Goal: Task Accomplishment & Management: Use online tool/utility

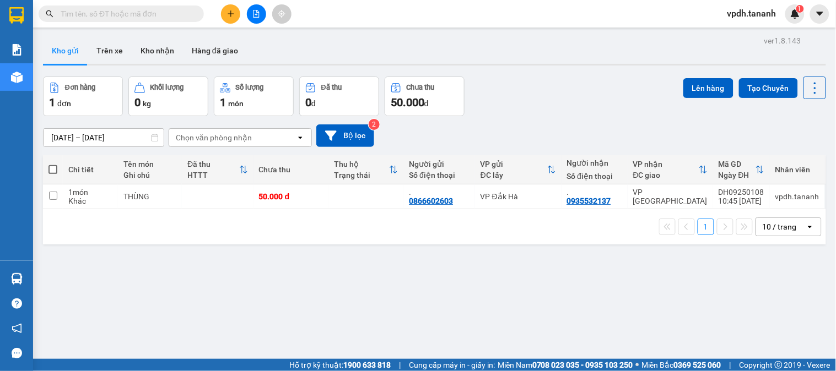
click at [227, 18] on button at bounding box center [230, 13] width 19 height 19
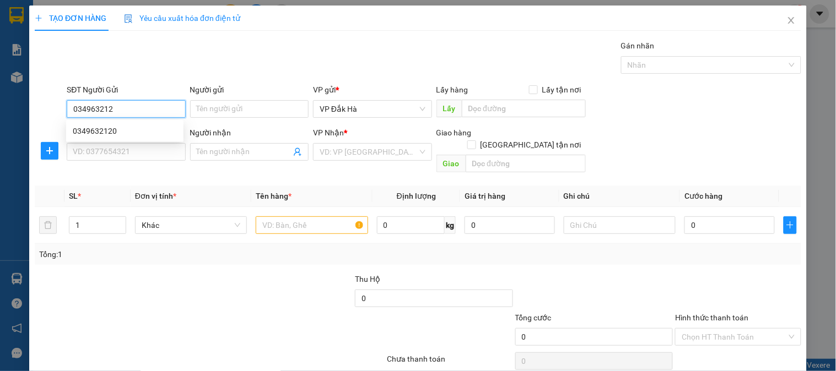
type input "0349632120"
click at [106, 128] on div "0349632120" at bounding box center [125, 131] width 104 height 12
type input "0332043044"
type input "140.000"
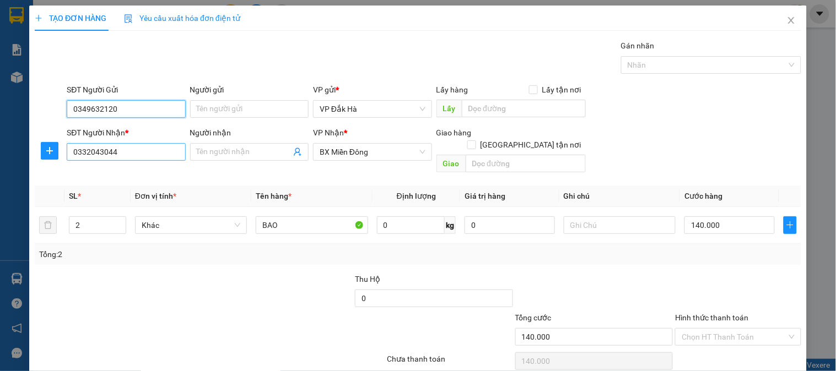
type input "0349632120"
click at [126, 154] on input "0332043044" at bounding box center [126, 152] width 119 height 18
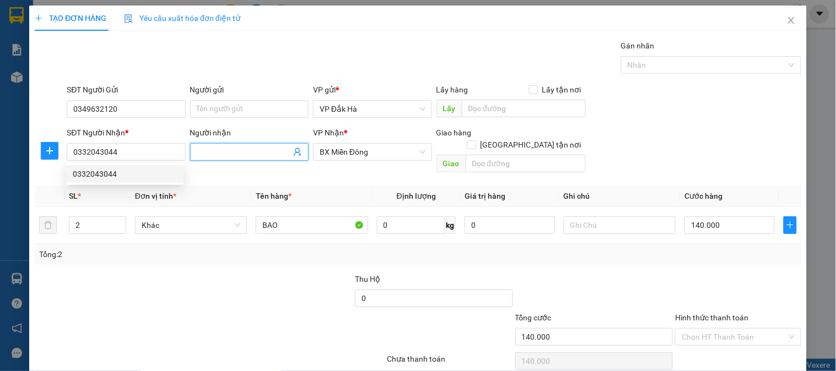
click at [234, 155] on input "Người nhận" at bounding box center [244, 152] width 94 height 12
type input "."
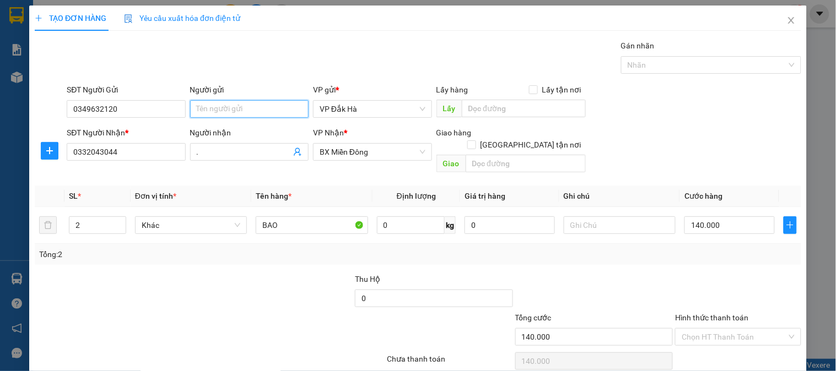
click at [219, 105] on input "Người gửi" at bounding box center [249, 109] width 119 height 18
type input "."
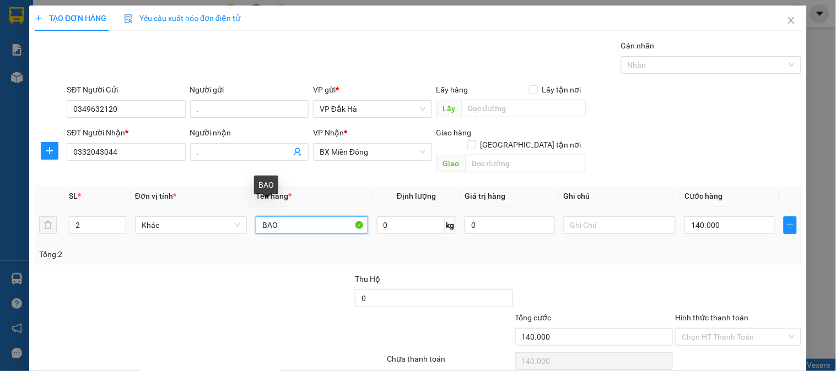
click at [256, 217] on input "BAO" at bounding box center [312, 226] width 112 height 18
type input "2 BAO"
click at [725, 217] on input "140.000" at bounding box center [730, 226] width 90 height 18
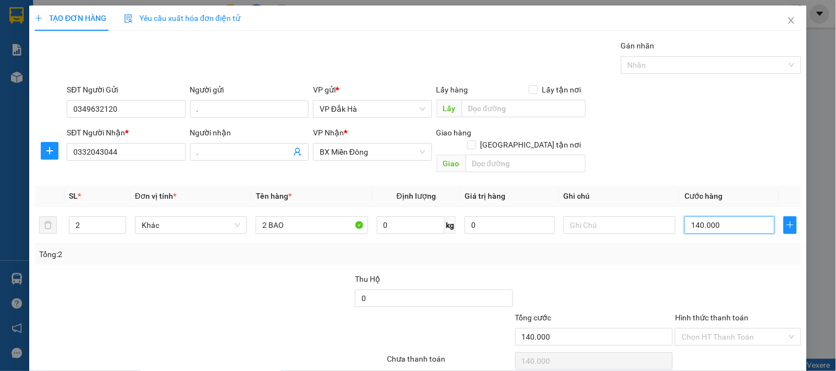
scroll to position [36, 0]
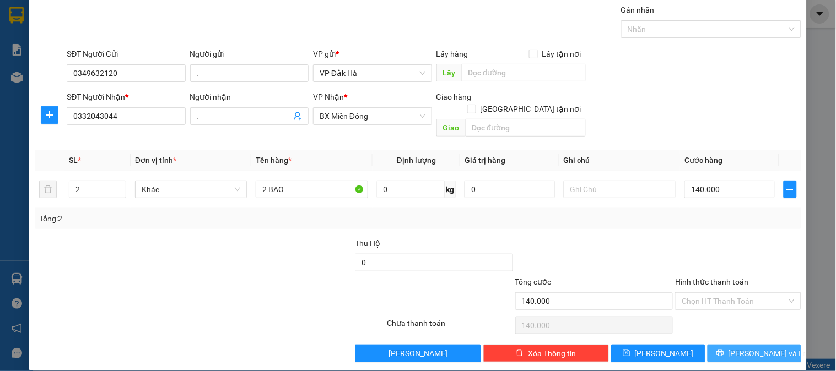
click at [751, 348] on span "[PERSON_NAME] và In" at bounding box center [767, 354] width 77 height 12
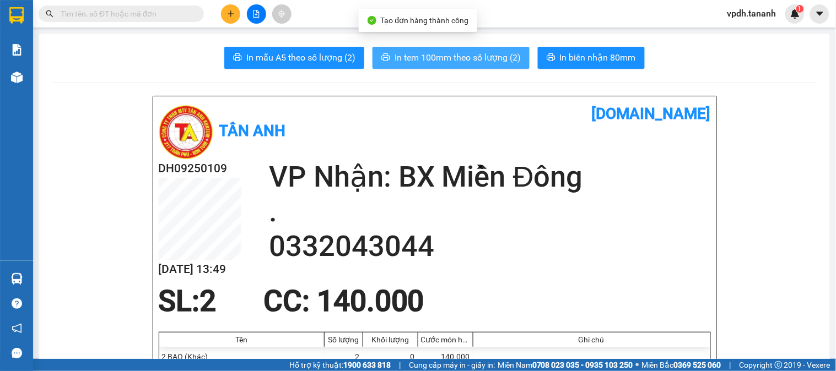
click at [429, 51] on span "In tem 100mm theo số lượng (2)" at bounding box center [458, 58] width 126 height 14
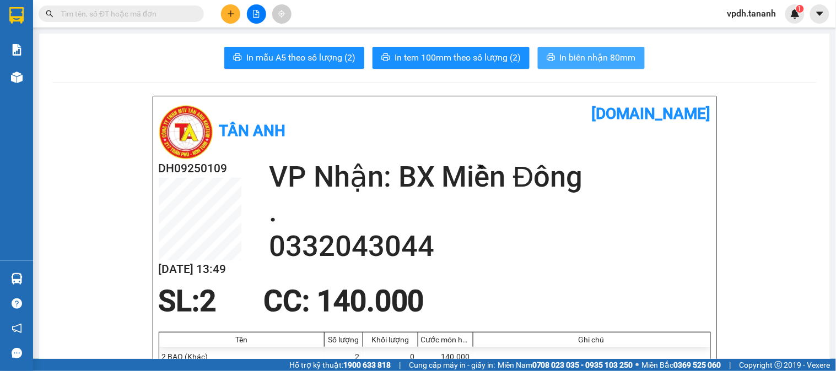
click at [580, 58] on span "In biên nhận 80mm" at bounding box center [598, 58] width 76 height 14
click at [223, 15] on button at bounding box center [230, 13] width 19 height 19
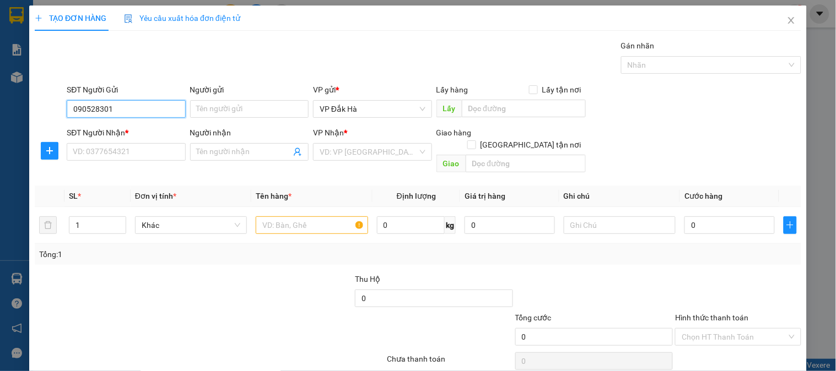
type input "0905283018"
click at [145, 125] on div "0905283018 - CÔ TƯƠI" at bounding box center [125, 131] width 104 height 12
type input "CÔ TƯƠI"
type input "0937352338"
type input "."
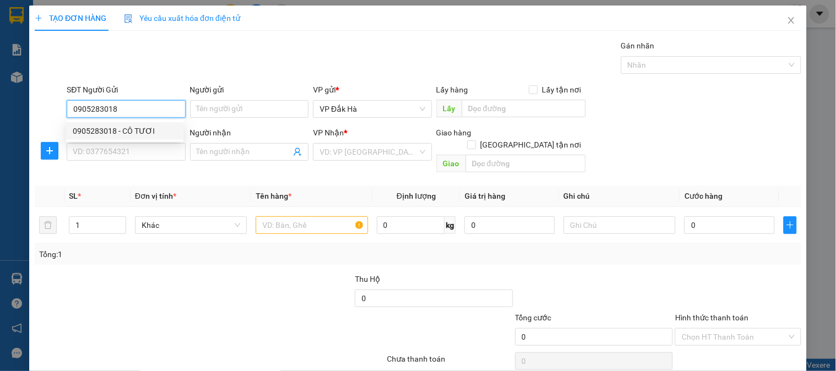
type input "11.600.000"
type input "100.000"
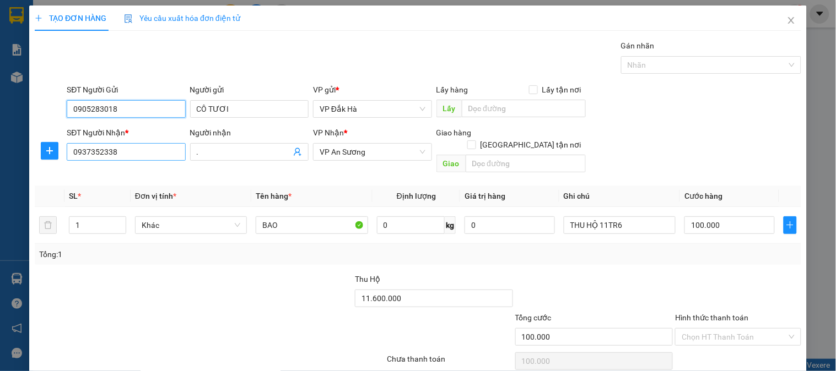
type input "0905283018"
drag, startPoint x: 128, startPoint y: 157, endPoint x: 52, endPoint y: 153, distance: 76.7
click at [52, 153] on div "SĐT Người Nhận * 0937352338 0937352338 Người nhận . VP Nhận * VP An Sương Giao …" at bounding box center [418, 152] width 769 height 51
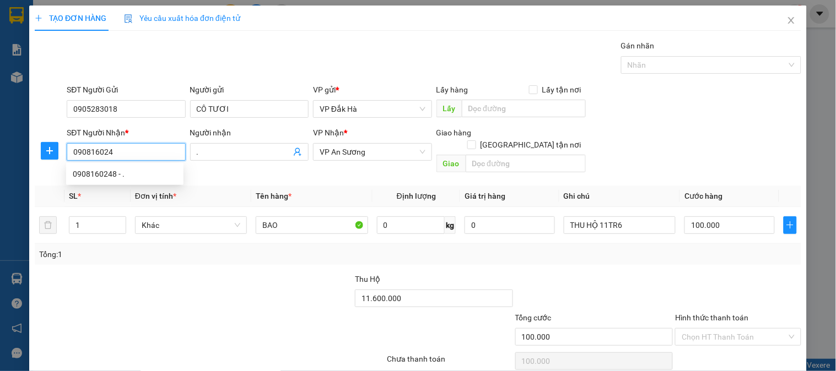
type input "0908160248"
click at [122, 173] on div "0908160248 - ." at bounding box center [125, 174] width 104 height 12
type input "0"
type input "0908160248"
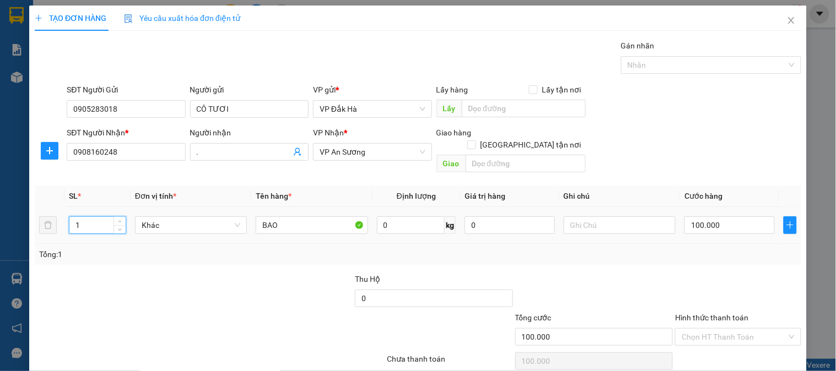
drag, startPoint x: 92, startPoint y: 213, endPoint x: 0, endPoint y: 206, distance: 92.4
click at [0, 207] on div "TẠO ĐƠN HÀNG Yêu cầu xuất hóa đơn điện tử Transit Pickup Surcharge Ids Transit …" at bounding box center [418, 185] width 836 height 371
type input "2"
click at [259, 217] on input "BAO" at bounding box center [312, 226] width 112 height 18
type input "2 BAO"
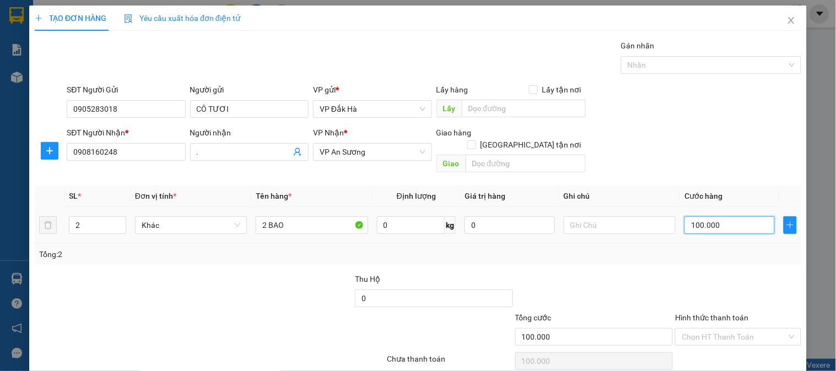
click at [715, 217] on input "100.000" at bounding box center [730, 226] width 90 height 18
type input "2"
type input "20"
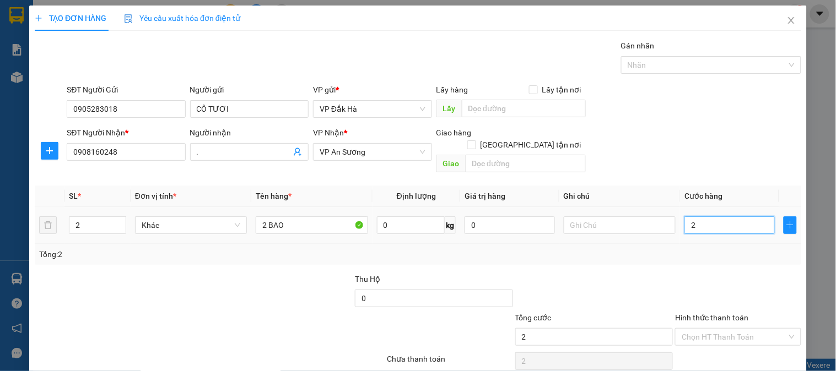
type input "20"
type input "200"
type input "2.000"
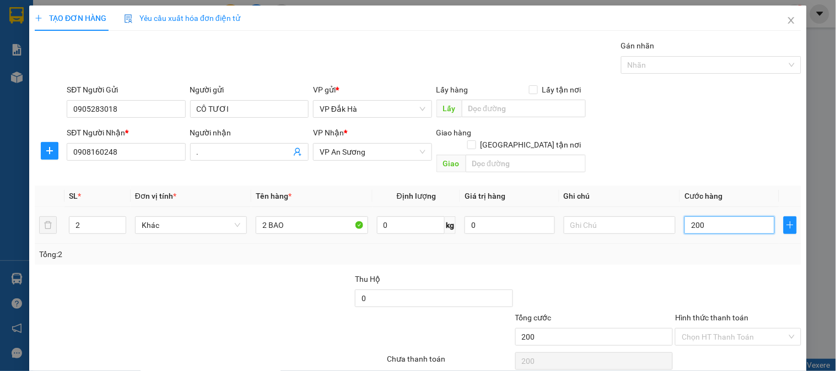
type input "2.000"
type input "20.000"
type input "200.000"
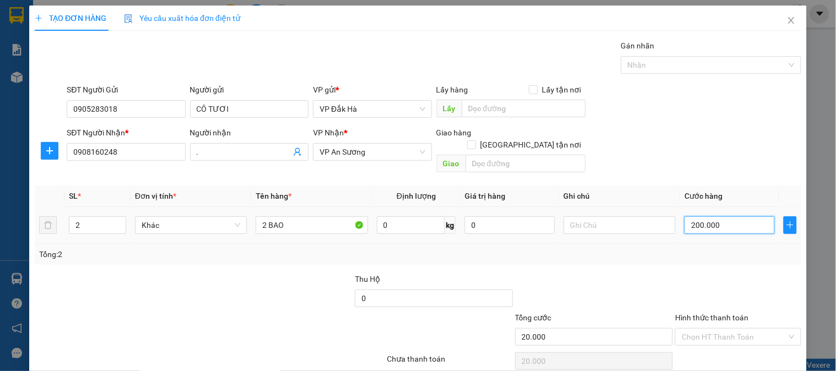
type input "200.000"
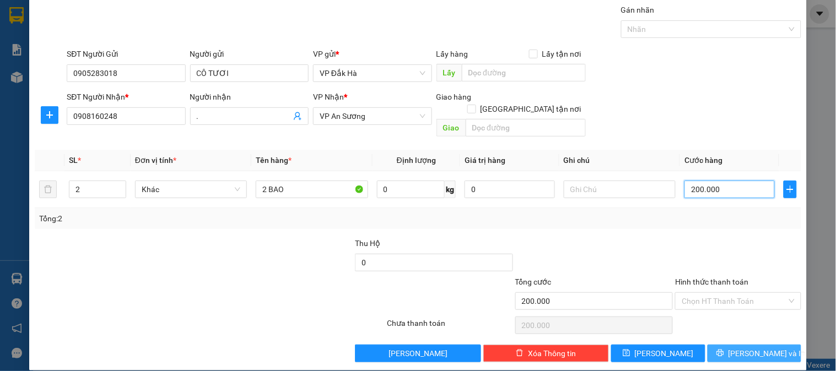
type input "200.000"
click at [745, 348] on span "[PERSON_NAME] và In" at bounding box center [767, 354] width 77 height 12
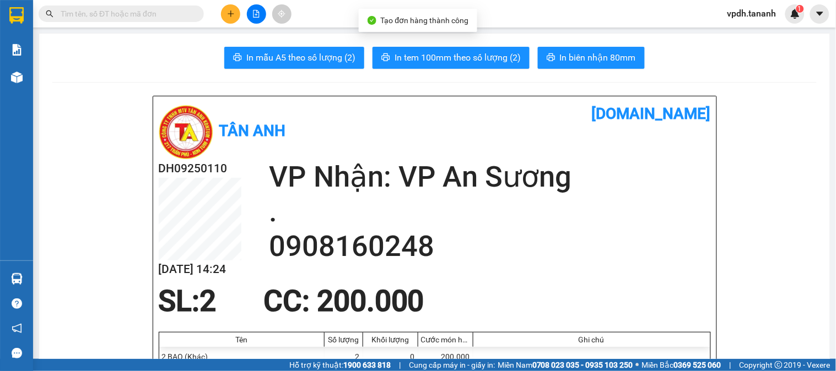
click at [453, 56] on span "In tem 100mm theo số lượng (2)" at bounding box center [458, 58] width 126 height 14
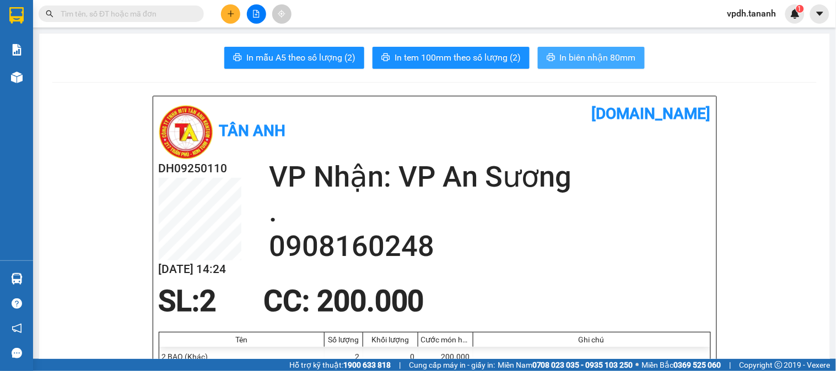
click at [601, 59] on span "In biên nhận 80mm" at bounding box center [598, 58] width 76 height 14
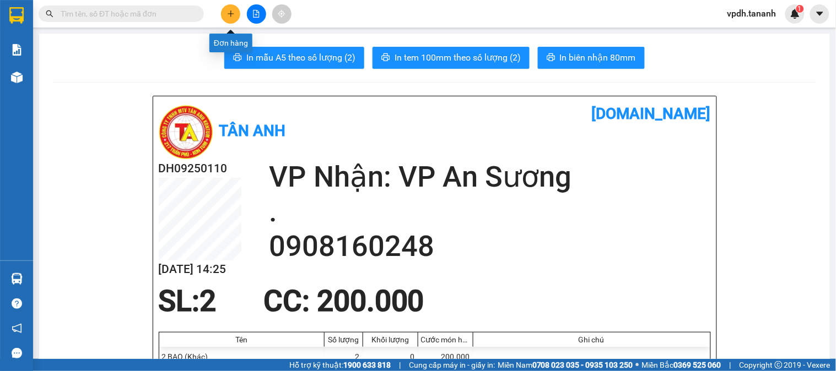
click at [228, 12] on icon "plus" at bounding box center [231, 14] width 8 height 8
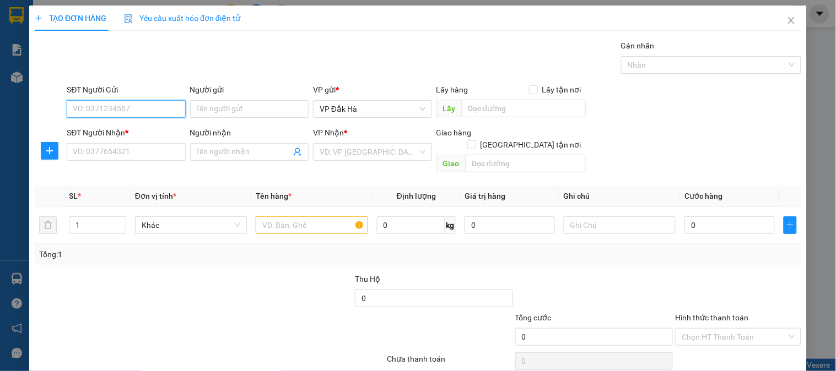
click at [126, 113] on input "SĐT Người Gửi" at bounding box center [126, 109] width 119 height 18
click at [137, 126] on div "0905283018 - CÔ TƯƠI" at bounding box center [125, 131] width 104 height 12
type input "0905283018"
type input "CÔ TƯƠI"
type input "0908160248"
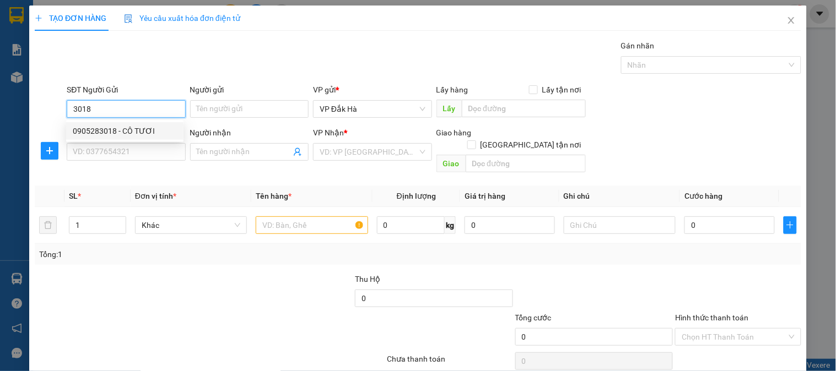
type input "."
type input "200.000"
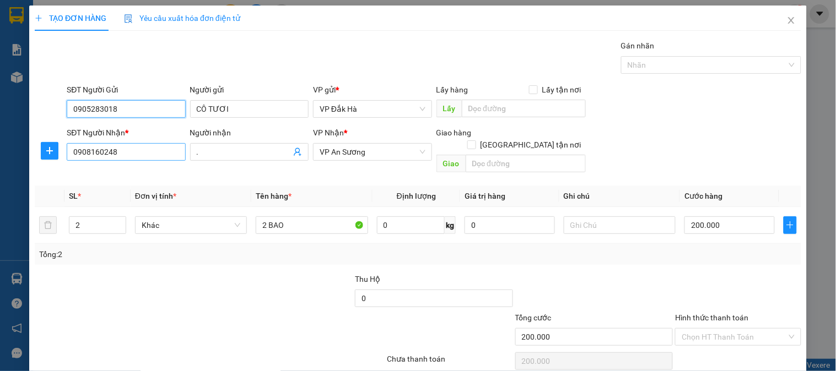
type input "0905283018"
drag, startPoint x: 120, startPoint y: 157, endPoint x: 4, endPoint y: 107, distance: 126.7
click at [4, 107] on div "TẠO ĐƠN HÀNG Yêu cầu xuất hóa đơn điện tử Transit Pickup Surcharge Ids Transit …" at bounding box center [418, 185] width 836 height 371
type input "0368616221"
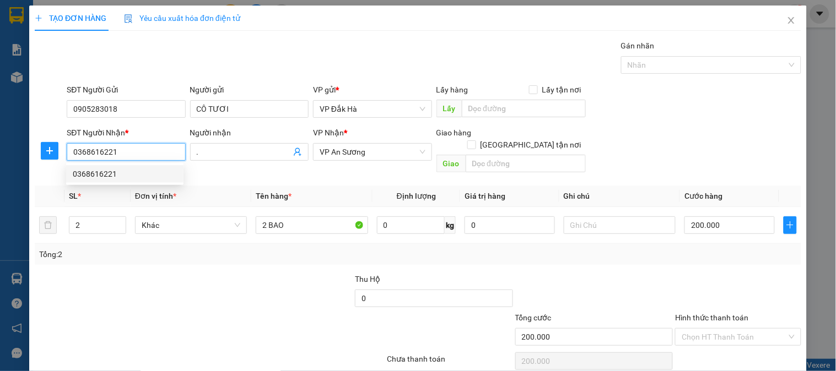
click at [110, 174] on div "0368616221" at bounding box center [125, 174] width 104 height 12
type input "CHƠN THÀNH"
type input "100.000"
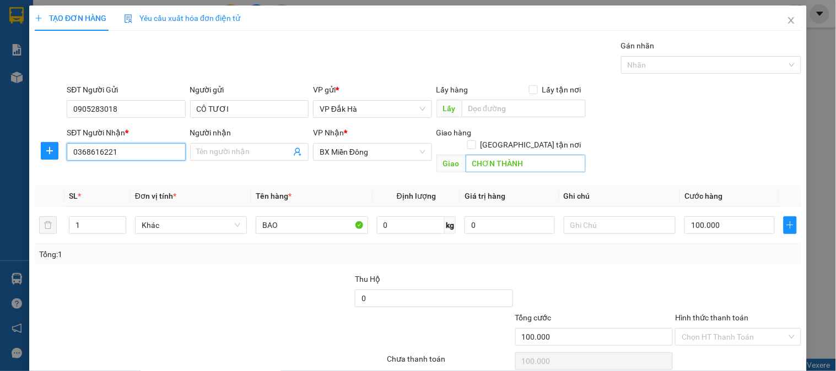
type input "0368616221"
click at [470, 157] on input "CHƠN THÀNH" at bounding box center [526, 164] width 120 height 18
click at [466, 158] on input "CHƠN THÀNH" at bounding box center [526, 164] width 120 height 18
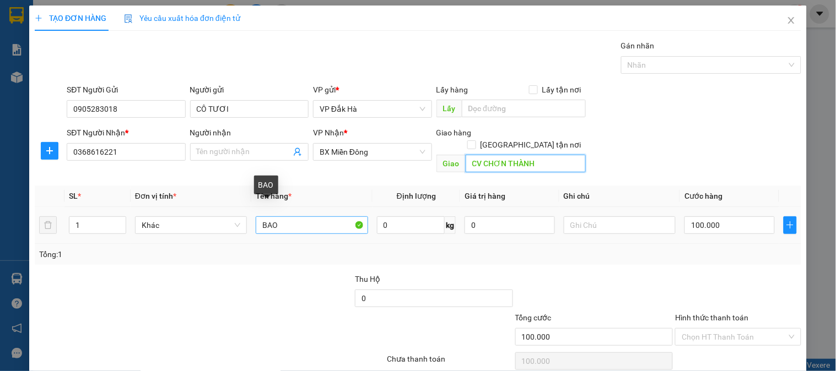
type input "CV CHƠN THÀNH"
click at [261, 217] on input "BAO" at bounding box center [312, 226] width 112 height 18
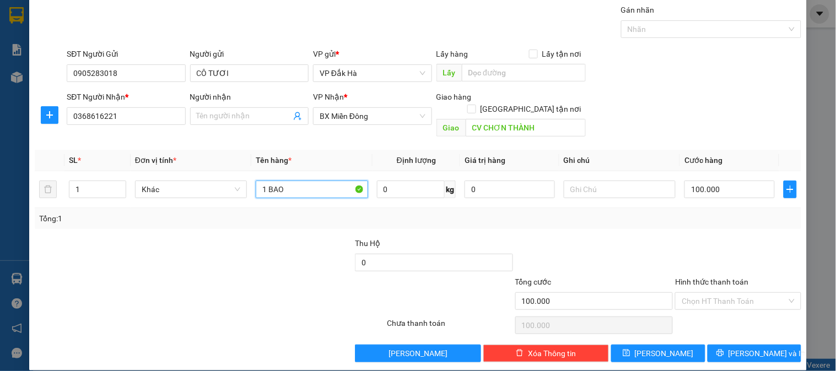
type input "1 BAO"
click at [398, 260] on div "0" at bounding box center [434, 265] width 158 height 22
click at [402, 254] on input "0" at bounding box center [434, 263] width 158 height 18
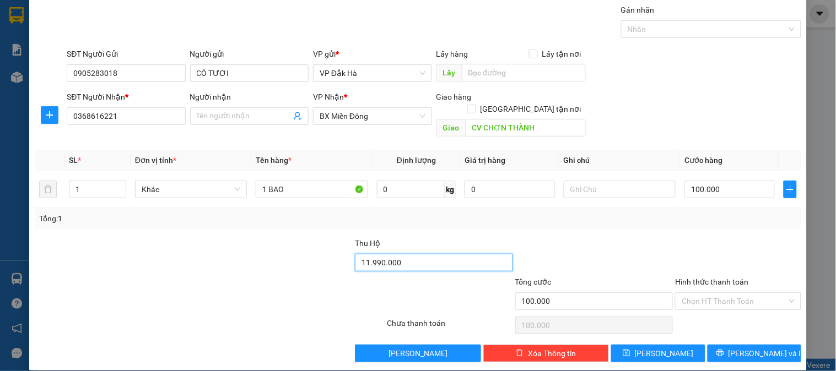
type input "11.990.000"
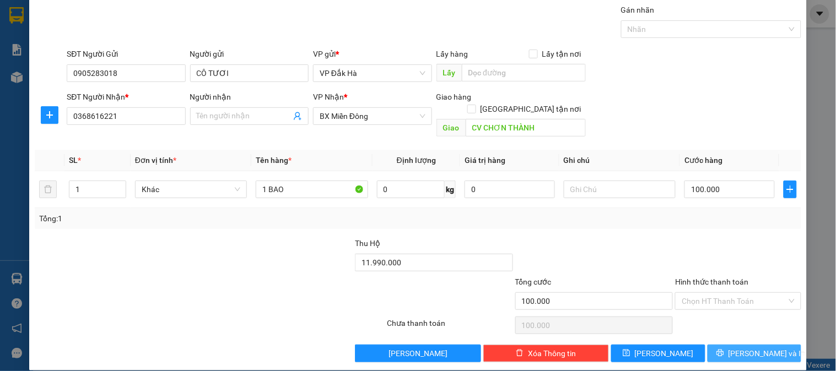
click at [740, 348] on span "[PERSON_NAME] và In" at bounding box center [767, 354] width 77 height 12
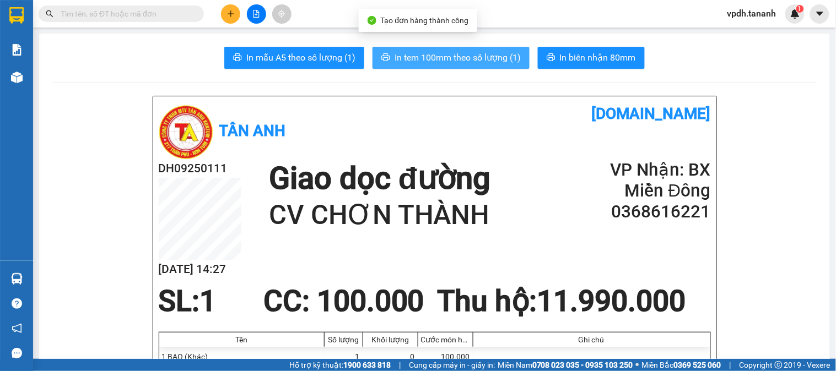
click at [487, 56] on span "In tem 100mm theo số lượng (1)" at bounding box center [458, 58] width 126 height 14
click at [483, 61] on span "In tem 100mm theo số lượng (1)" at bounding box center [458, 58] width 126 height 14
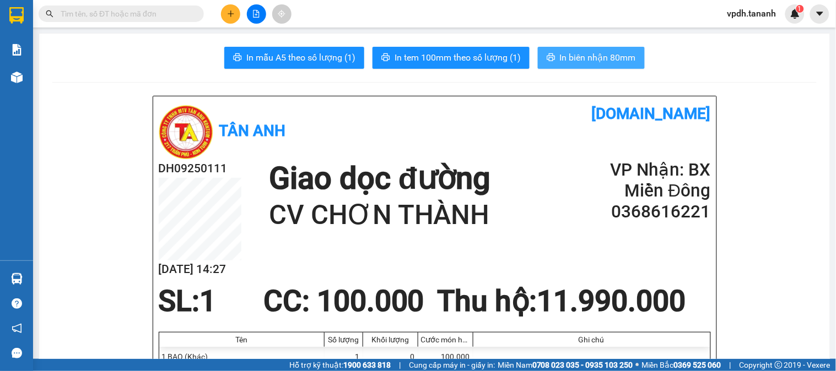
click at [591, 57] on span "In biên nhận 80mm" at bounding box center [598, 58] width 76 height 14
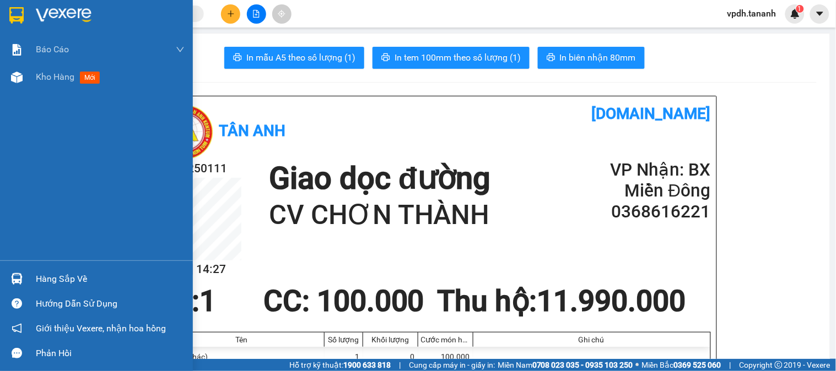
drag, startPoint x: 68, startPoint y: 12, endPoint x: 121, endPoint y: 11, distance: 52.9
click at [70, 12] on img at bounding box center [64, 15] width 56 height 17
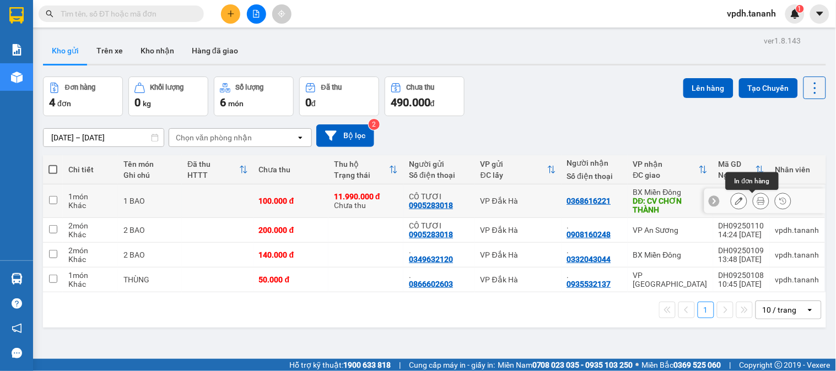
click at [757, 205] on icon at bounding box center [761, 201] width 8 height 8
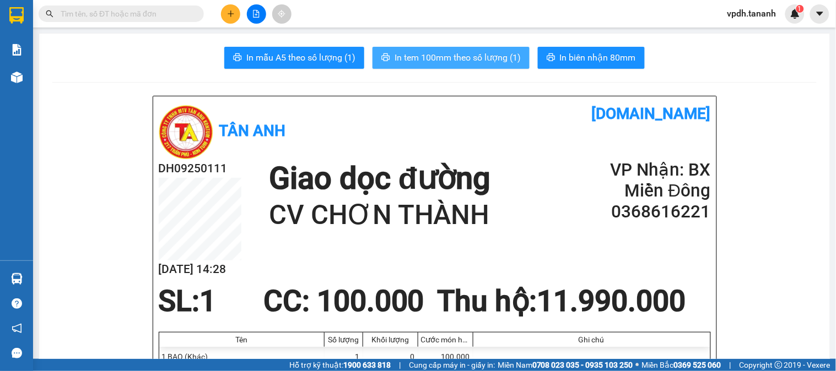
click at [474, 56] on span "In tem 100mm theo số lượng (1)" at bounding box center [458, 58] width 126 height 14
click at [229, 10] on icon "plus" at bounding box center [231, 14] width 8 height 8
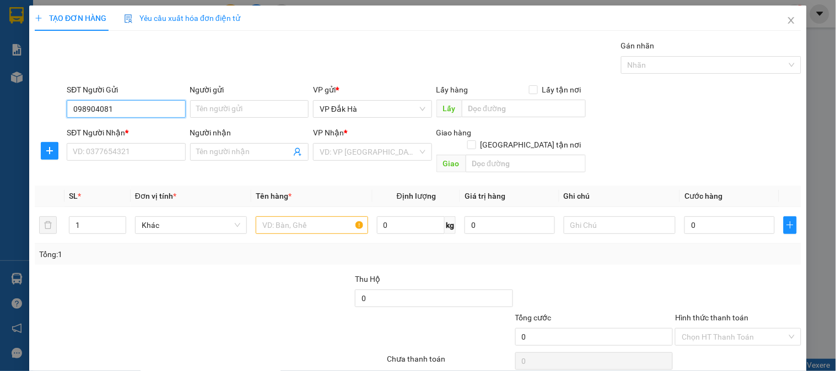
type input "0989040815"
click at [125, 123] on div "0989040815" at bounding box center [124, 131] width 117 height 18
type input "0973345392"
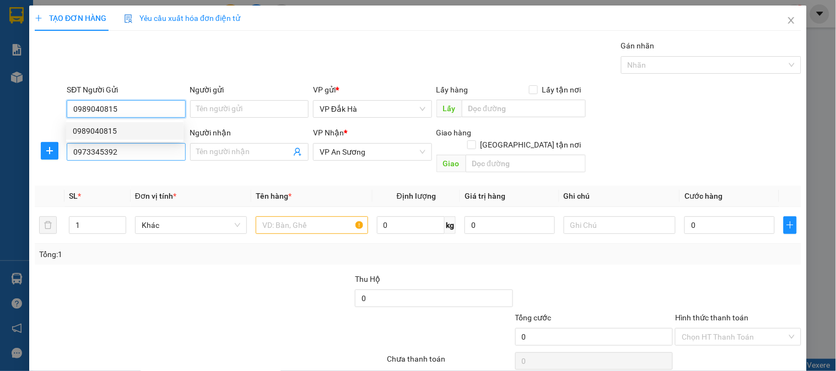
type input "80.000"
type input "0989040815"
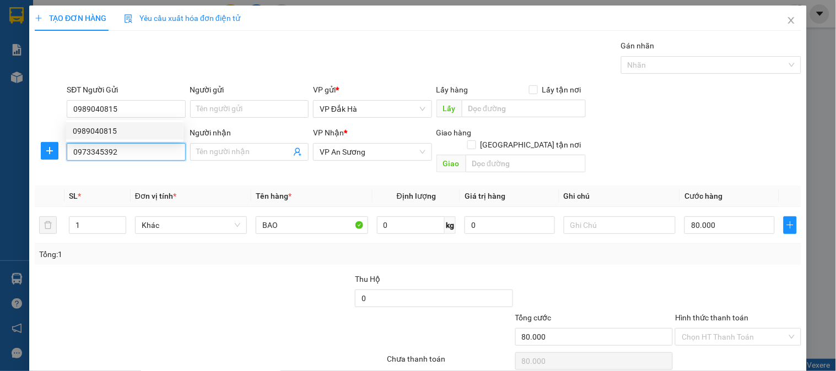
click at [117, 152] on input "0973345392" at bounding box center [126, 152] width 119 height 18
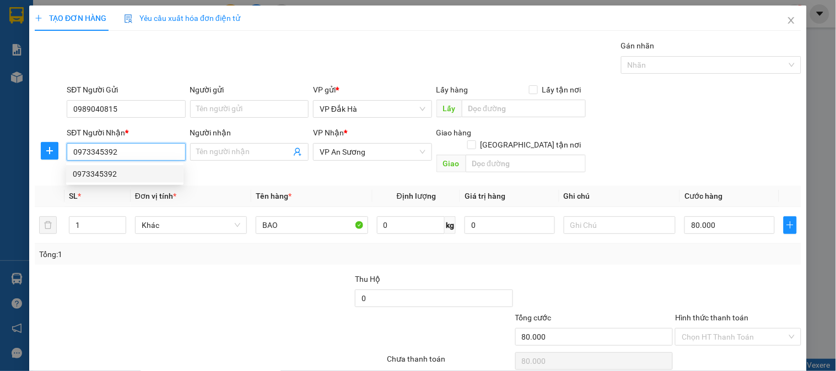
drag, startPoint x: 127, startPoint y: 152, endPoint x: 2, endPoint y: 142, distance: 124.9
click at [2, 142] on div "TẠO ĐƠN HÀNG Yêu cầu xuất hóa đơn điện tử Transit Pickup Surcharge Ids Transit …" at bounding box center [418, 185] width 836 height 371
click at [116, 171] on div "0973345392" at bounding box center [125, 174] width 104 height 12
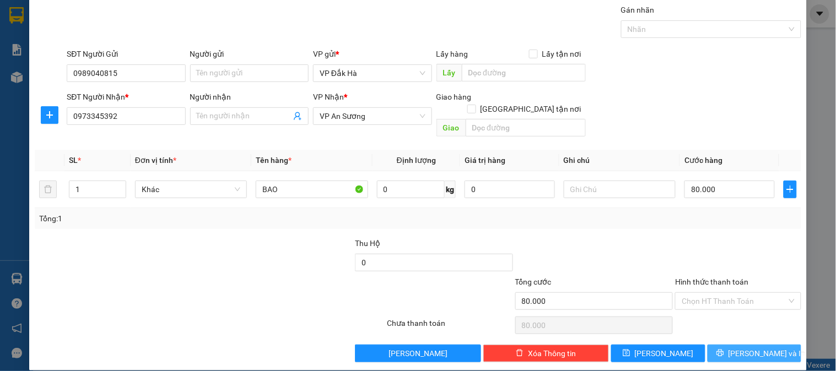
drag, startPoint x: 740, startPoint y: 349, endPoint x: 742, endPoint y: 339, distance: 10.1
click at [741, 349] on button "[PERSON_NAME] và In" at bounding box center [755, 354] width 94 height 18
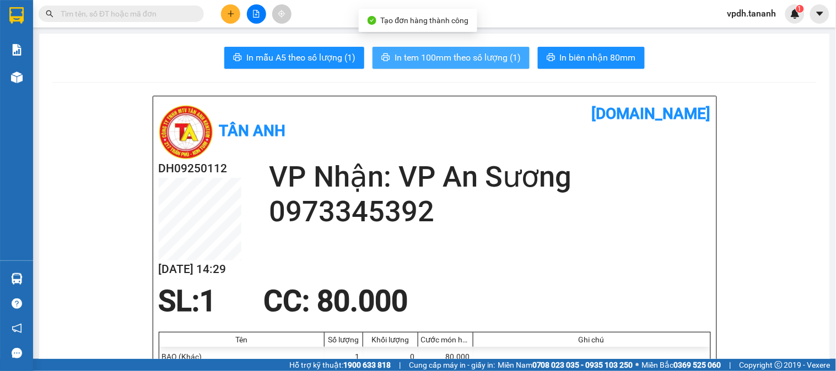
click at [482, 61] on span "In tem 100mm theo số lượng (1)" at bounding box center [458, 58] width 126 height 14
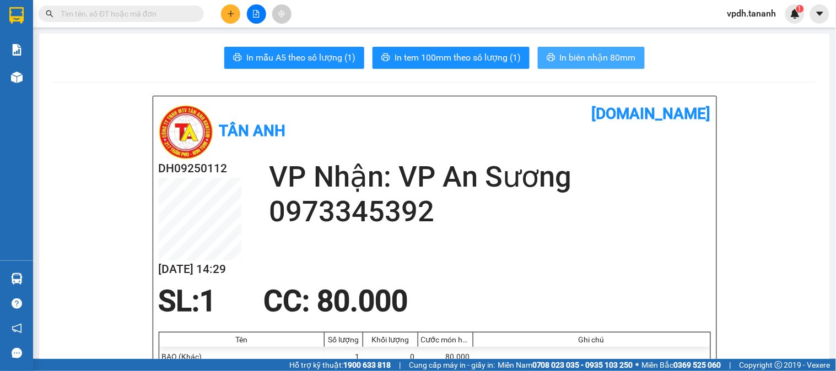
click at [604, 59] on span "In biên nhận 80mm" at bounding box center [598, 58] width 76 height 14
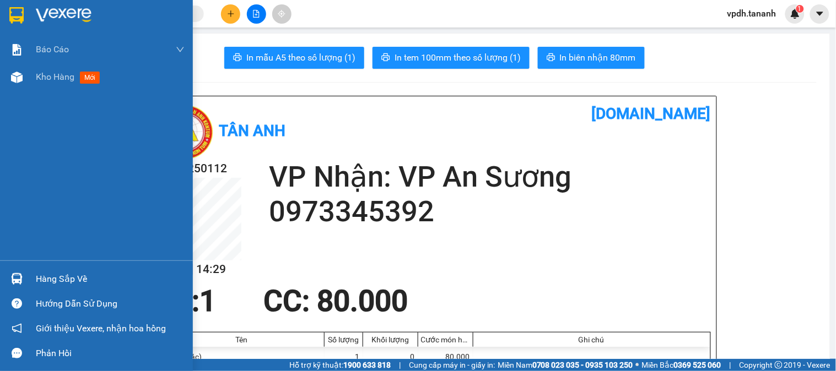
click at [21, 24] on div at bounding box center [16, 15] width 19 height 19
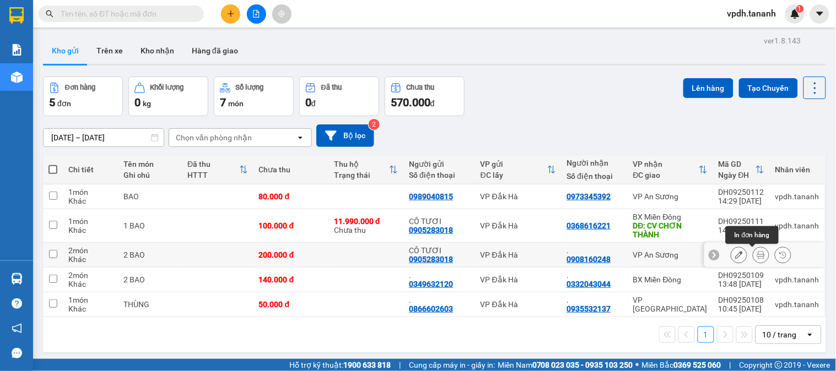
click at [757, 255] on icon at bounding box center [761, 255] width 8 height 8
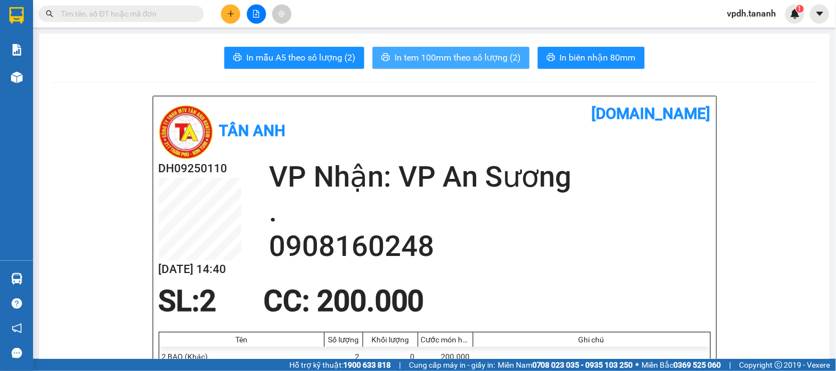
click at [503, 51] on span "In tem 100mm theo số lượng (2)" at bounding box center [458, 58] width 126 height 14
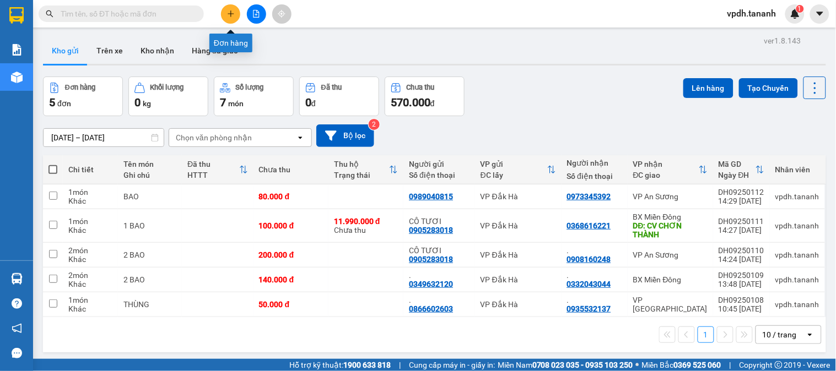
click at [233, 12] on icon "plus" at bounding box center [231, 14] width 8 height 8
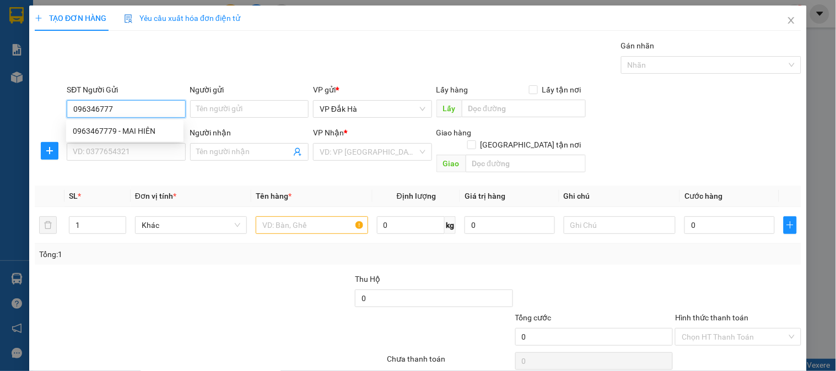
type input "0963467779"
click at [120, 128] on div "0963467779 - MAI HIÊN" at bounding box center [125, 131] width 104 height 12
type input "MAI HIÊN"
type input "0964059354"
type input "HOA"
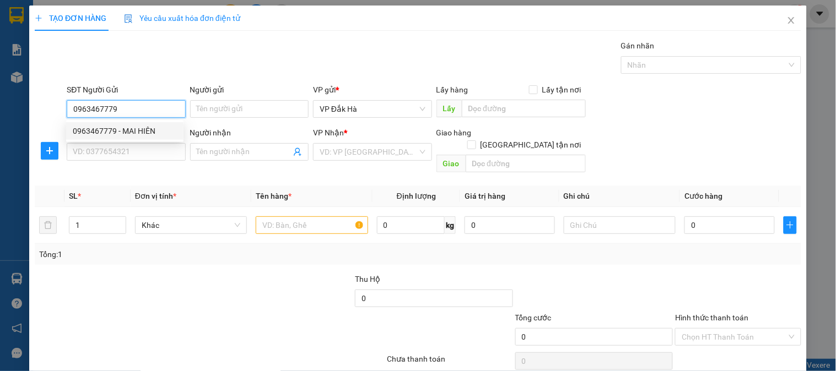
checkbox input "true"
type input "GHTN/[GEOGRAPHIC_DATA]/CC"
type input "70.000"
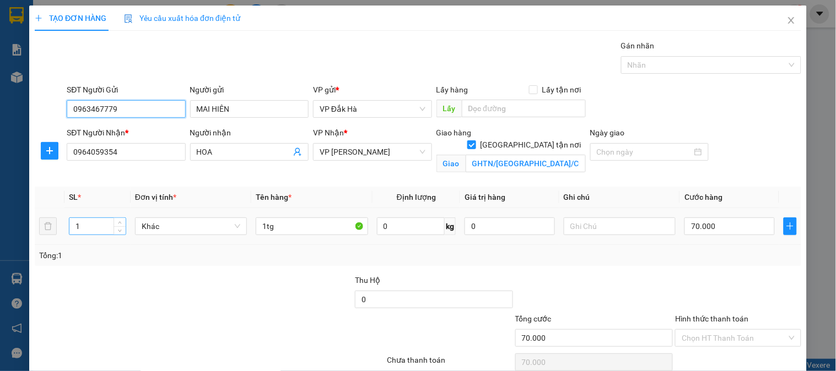
type input "0963467779"
drag, startPoint x: 84, startPoint y: 228, endPoint x: 57, endPoint y: 216, distance: 30.3
click at [57, 217] on tr "1 Khác 1tg 0 kg 0 70.000" at bounding box center [418, 226] width 767 height 37
type input "2"
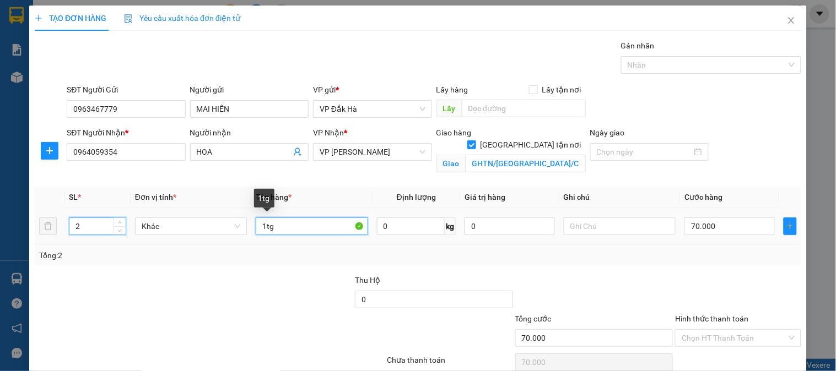
drag, startPoint x: 267, startPoint y: 224, endPoint x: 178, endPoint y: 197, distance: 93.3
click at [179, 197] on table "SL * Đơn vị tính * Tên hàng * Định lượng Giá trị hàng Ghi chú Cước hàng 2 Khác …" at bounding box center [418, 216] width 767 height 58
type input "2 TG"
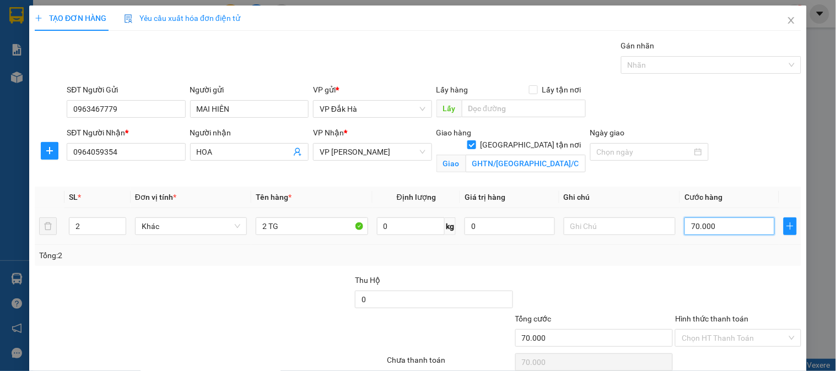
type input "0"
type input "70.000"
click at [702, 223] on input "0" at bounding box center [730, 227] width 90 height 18
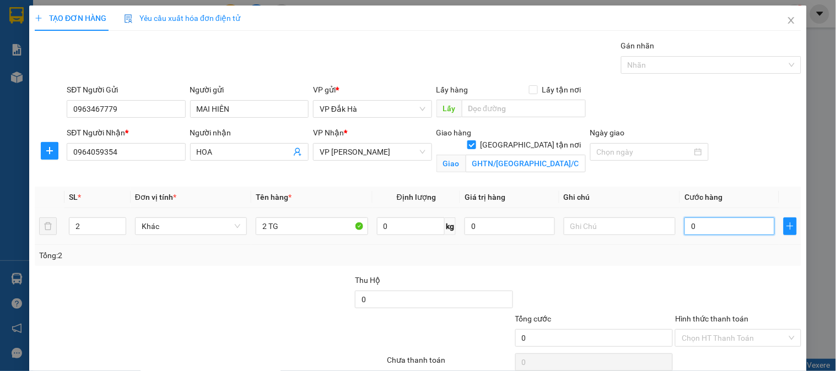
type input "1"
type input "12"
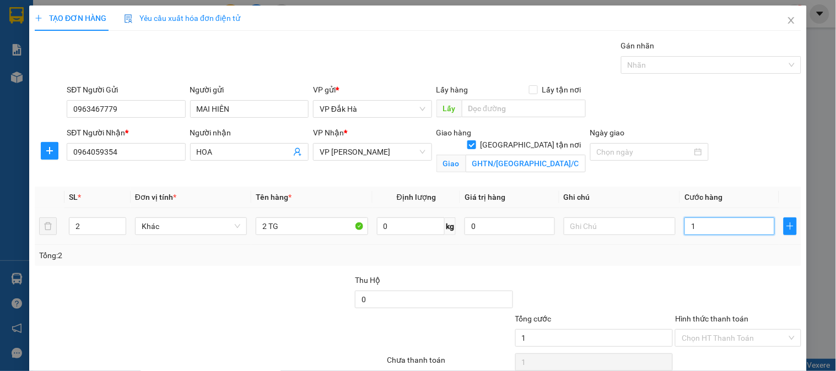
type input "12"
type input "120"
type input "1.200"
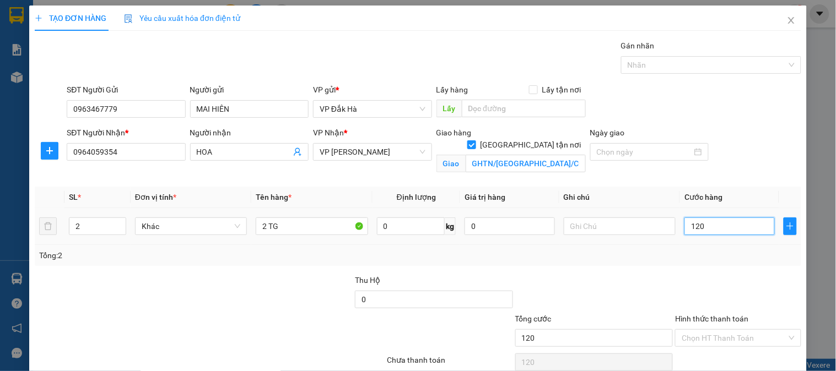
type input "1.200"
type input "12.000"
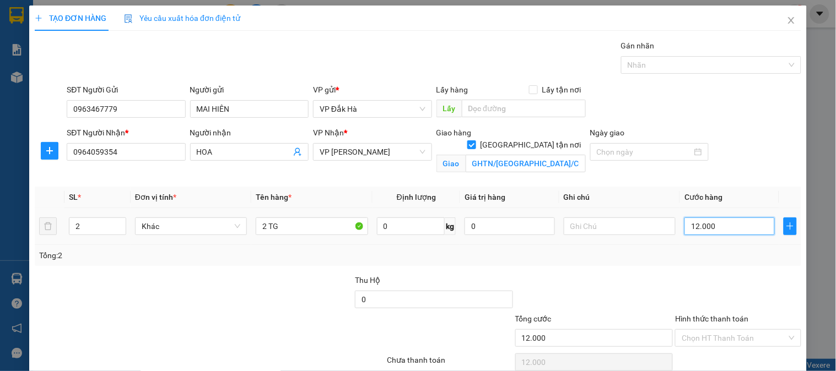
type input "120.000"
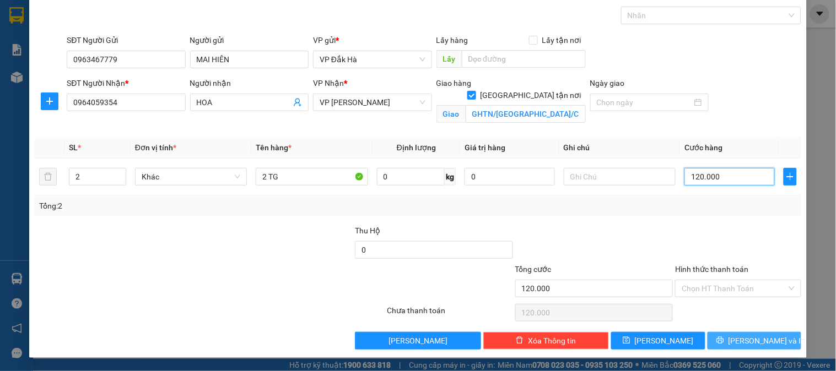
type input "120.000"
click at [736, 341] on span "[PERSON_NAME] và In" at bounding box center [767, 341] width 77 height 12
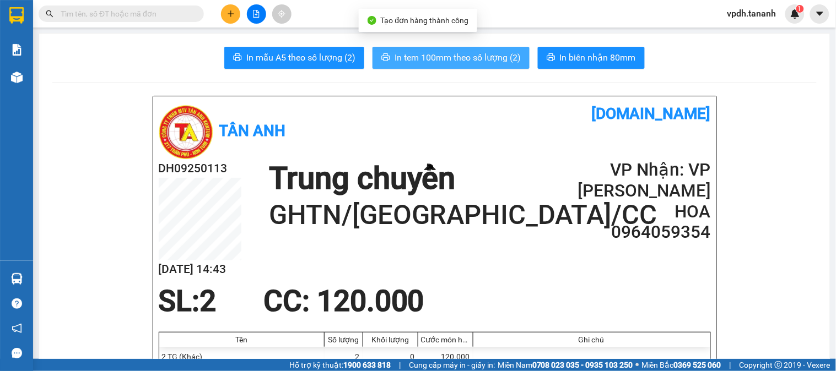
click at [466, 56] on span "In tem 100mm theo số lượng (2)" at bounding box center [458, 58] width 126 height 14
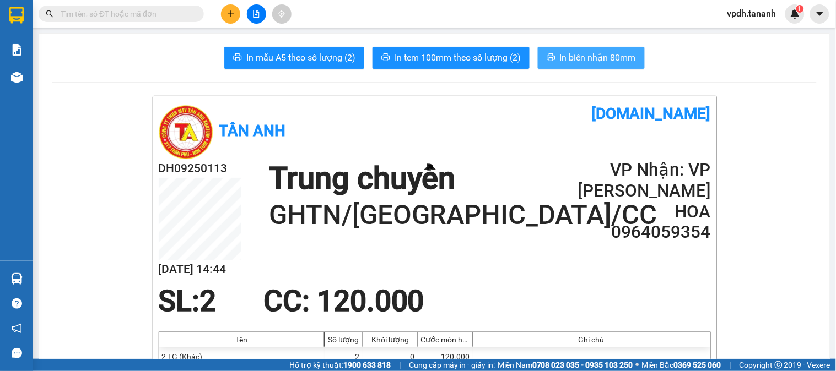
click at [590, 51] on span "In biên nhận 80mm" at bounding box center [598, 58] width 76 height 14
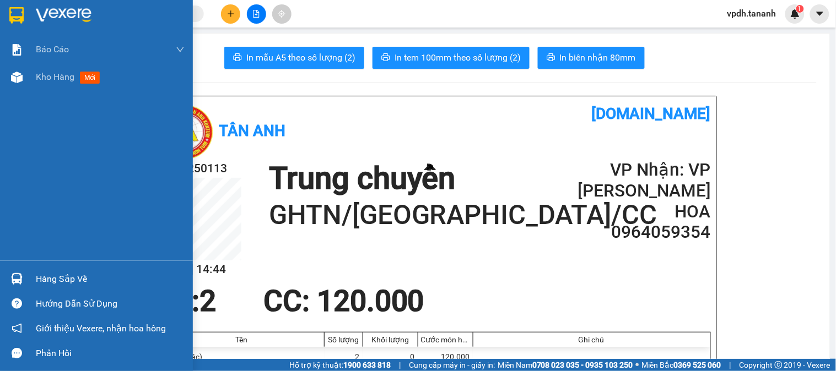
click at [24, 14] on div at bounding box center [16, 15] width 19 height 19
click at [81, 14] on img at bounding box center [64, 15] width 56 height 17
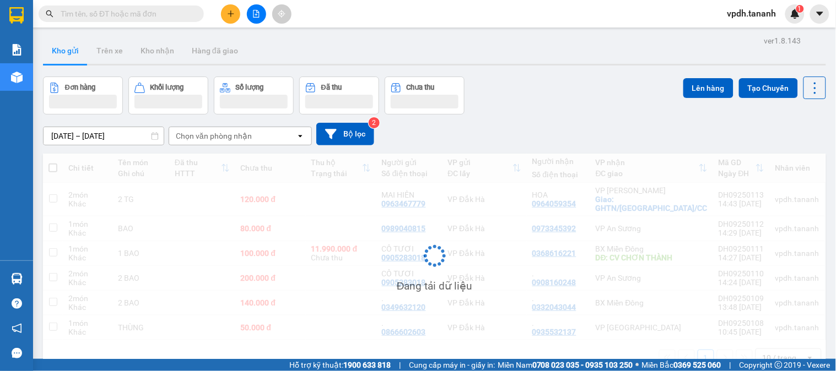
scroll to position [51, 0]
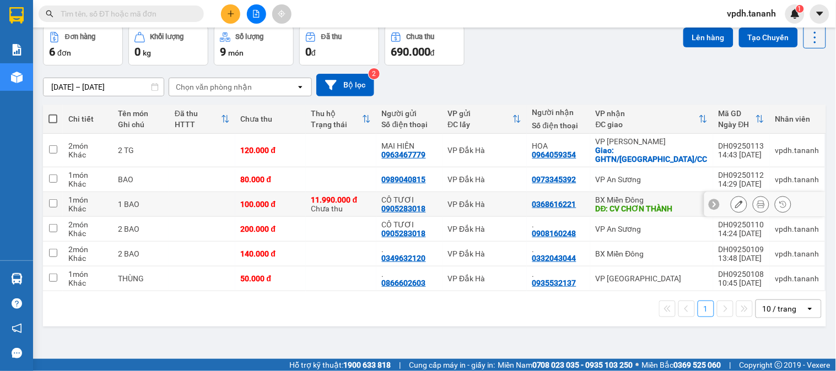
click at [757, 208] on icon at bounding box center [761, 205] width 8 height 8
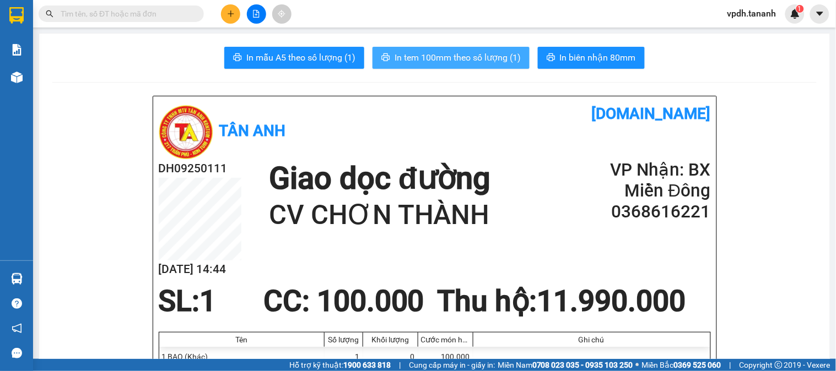
click at [434, 54] on span "In tem 100mm theo số lượng (1)" at bounding box center [458, 58] width 126 height 14
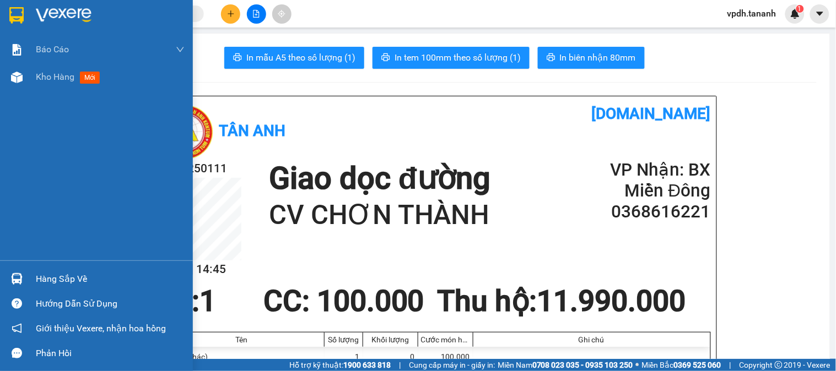
click at [60, 15] on img at bounding box center [64, 15] width 56 height 17
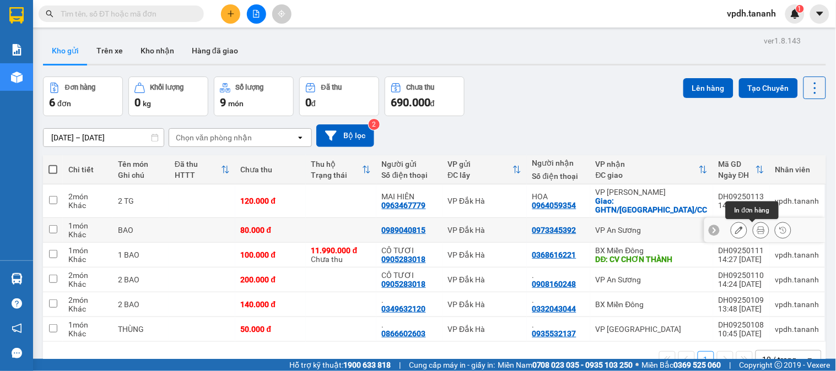
click at [753, 231] on button at bounding box center [760, 230] width 15 height 19
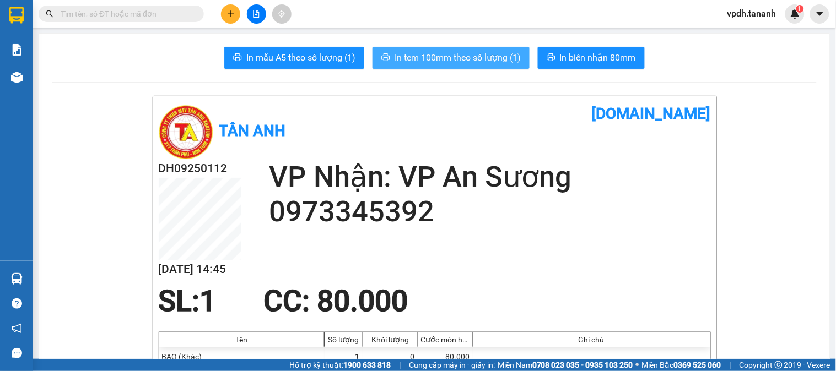
click at [399, 54] on span "In tem 100mm theo số lượng (1)" at bounding box center [458, 58] width 126 height 14
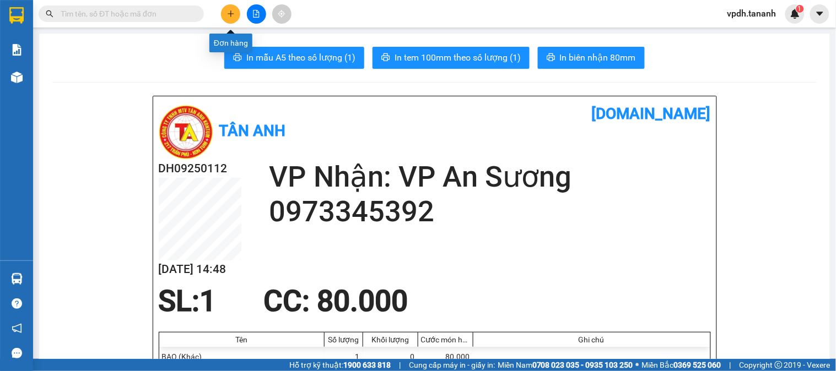
click at [238, 13] on button at bounding box center [230, 13] width 19 height 19
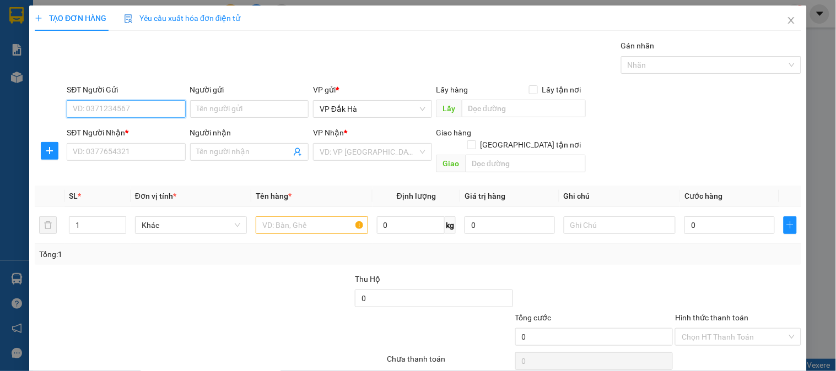
click at [156, 111] on input "SĐT Người Gửi" at bounding box center [126, 109] width 119 height 18
type input "0352907467"
click at [142, 136] on div "0352907467 - LY ĐẬU" at bounding box center [125, 131] width 104 height 12
type input "LY ĐẬU"
type input "0966630379"
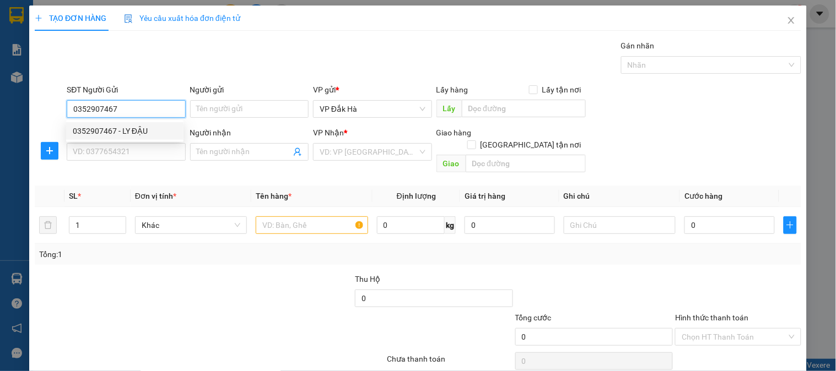
type input "."
type input "[DEMOGRAPHIC_DATA]"
type input "250.000"
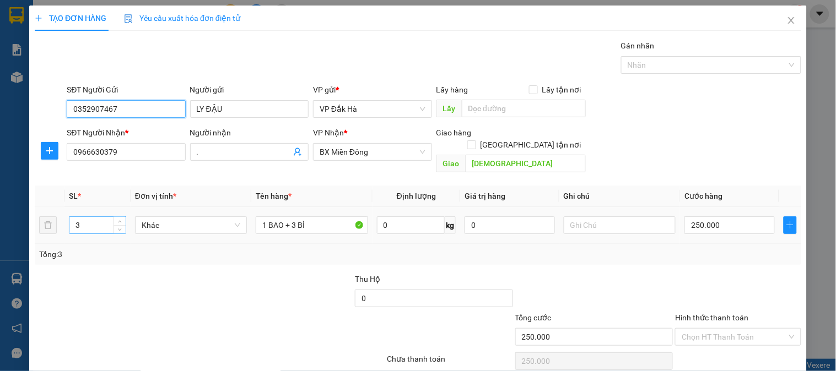
type input "0352907467"
drag, startPoint x: 96, startPoint y: 211, endPoint x: 73, endPoint y: 211, distance: 23.1
click at [74, 217] on input "3" at bounding box center [97, 225] width 56 height 17
type input "1"
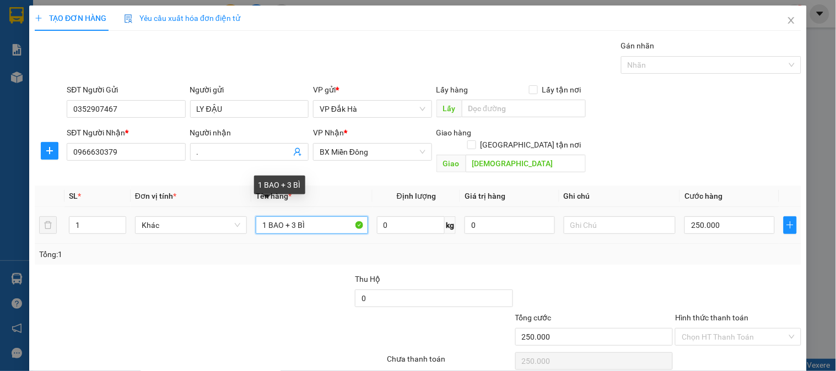
click at [317, 217] on input "1 BAO + 3 BÌ" at bounding box center [312, 226] width 112 height 18
type input "1 BAO"
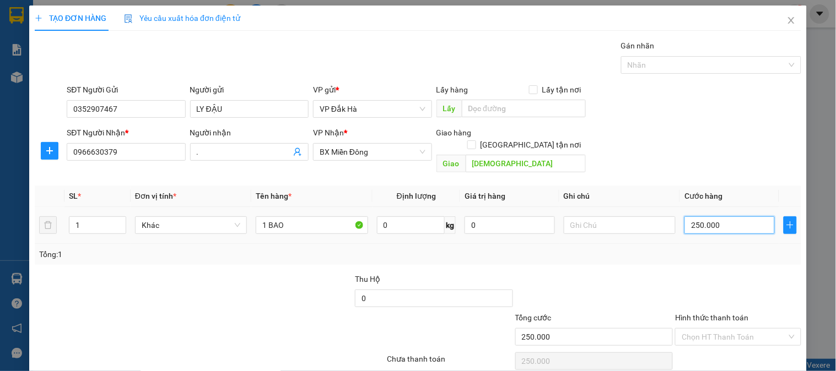
click at [718, 217] on input "250.000" at bounding box center [730, 226] width 90 height 18
type input "1"
type input "10"
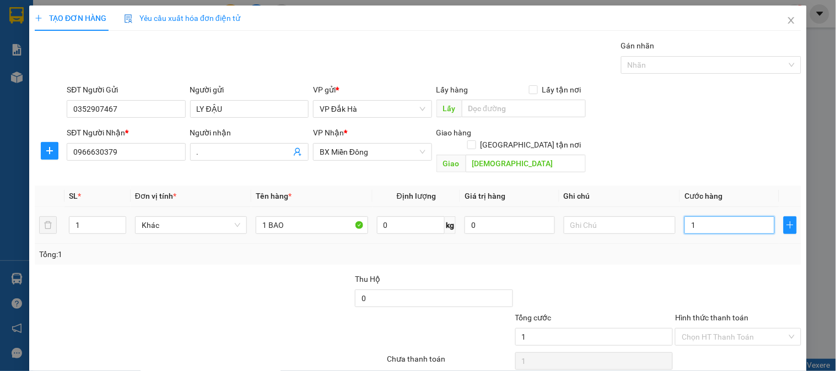
type input "10"
type input "100"
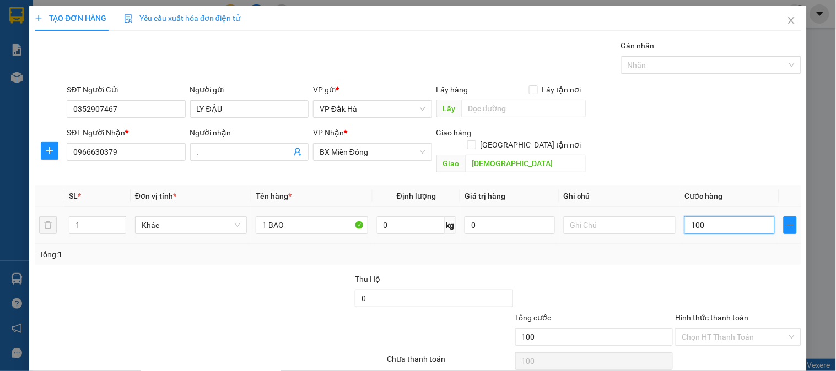
type input "1.000"
type input "10.000"
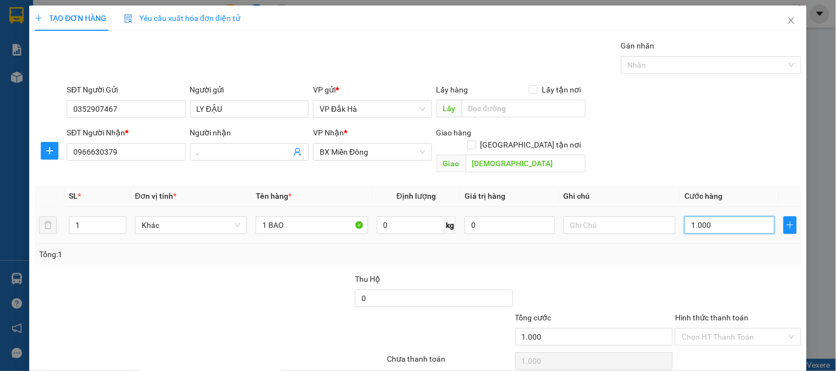
type input "10.000"
type input "100.000"
click at [709, 249] on div "Tổng: 1" at bounding box center [418, 255] width 758 height 12
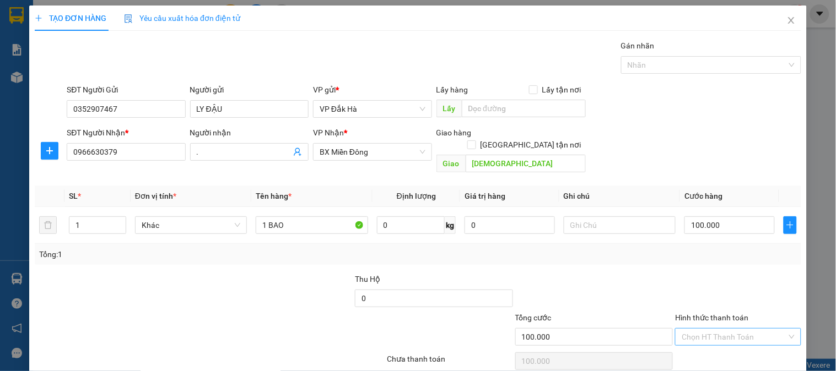
scroll to position [36, 0]
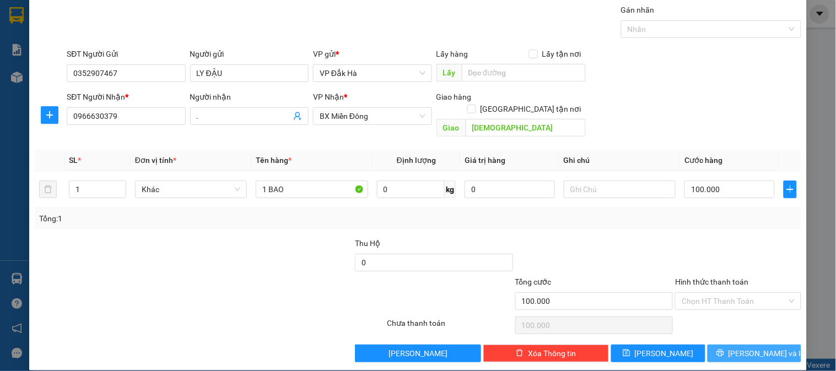
click at [740, 348] on span "[PERSON_NAME] và In" at bounding box center [767, 354] width 77 height 12
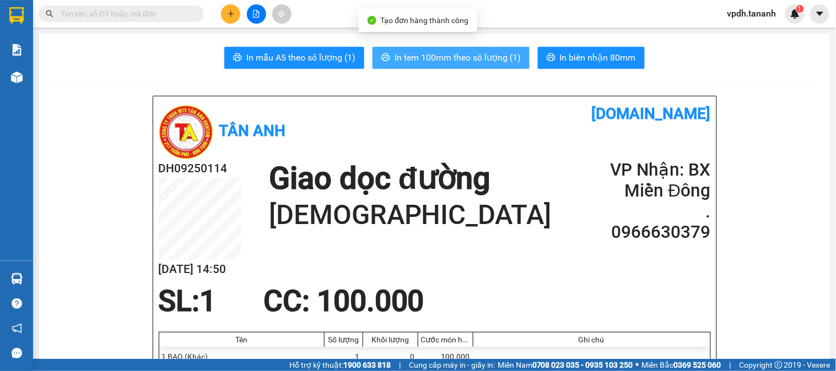
click at [489, 64] on button "In tem 100mm theo số lượng (1)" at bounding box center [451, 58] width 157 height 22
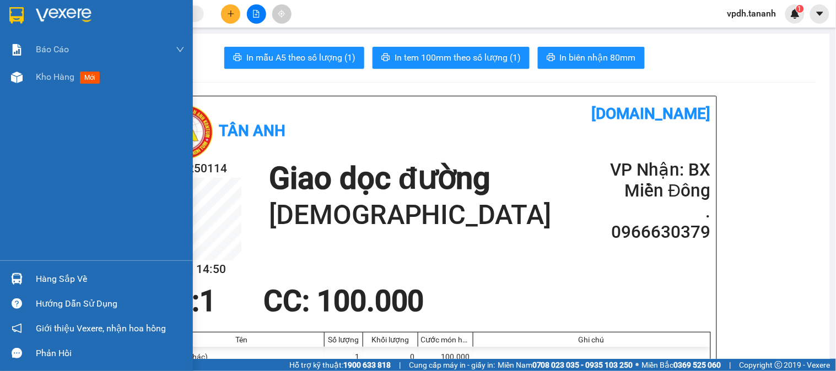
click at [13, 13] on img at bounding box center [16, 15] width 14 height 17
click at [68, 17] on img at bounding box center [64, 15] width 56 height 17
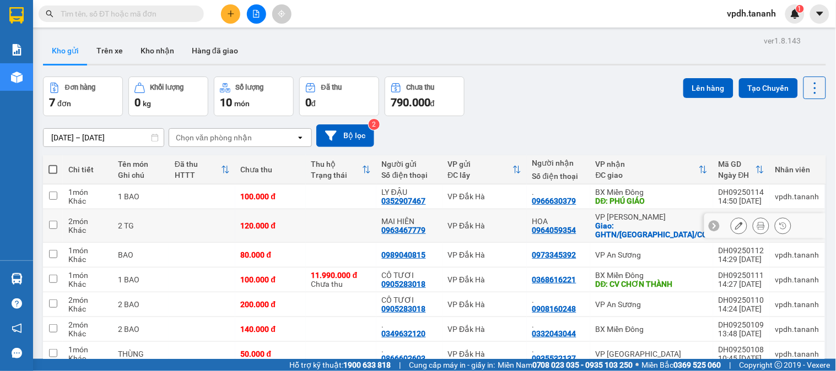
scroll to position [62, 0]
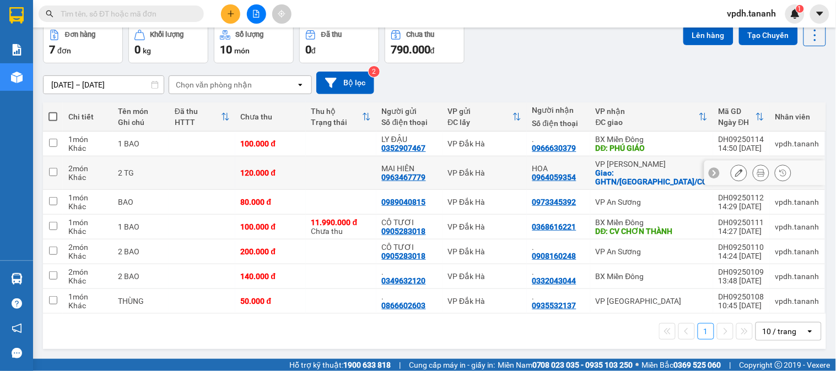
click at [755, 171] on button at bounding box center [760, 173] width 15 height 19
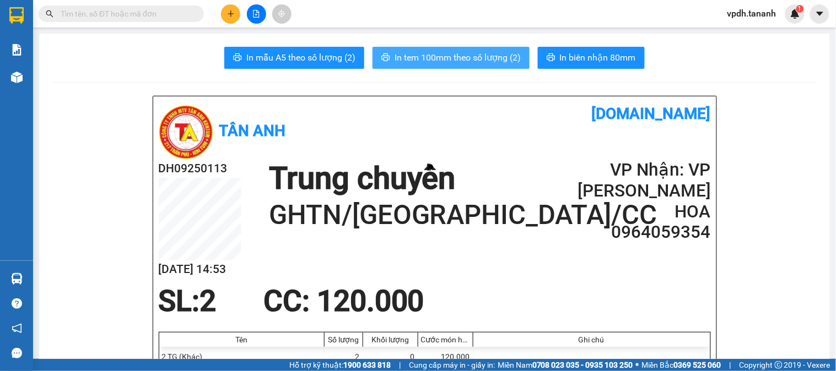
click at [435, 57] on span "In tem 100mm theo số lượng (2)" at bounding box center [458, 58] width 126 height 14
click at [222, 14] on button at bounding box center [230, 13] width 19 height 19
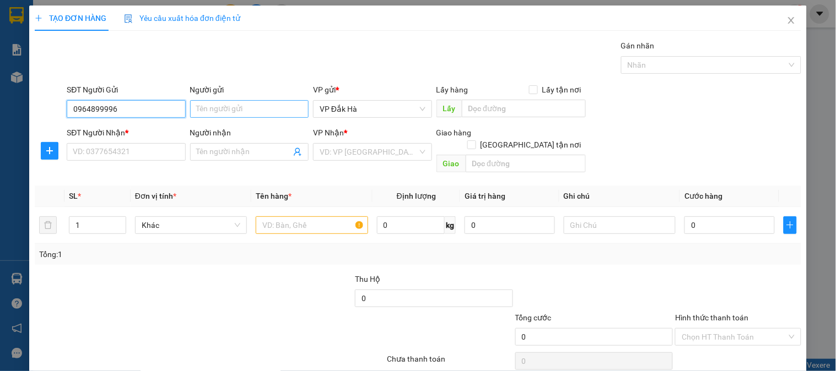
type input "0964899996"
click at [237, 111] on input "Người gửi" at bounding box center [249, 109] width 119 height 18
type input "."
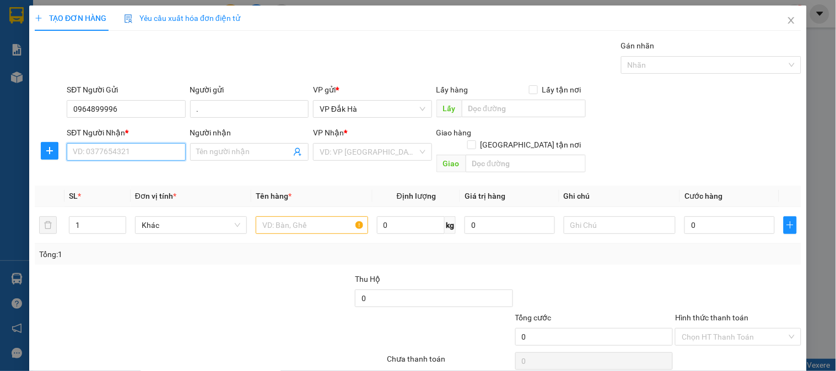
click at [148, 157] on input "SĐT Người Nhận *" at bounding box center [126, 152] width 119 height 18
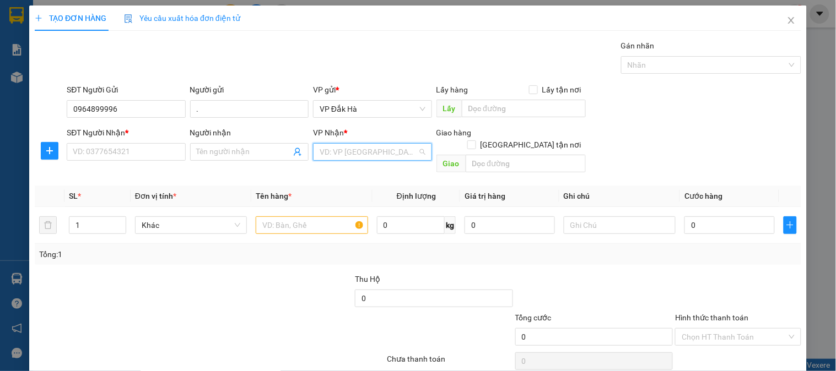
click at [390, 153] on input "search" at bounding box center [369, 152] width 98 height 17
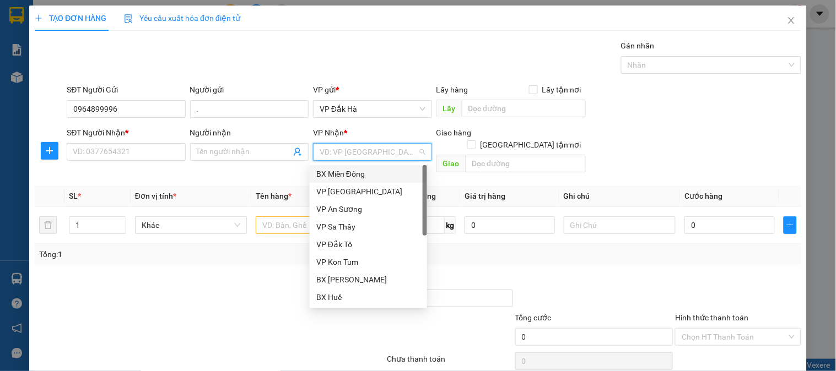
click at [363, 174] on div "BX Miền Đông" at bounding box center [368, 174] width 104 height 12
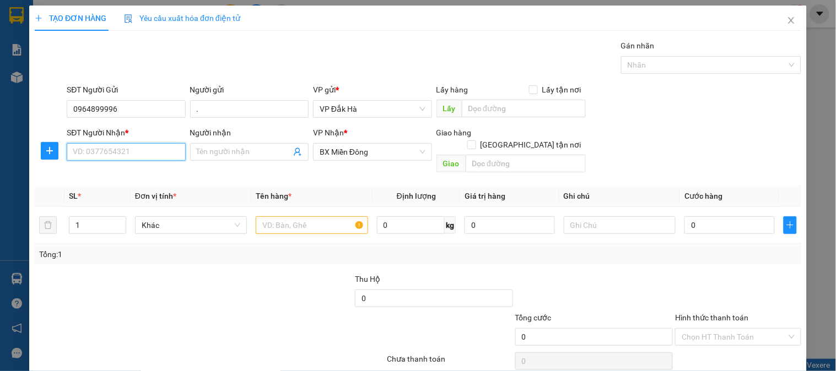
click at [91, 155] on input "SĐT Người Nhận *" at bounding box center [126, 152] width 119 height 18
type input "0916804787"
click at [233, 147] on input "Người nhận" at bounding box center [244, 152] width 94 height 12
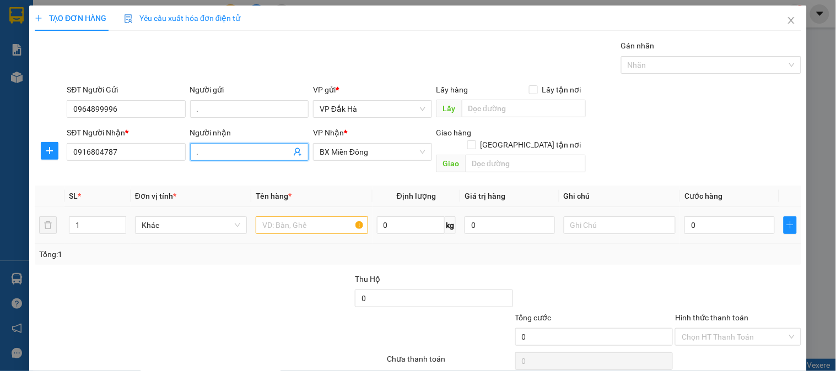
type input "."
click at [262, 217] on input "text" at bounding box center [312, 226] width 112 height 18
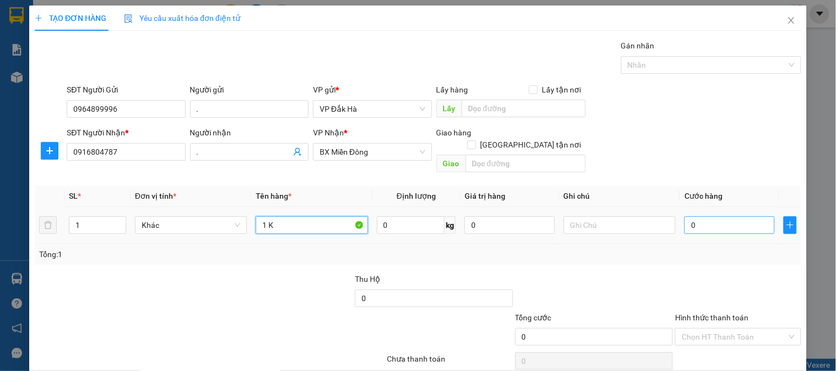
type input "1 K"
click at [706, 217] on input "0" at bounding box center [730, 226] width 90 height 18
type input "4"
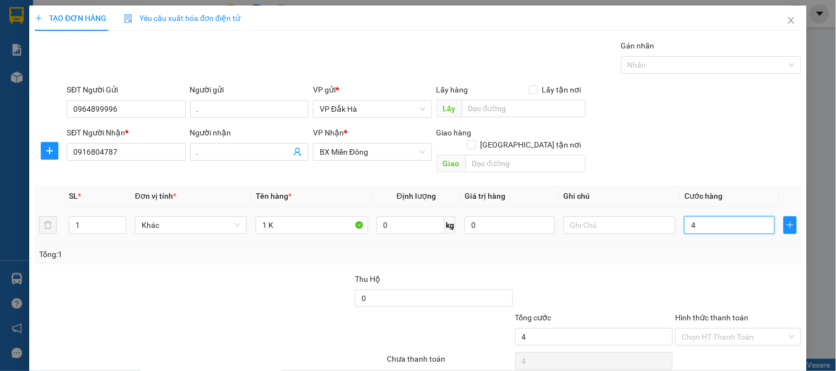
type input "40"
type input "400"
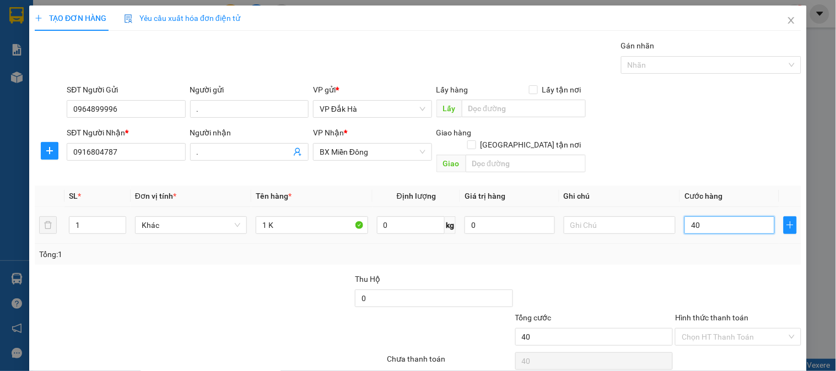
type input "400"
type input "4.000"
type input "40.000"
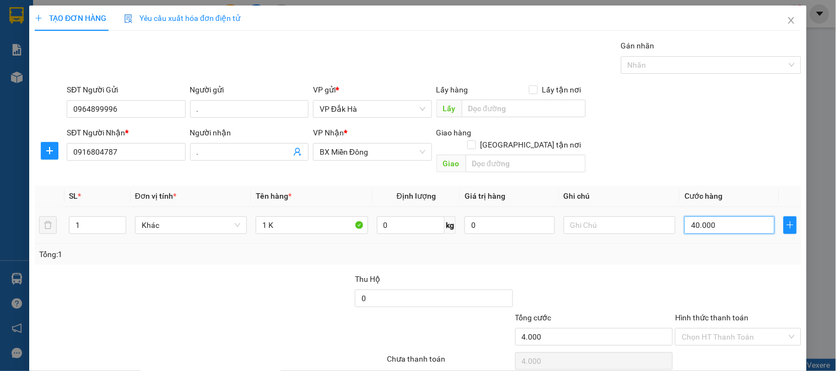
type input "40.000"
click at [734, 329] on input "Hình thức thanh toán" at bounding box center [734, 337] width 105 height 17
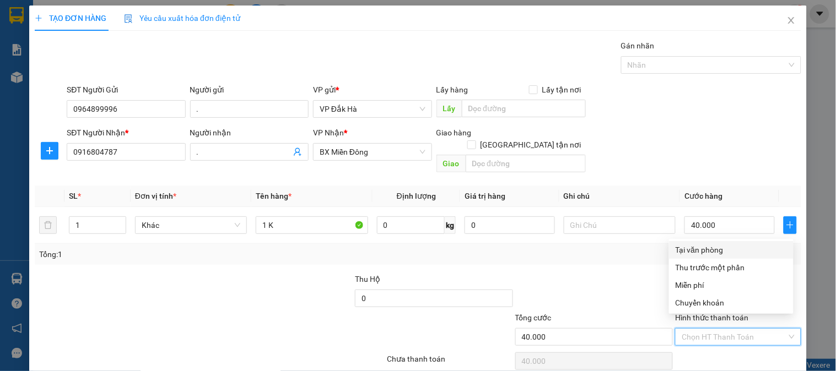
click at [698, 249] on div "Tại văn phòng" at bounding box center [731, 250] width 111 height 12
type input "0"
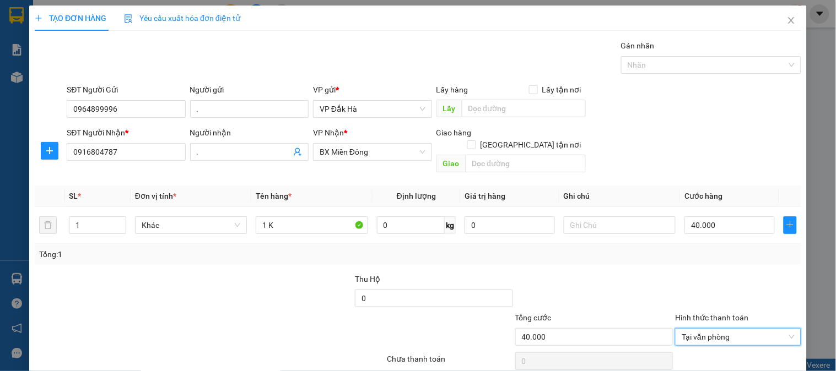
scroll to position [36, 0]
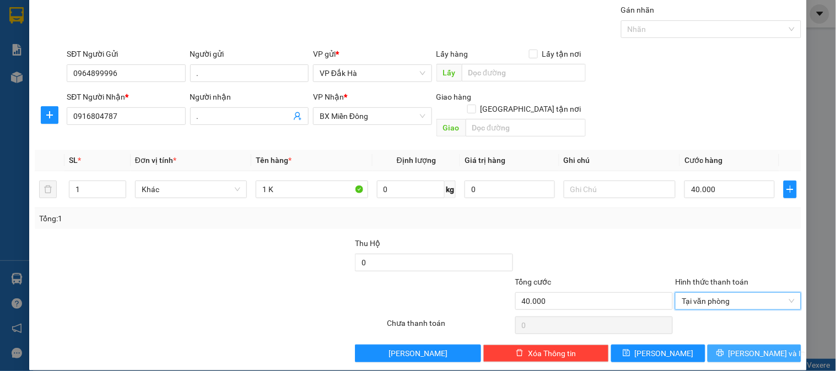
click at [741, 348] on span "[PERSON_NAME] và In" at bounding box center [767, 354] width 77 height 12
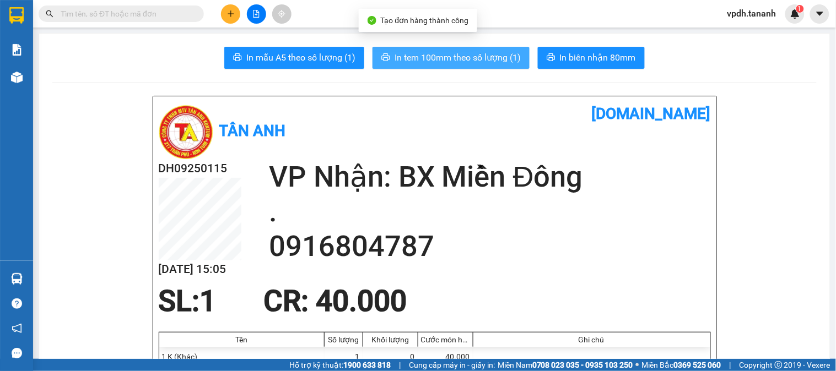
click at [410, 64] on span "In tem 100mm theo số lượng (1)" at bounding box center [458, 58] width 126 height 14
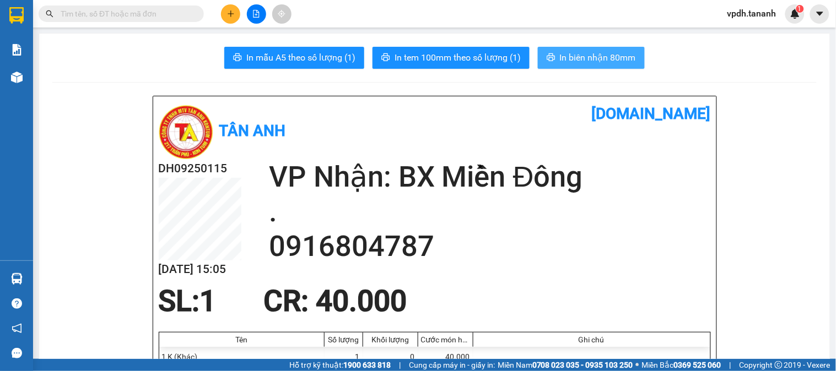
click at [559, 64] on button "In biên nhận 80mm" at bounding box center [591, 58] width 107 height 22
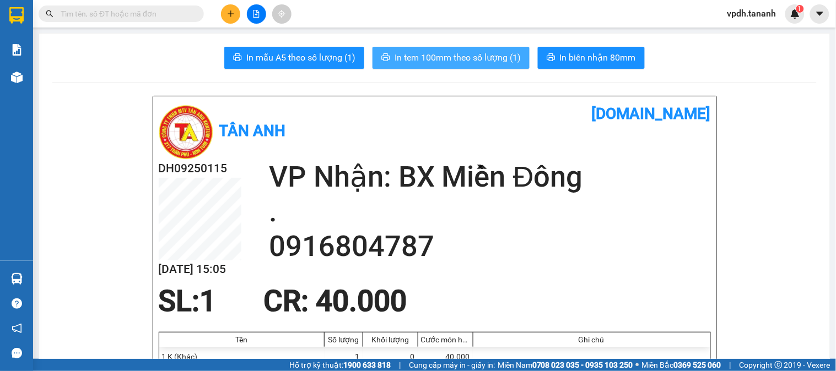
drag, startPoint x: 434, startPoint y: 72, endPoint x: 437, endPoint y: 66, distance: 6.2
click at [439, 61] on span "In tem 100mm theo số lượng (1)" at bounding box center [458, 58] width 126 height 14
click at [224, 20] on button at bounding box center [230, 13] width 19 height 19
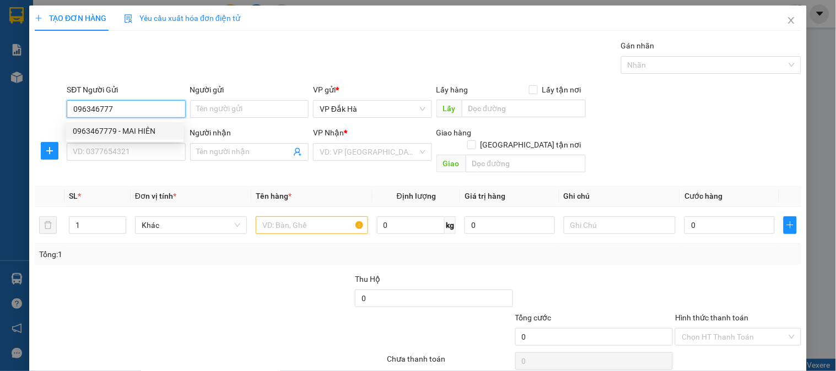
click at [144, 127] on div "0963467779 - MAI HIÊN" at bounding box center [125, 131] width 104 height 12
type input "0963467779"
type input "MAI HIÊN"
type input "0964059354"
type input "HOA"
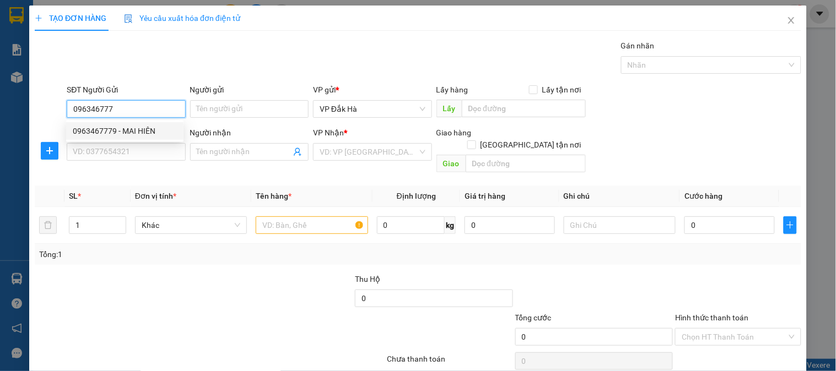
checkbox input "true"
type input "GHTN/[GEOGRAPHIC_DATA]/CC"
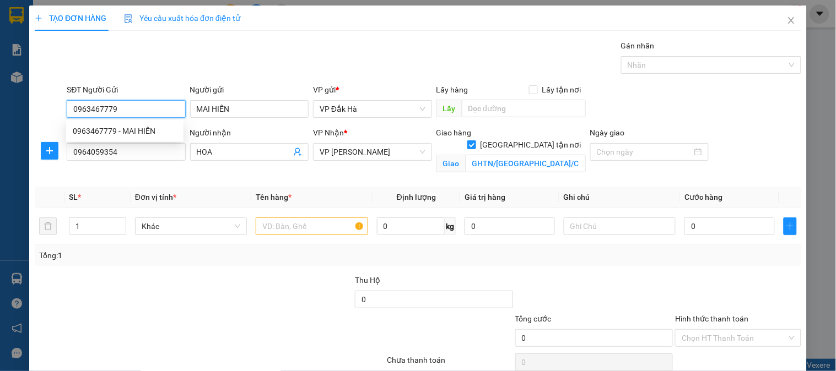
type input "120.000"
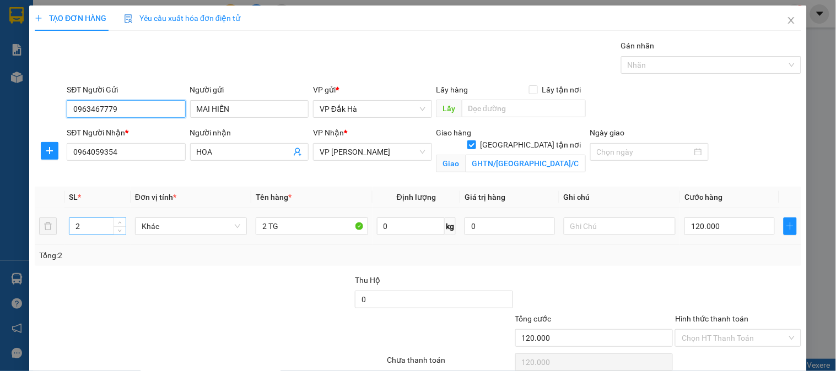
type input "0963467779"
click at [51, 220] on tr "2 Khác 2 TG 0 kg 0 120.000" at bounding box center [418, 226] width 767 height 37
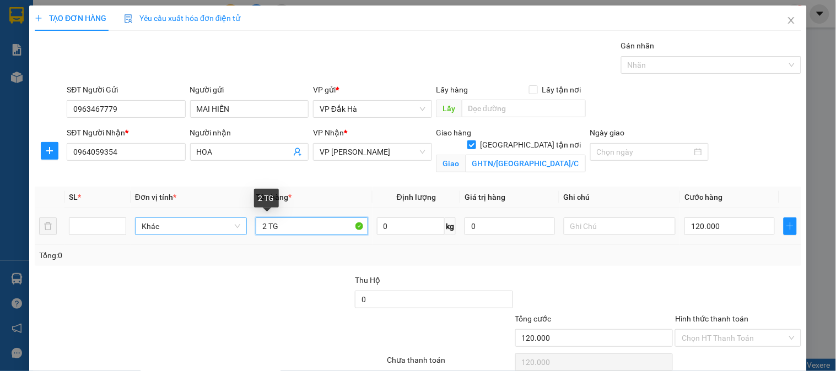
drag, startPoint x: 290, startPoint y: 230, endPoint x: 226, endPoint y: 224, distance: 64.8
click at [238, 228] on tr "Khác 2 TG 0 kg 0 120.000" at bounding box center [418, 226] width 767 height 37
drag, startPoint x: 132, startPoint y: 225, endPoint x: 79, endPoint y: 217, distance: 53.6
click at [128, 226] on tr "Khác 0 kg 0 120.000" at bounding box center [418, 226] width 767 height 37
click at [79, 217] on div at bounding box center [97, 227] width 57 height 22
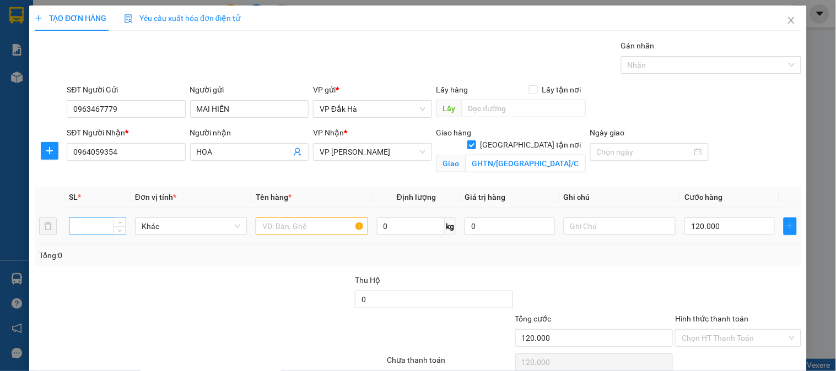
click at [92, 234] on input "number" at bounding box center [97, 226] width 56 height 17
type input "1"
click at [267, 227] on input "text" at bounding box center [312, 227] width 112 height 18
type input "TG"
click at [731, 232] on input "120.000" at bounding box center [730, 227] width 90 height 18
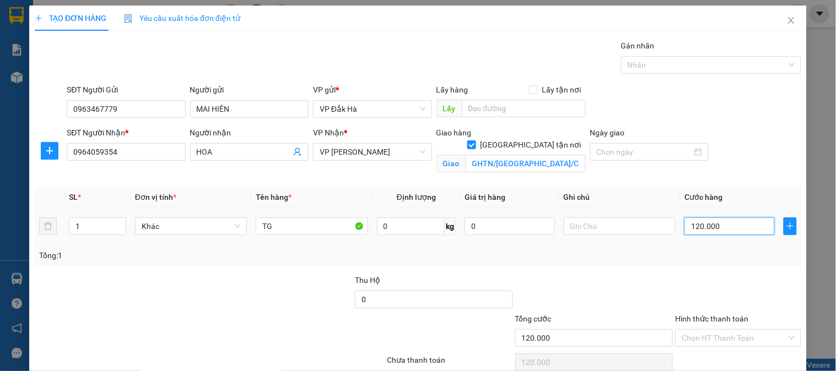
type input "0"
click at [686, 228] on input "0" at bounding box center [730, 227] width 90 height 18
type input "5"
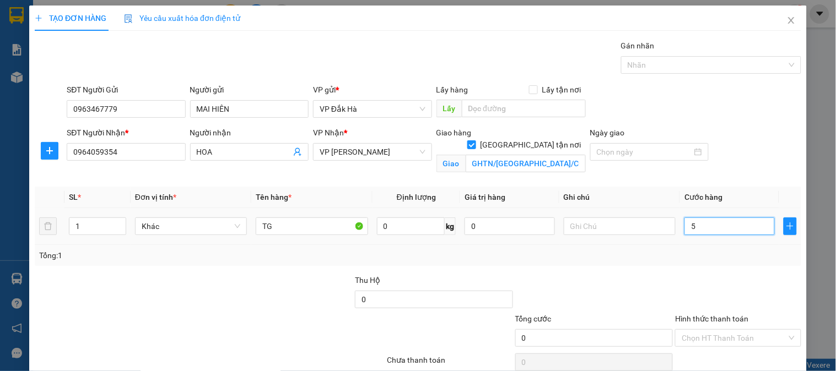
type input "5"
type input "50"
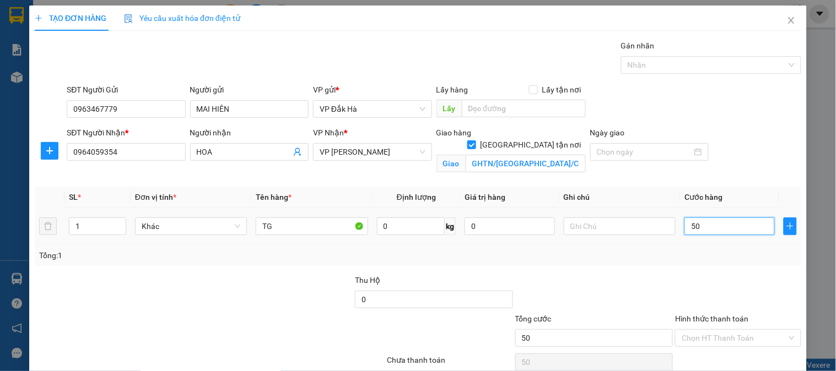
type input "500"
type input "5.000"
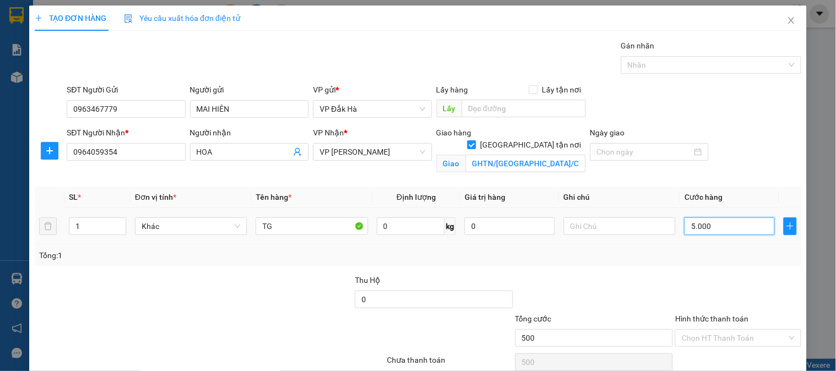
type input "5.000"
type input "50.000"
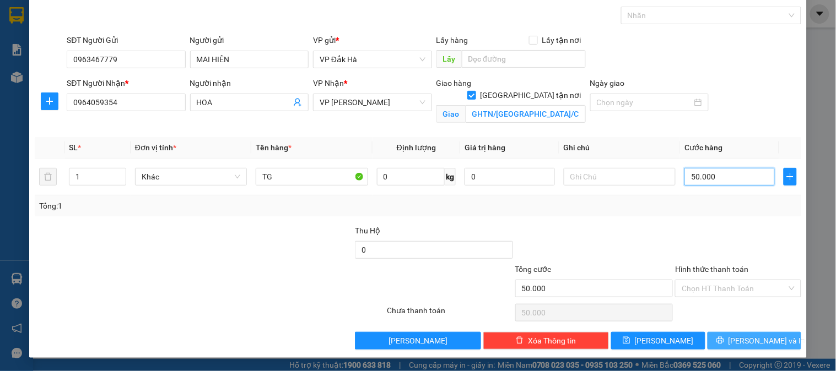
type input "50.000"
click at [734, 343] on button "[PERSON_NAME] và In" at bounding box center [755, 341] width 94 height 18
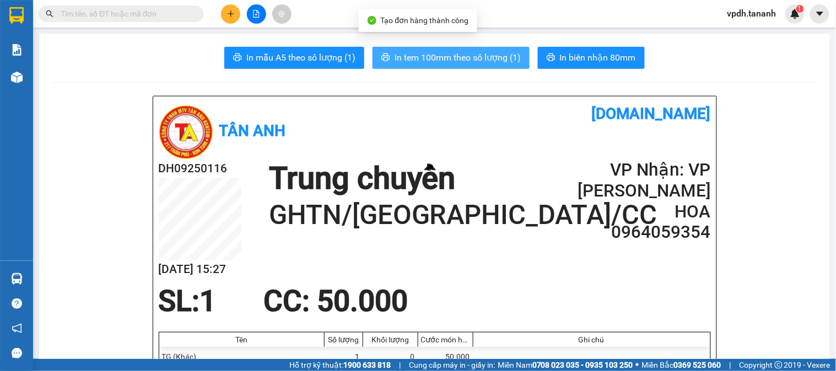
click at [448, 61] on span "In tem 100mm theo số lượng (1)" at bounding box center [458, 58] width 126 height 14
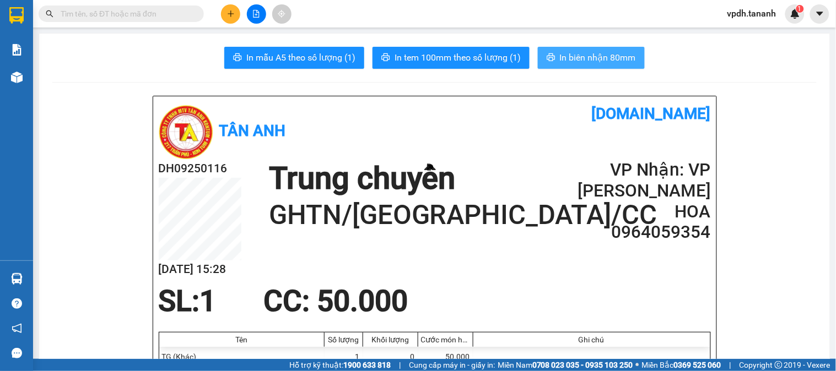
click at [617, 59] on span "In biên nhận 80mm" at bounding box center [598, 58] width 76 height 14
click at [225, 15] on button at bounding box center [230, 13] width 19 height 19
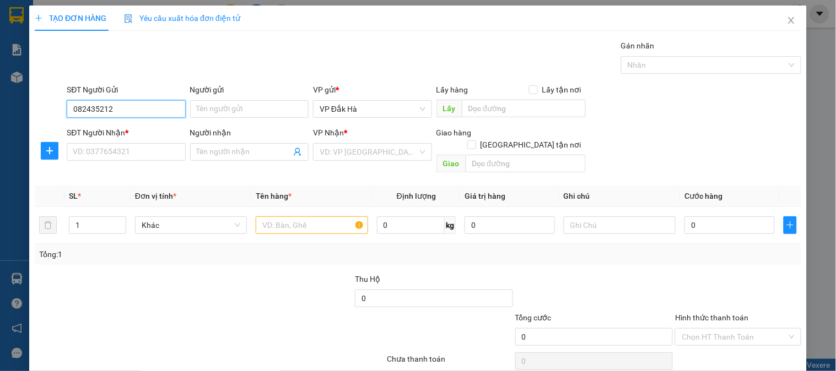
type input "0824352129"
click at [111, 135] on div "0824352129 - GẤU" at bounding box center [125, 131] width 104 height 12
type input "GẤU"
type input "0326599628"
type input "BÀU BÀNG"
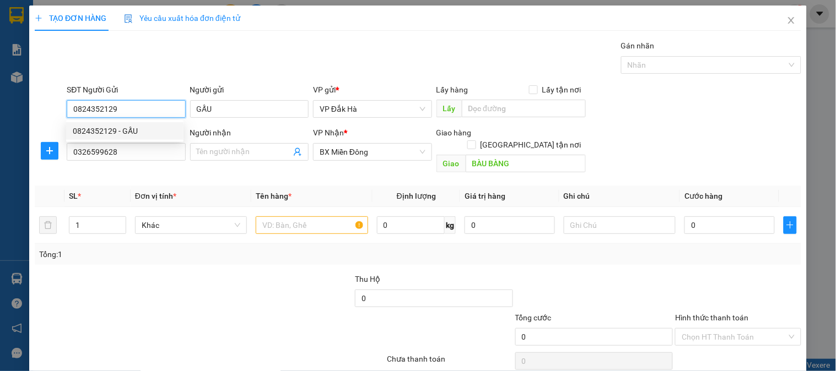
type input "100.000"
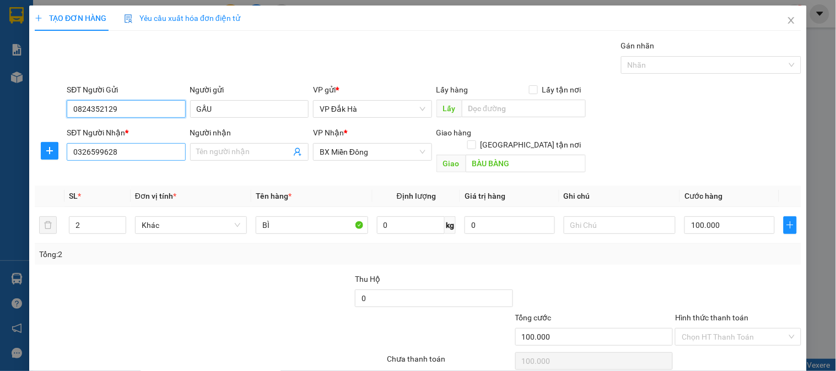
type input "0824352129"
drag, startPoint x: 133, startPoint y: 152, endPoint x: 22, endPoint y: 136, distance: 112.6
click at [23, 136] on div "TẠO ĐƠN HÀNG Yêu cầu xuất hóa đơn điện tử Transit Pickup Surcharge Ids Transit …" at bounding box center [418, 185] width 836 height 371
type input "0335594916"
click at [219, 156] on input "Người nhận" at bounding box center [244, 152] width 94 height 12
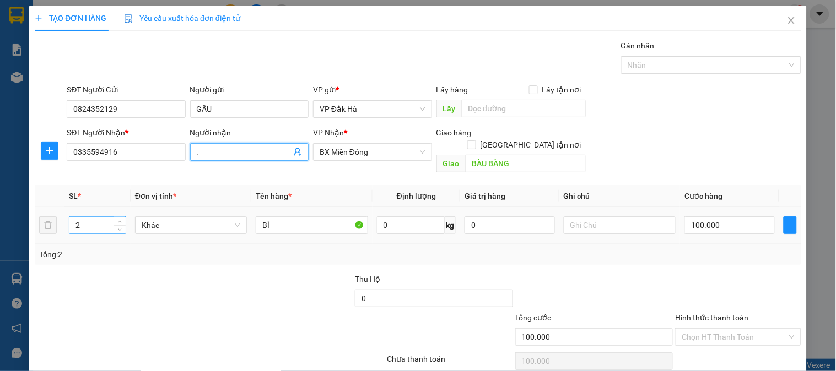
type input "."
click at [39, 211] on tr "2 Khác BÌ 0 kg 0 100.000" at bounding box center [418, 225] width 767 height 37
type input "1"
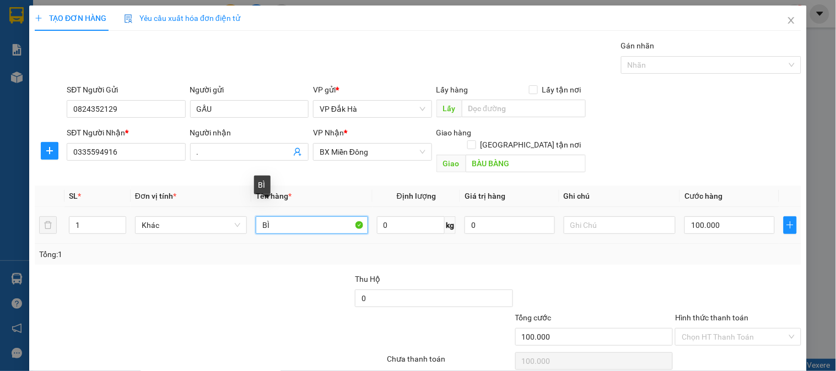
drag, startPoint x: 286, startPoint y: 218, endPoint x: 213, endPoint y: 202, distance: 74.0
click at [213, 207] on tr "1 Khác BÌ 0 kg 0 100.000" at bounding box center [418, 225] width 767 height 37
type input "TÚM"
click at [715, 219] on input "100.000" at bounding box center [730, 226] width 90 height 18
type input "5"
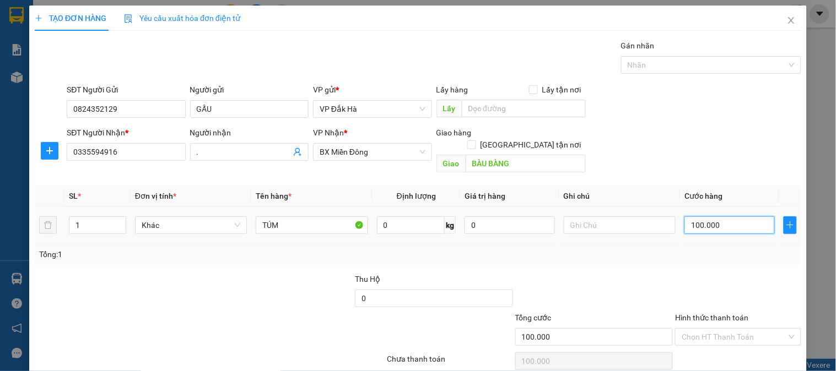
type input "5"
type input "50"
type input "500"
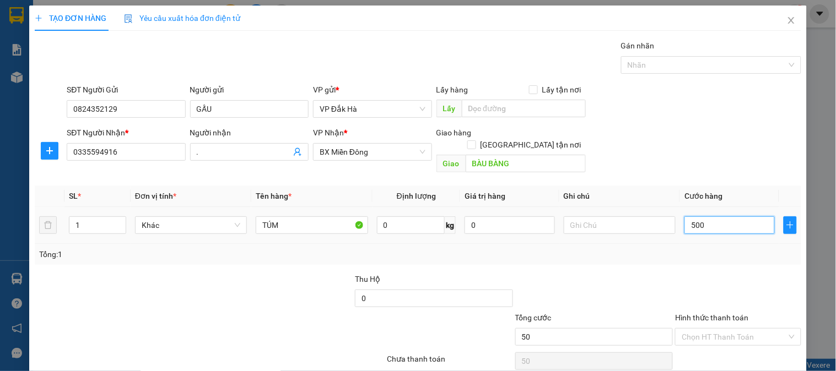
type input "500"
type input "5.000"
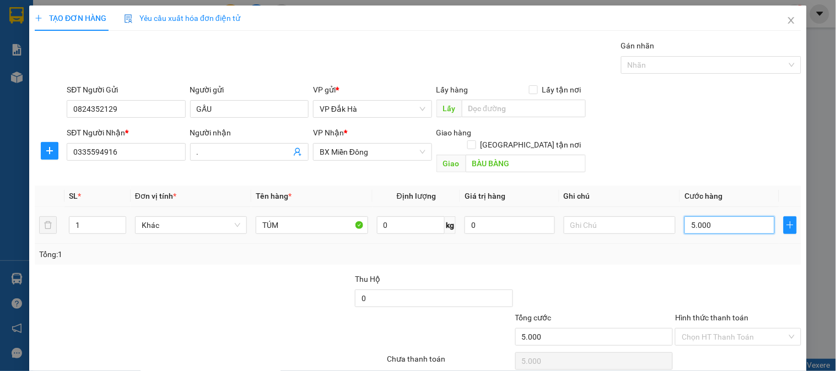
type input "50.000"
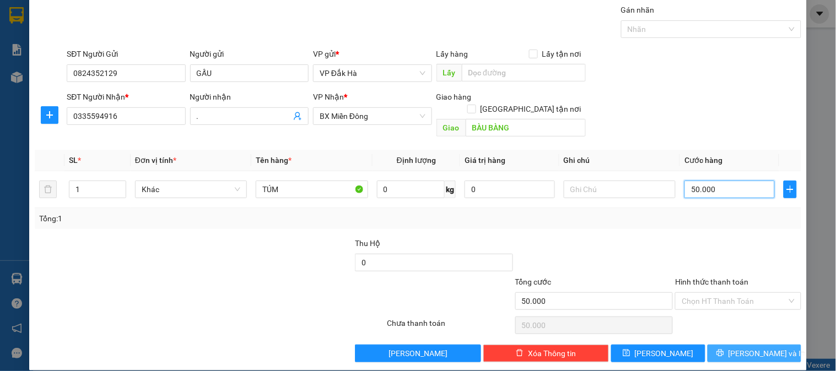
type input "50.000"
click at [734, 345] on button "[PERSON_NAME] và In" at bounding box center [755, 354] width 94 height 18
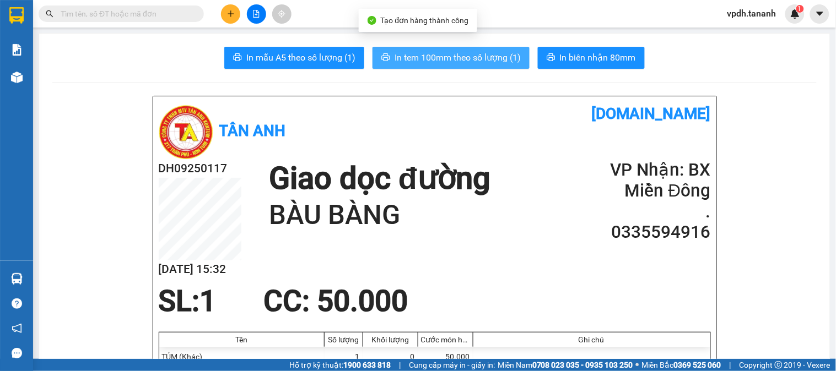
click at [463, 52] on span "In tem 100mm theo số lượng (1)" at bounding box center [458, 58] width 126 height 14
click at [497, 47] on button "In tem 100mm theo số lượng (1)" at bounding box center [451, 58] width 157 height 22
click at [466, 56] on span "In tem 100mm theo số lượng (1)" at bounding box center [458, 58] width 126 height 14
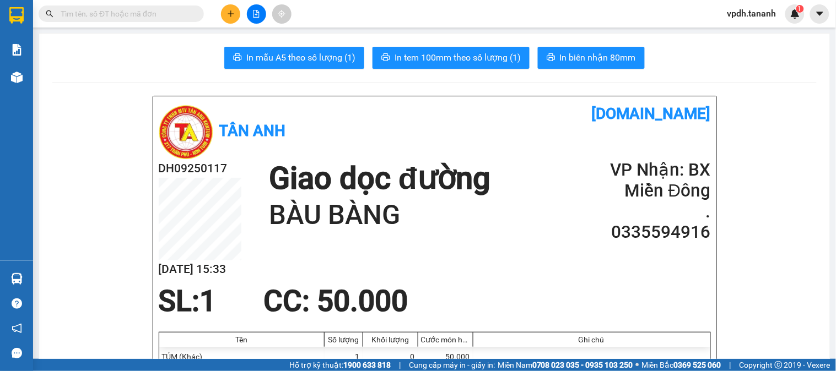
click at [13, 12] on img at bounding box center [16, 15] width 14 height 17
click at [57, 18] on img at bounding box center [64, 15] width 56 height 17
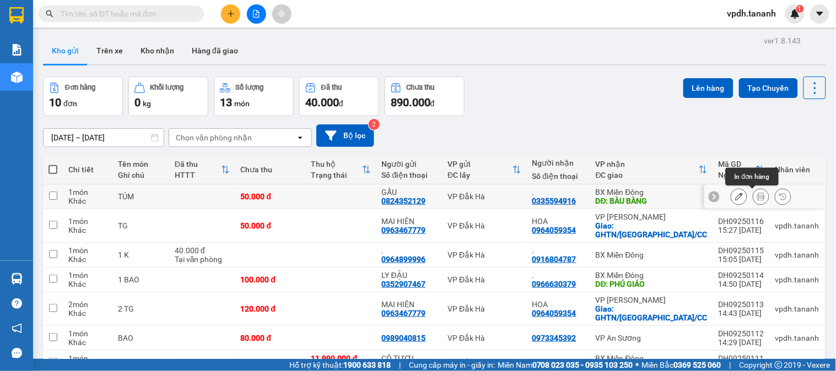
click at [757, 199] on icon at bounding box center [761, 197] width 8 height 8
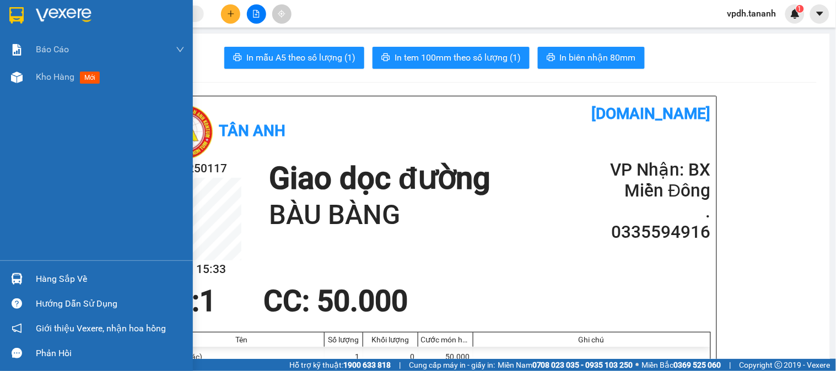
drag, startPoint x: 19, startPoint y: 4, endPoint x: 90, endPoint y: 17, distance: 72.2
click at [20, 4] on div at bounding box center [96, 18] width 193 height 36
click at [90, 17] on img at bounding box center [64, 15] width 56 height 17
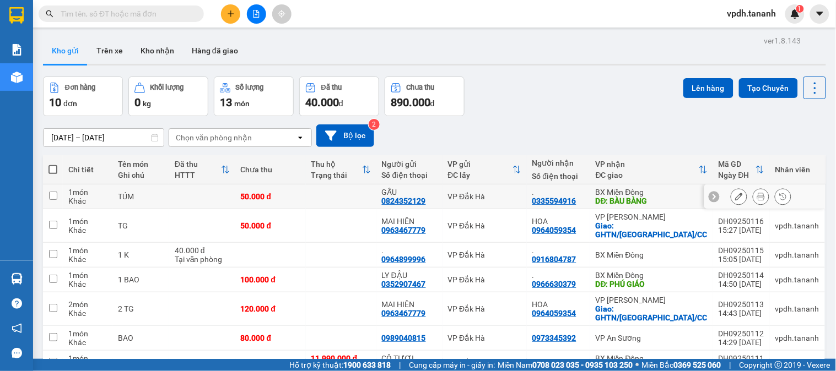
click at [731, 192] on button at bounding box center [738, 196] width 15 height 19
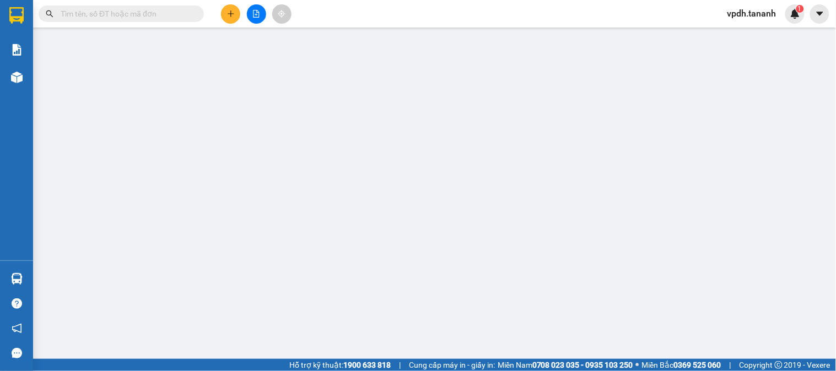
type input "0824352129"
type input "0335594916"
type input "BÀU BÀNG"
type input "50.000"
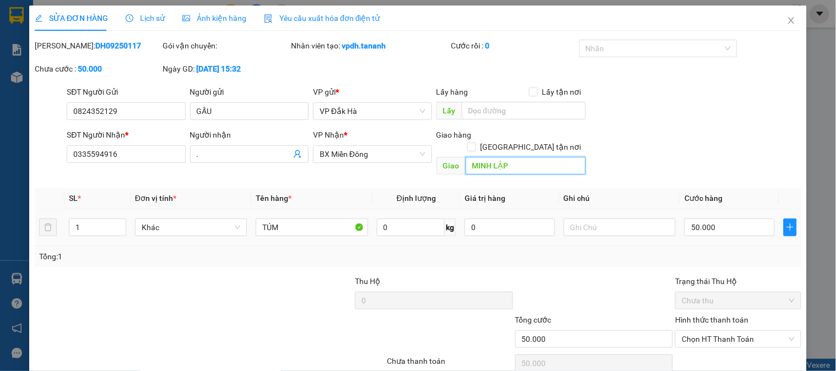
scroll to position [39, 0]
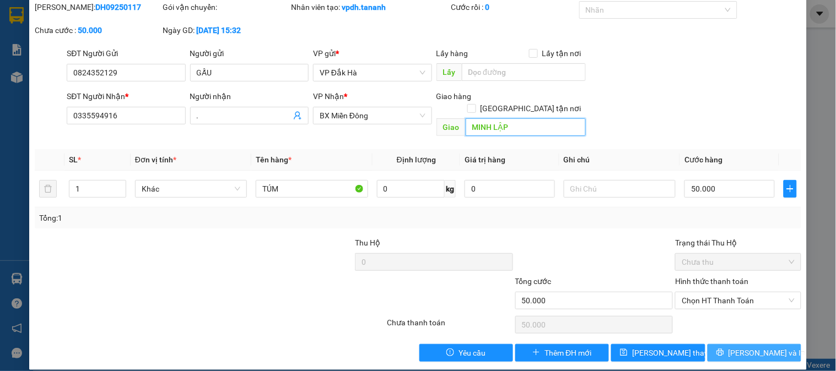
type input "MINH LẬP"
click at [724, 349] on icon "printer" at bounding box center [721, 353] width 8 height 8
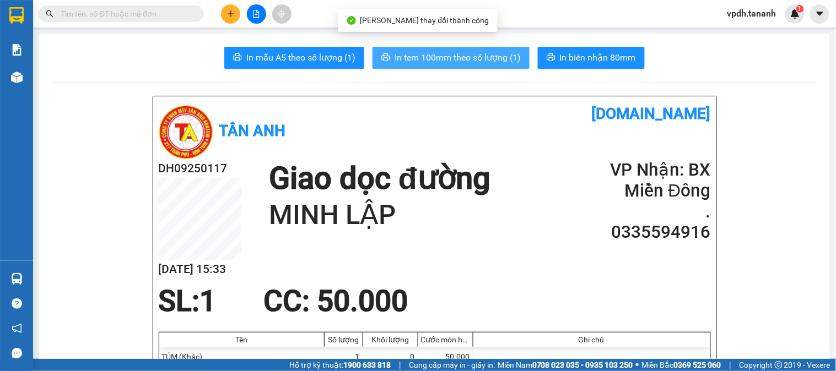
click at [449, 53] on span "In tem 100mm theo số lượng (1)" at bounding box center [458, 58] width 126 height 14
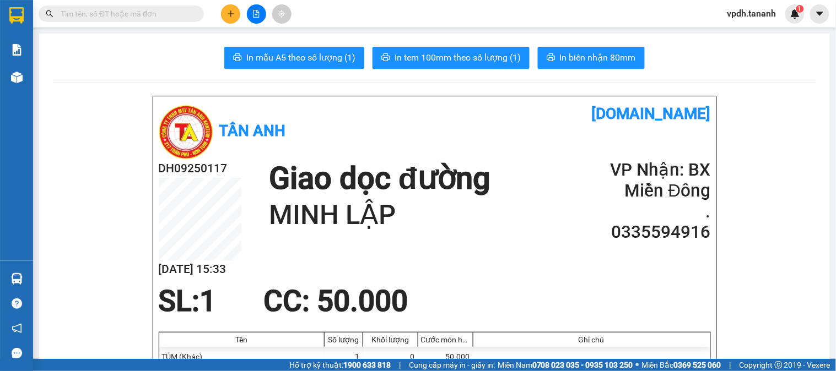
click at [235, 19] on button at bounding box center [230, 13] width 19 height 19
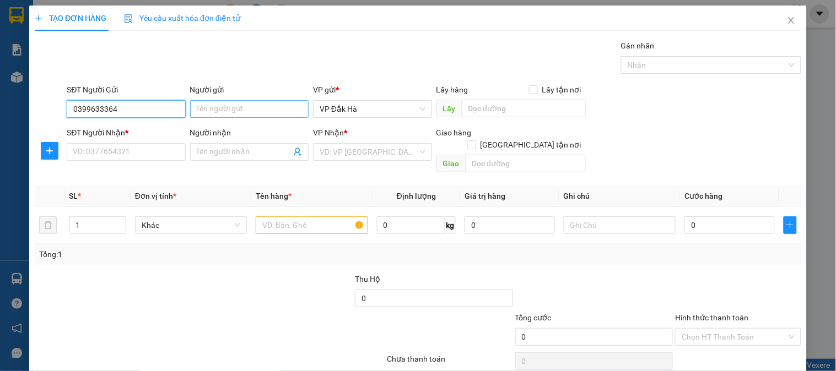
type input "0399633364"
click at [221, 106] on input "Người gửi" at bounding box center [249, 109] width 119 height 18
type input "."
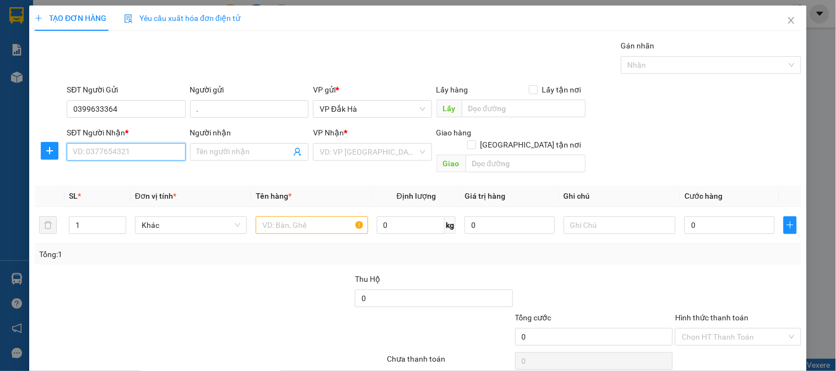
click at [123, 150] on input "SĐT Người Nhận *" at bounding box center [126, 152] width 119 height 18
type input "0866473299"
click at [216, 147] on input "Người nhận" at bounding box center [244, 152] width 94 height 12
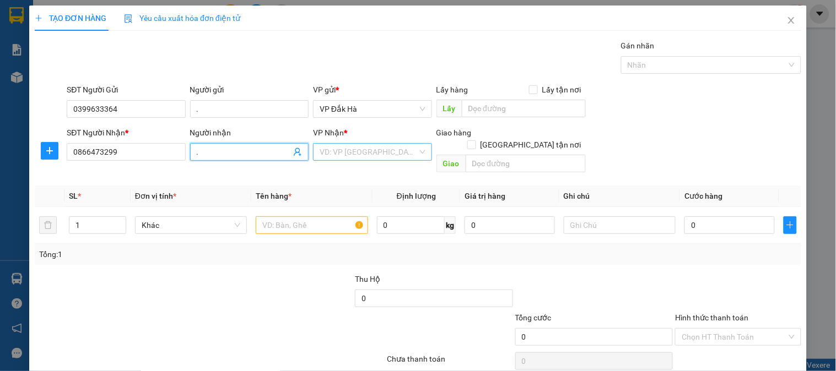
type input "."
click at [397, 153] on input "search" at bounding box center [369, 152] width 98 height 17
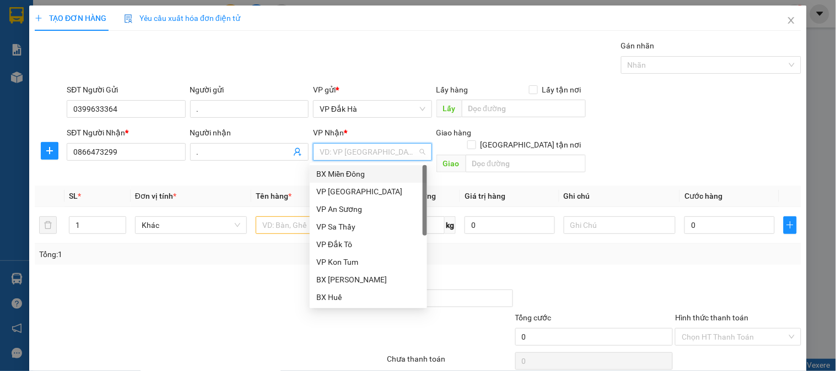
drag, startPoint x: 357, startPoint y: 168, endPoint x: 357, endPoint y: 161, distance: 6.6
click at [357, 166] on div "BX Miền Đông" at bounding box center [368, 174] width 117 height 18
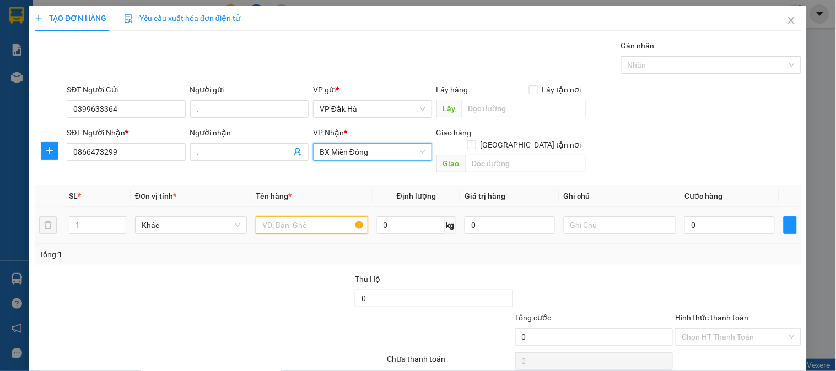
click at [285, 218] on input "text" at bounding box center [312, 226] width 112 height 18
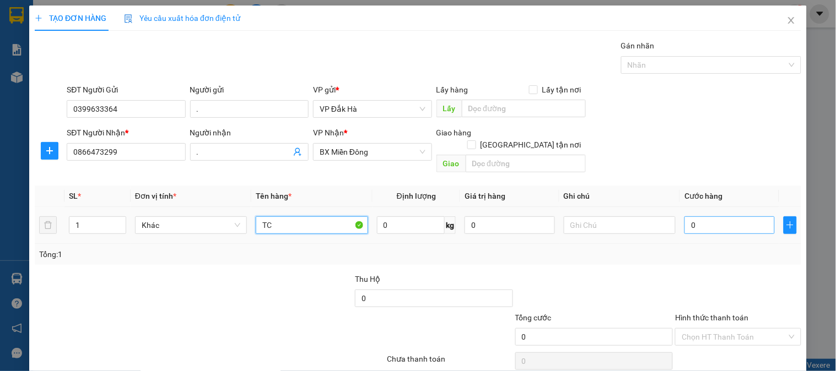
type input "TC"
click at [698, 217] on input "0" at bounding box center [730, 226] width 90 height 18
type input "6"
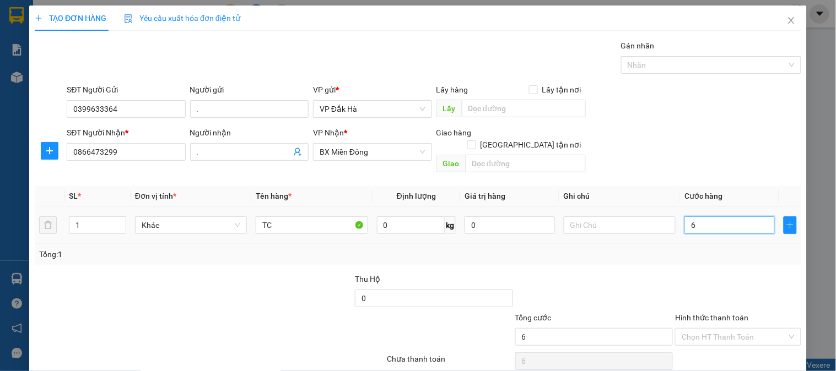
type input "60"
type input "600"
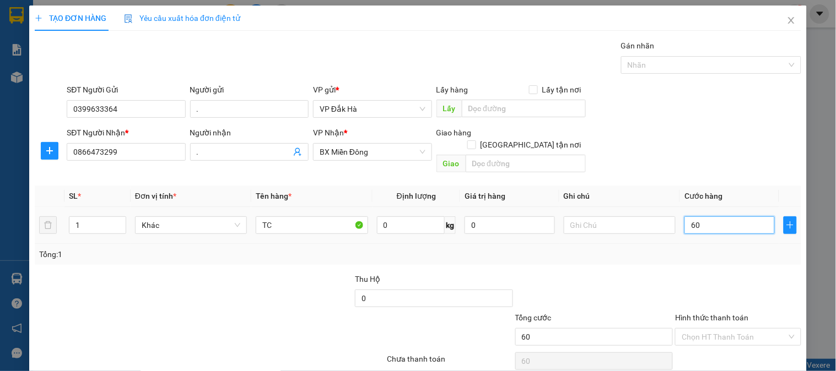
type input "600"
type input "6.000"
type input "60.000"
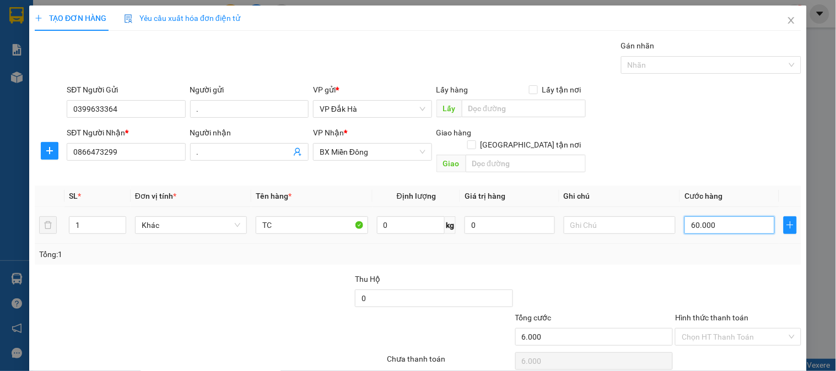
type input "60.000"
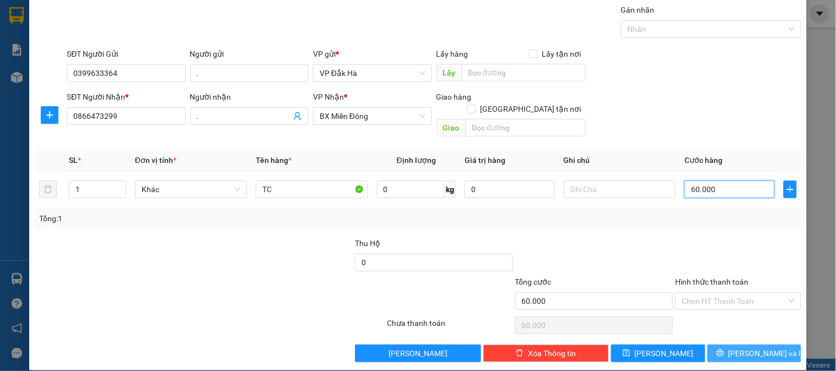
type input "60.000"
click at [729, 345] on button "[PERSON_NAME] và In" at bounding box center [755, 354] width 94 height 18
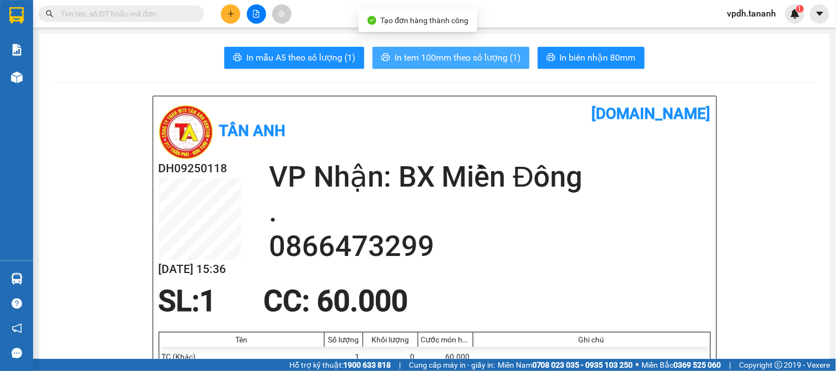
click at [456, 64] on span "In tem 100mm theo số lượng (1)" at bounding box center [458, 58] width 126 height 14
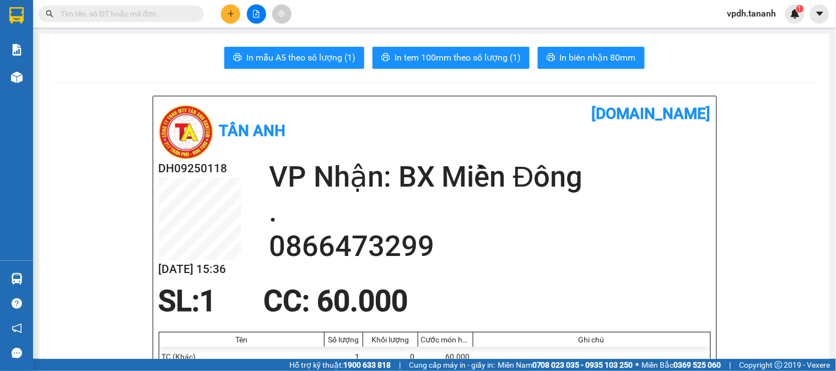
click at [238, 3] on div "Kết quả tìm kiếm ( 0 ) Bộ lọc No Data vpdh.tananh 1" at bounding box center [418, 14] width 836 height 28
click at [232, 10] on icon "plus" at bounding box center [231, 14] width 8 height 8
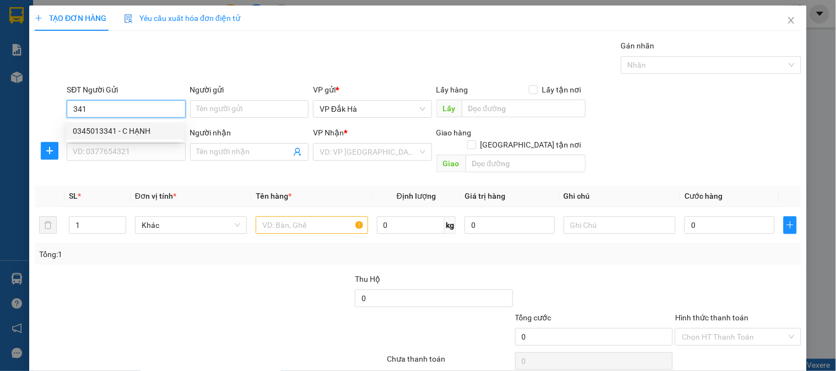
click at [127, 133] on div "0345013341 - C HẠNH" at bounding box center [125, 131] width 104 height 12
type input "0345013341"
type input "C HẠNH"
type input "0398277578"
type input "."
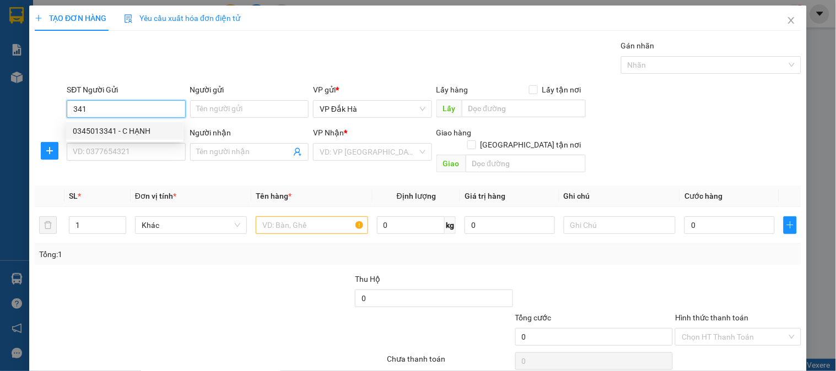
type input "N4 [PERSON_NAME]"
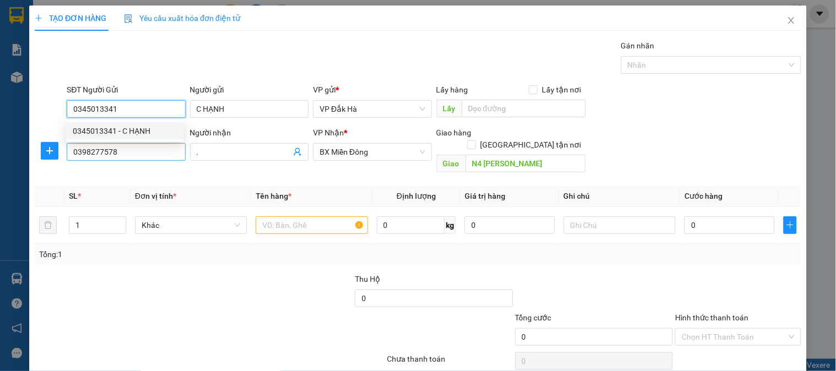
type input "130.000"
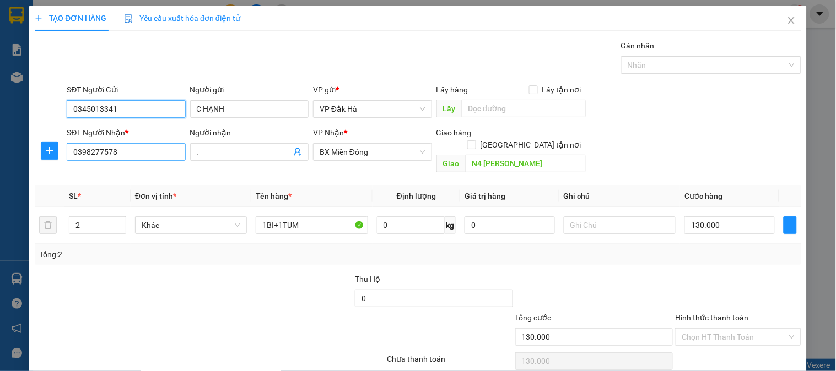
type input "0345013341"
drag, startPoint x: 141, startPoint y: 157, endPoint x: 85, endPoint y: 148, distance: 56.5
click at [85, 148] on input "0398277578" at bounding box center [126, 152] width 119 height 18
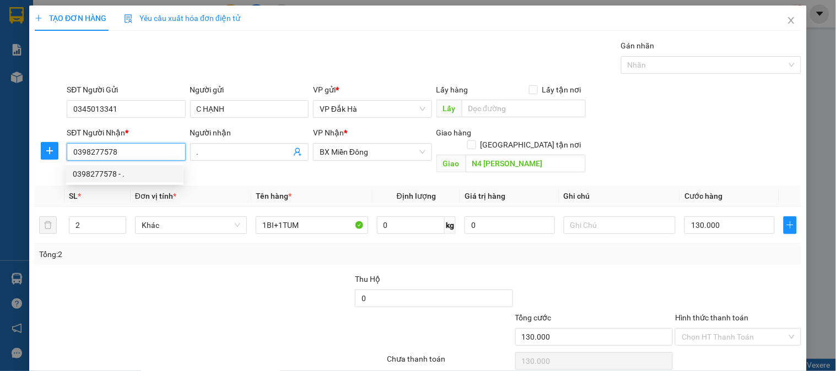
click at [112, 175] on div "0398277578 - ." at bounding box center [125, 174] width 104 height 12
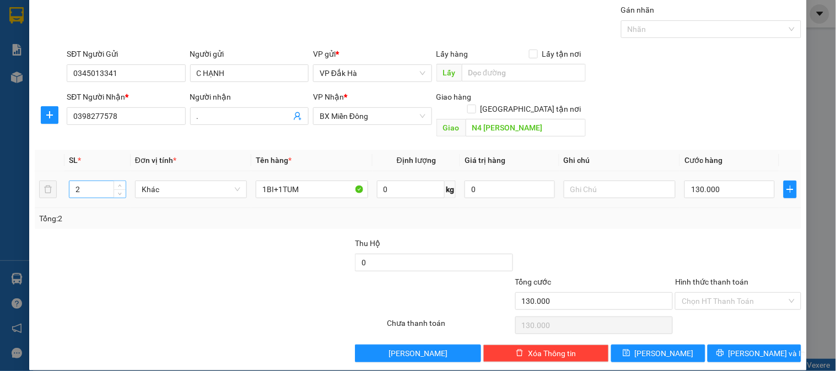
click at [91, 181] on input "2" at bounding box center [97, 189] width 56 height 17
type input "4"
drag, startPoint x: 300, startPoint y: 173, endPoint x: 185, endPoint y: 149, distance: 117.6
click at [186, 150] on table "SL * Đơn vị tính * Tên hàng * Định lượng Giá trị hàng Ghi chú Cước hàng 4 Khác …" at bounding box center [418, 179] width 767 height 58
type input "3 BÌ + 1 BAO"
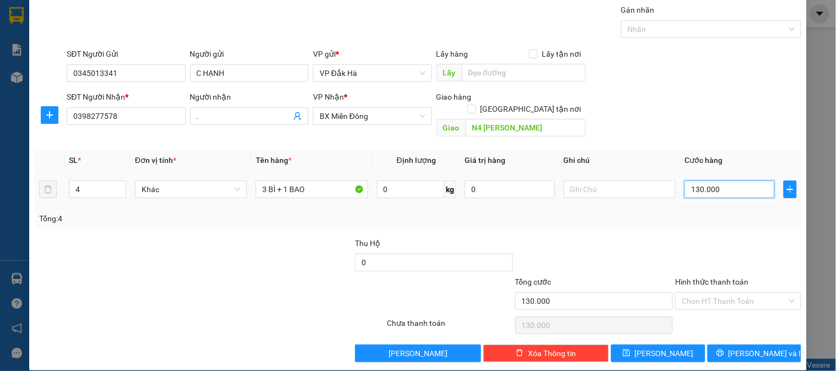
click at [706, 181] on input "130.000" at bounding box center [730, 190] width 90 height 18
type input "2"
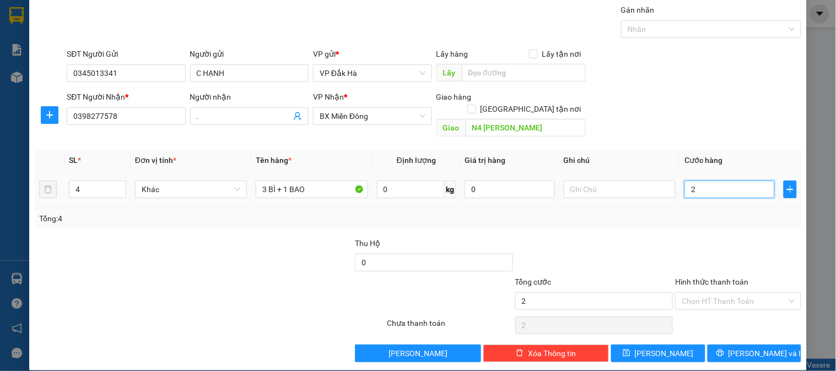
type input "22"
type input "220"
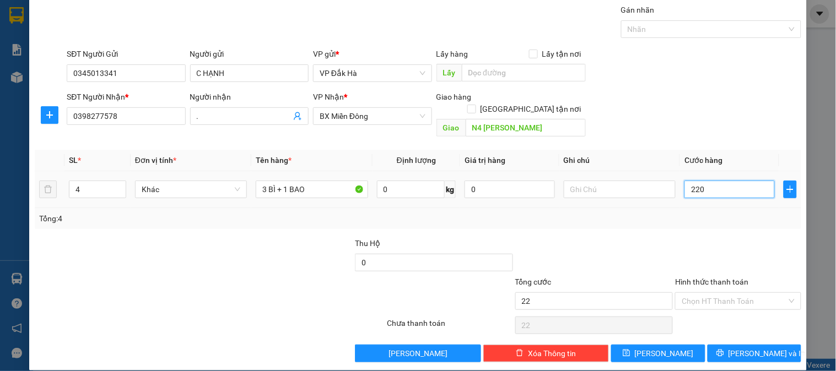
type input "220"
type input "2.200"
type input "22.000"
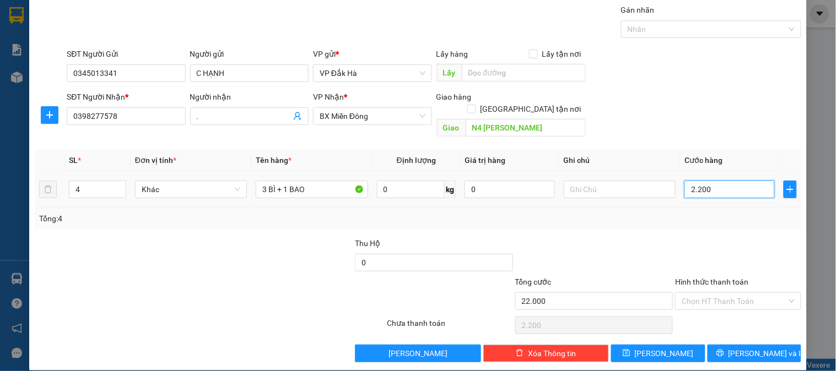
type input "22.000"
type input "220.000"
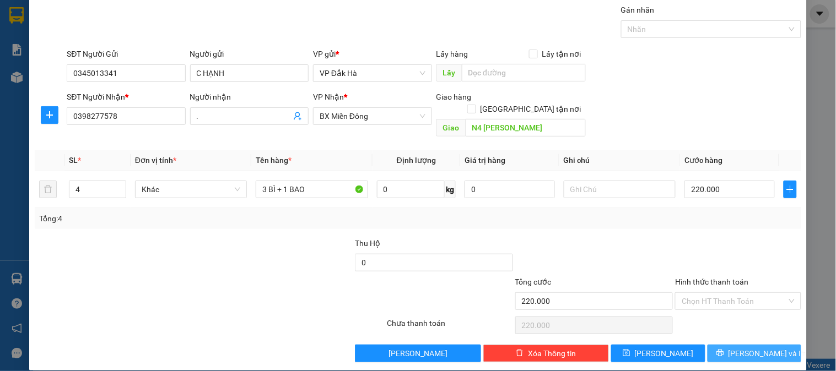
click at [724, 349] on icon "printer" at bounding box center [721, 353] width 8 height 8
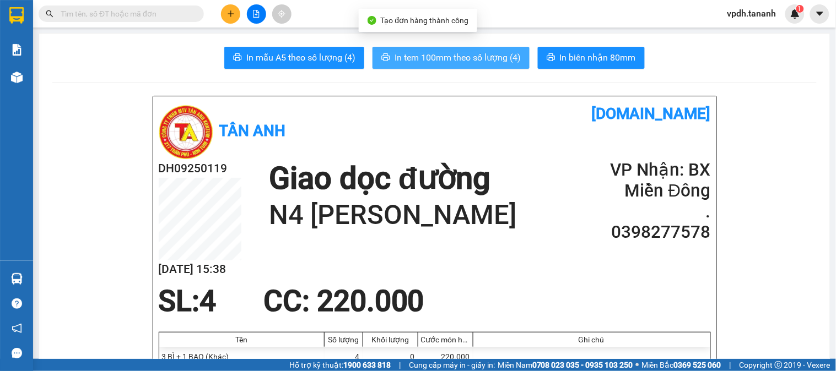
click at [465, 55] on span "In tem 100mm theo số lượng (4)" at bounding box center [458, 58] width 126 height 14
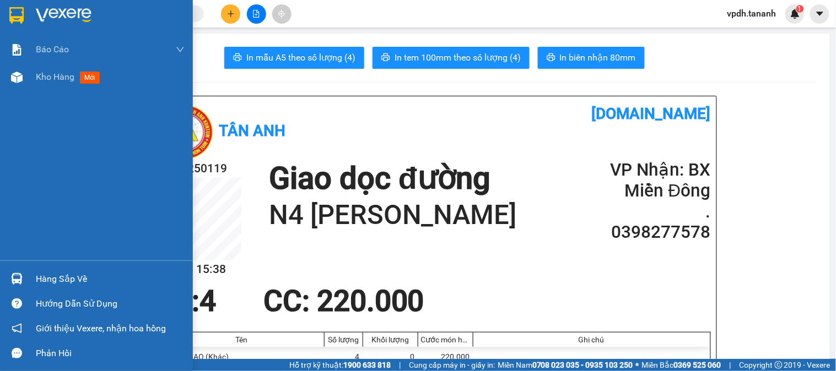
click at [6, 13] on div at bounding box center [96, 18] width 193 height 36
click at [62, 13] on img at bounding box center [64, 15] width 56 height 17
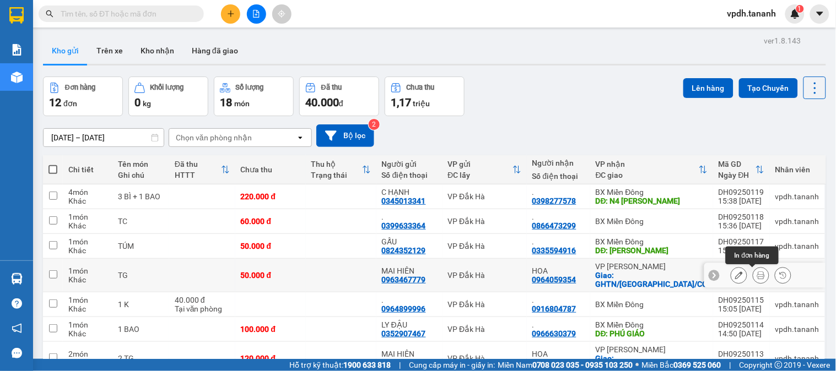
click at [757, 277] on icon at bounding box center [761, 276] width 8 height 8
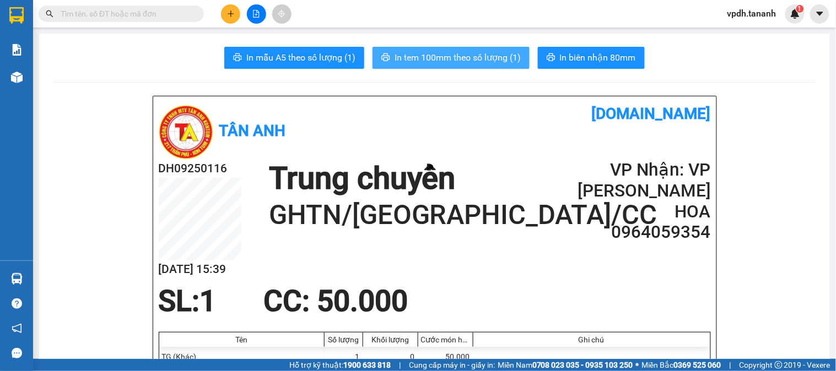
click at [485, 51] on span "In tem 100mm theo số lượng (1)" at bounding box center [458, 58] width 126 height 14
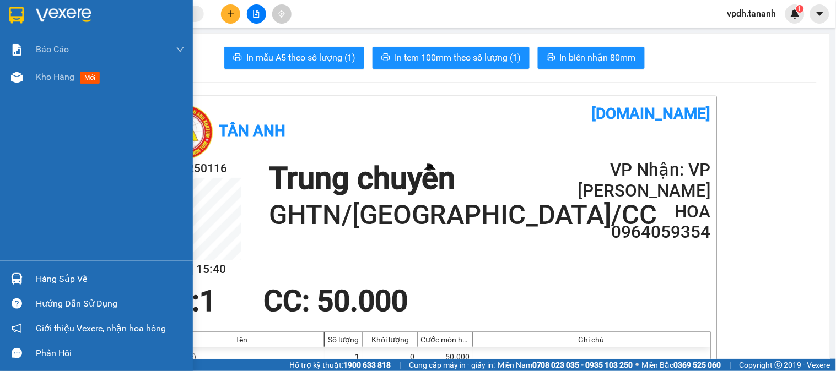
click at [14, 9] on img at bounding box center [16, 15] width 14 height 17
click at [71, 19] on img at bounding box center [64, 15] width 56 height 17
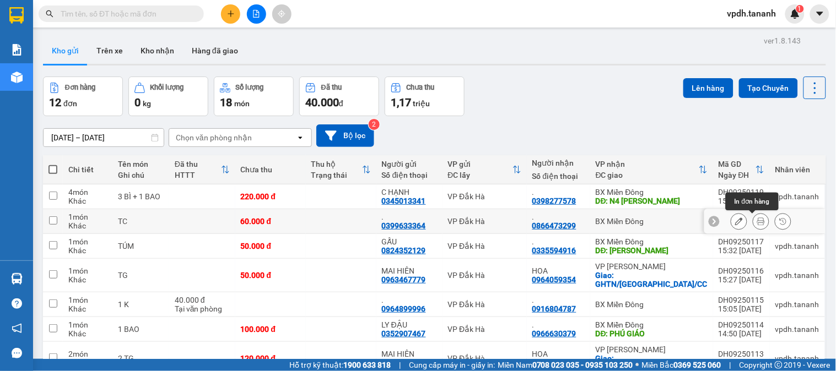
click at [757, 218] on icon at bounding box center [761, 222] width 8 height 8
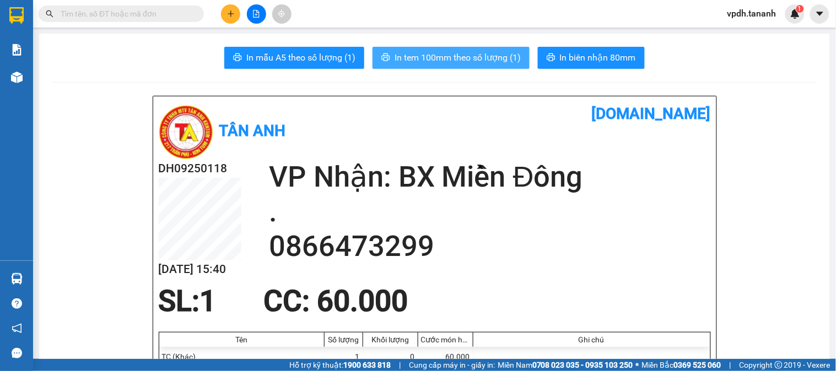
click at [446, 52] on span "In tem 100mm theo số lượng (1)" at bounding box center [458, 58] width 126 height 14
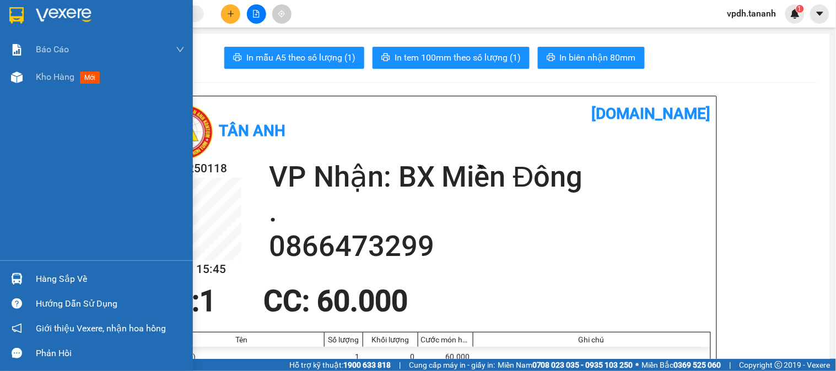
click at [63, 20] on img at bounding box center [64, 15] width 56 height 17
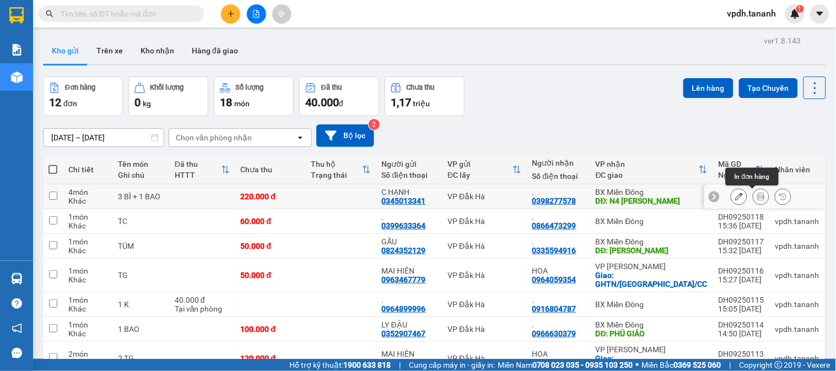
click at [757, 196] on icon at bounding box center [761, 197] width 8 height 8
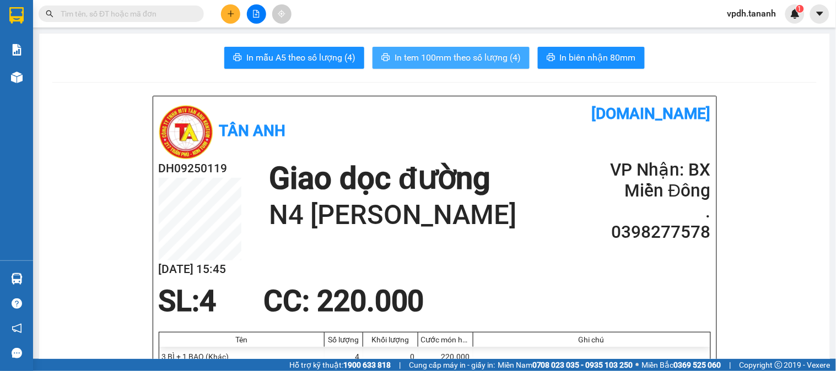
click at [448, 57] on span "In tem 100mm theo số lượng (4)" at bounding box center [458, 58] width 126 height 14
click at [228, 12] on icon "plus" at bounding box center [231, 14] width 8 height 8
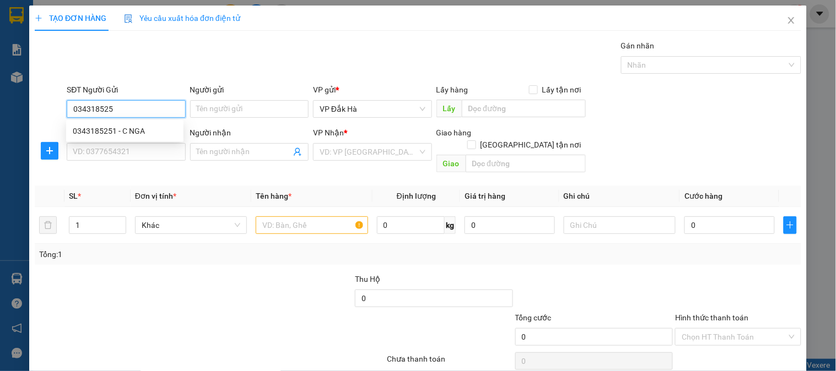
type input "0343185251"
click at [130, 128] on div "0343185251 - C NGA" at bounding box center [125, 131] width 104 height 12
type input "C NGA"
type input "0963453565"
type input "A KHANH"
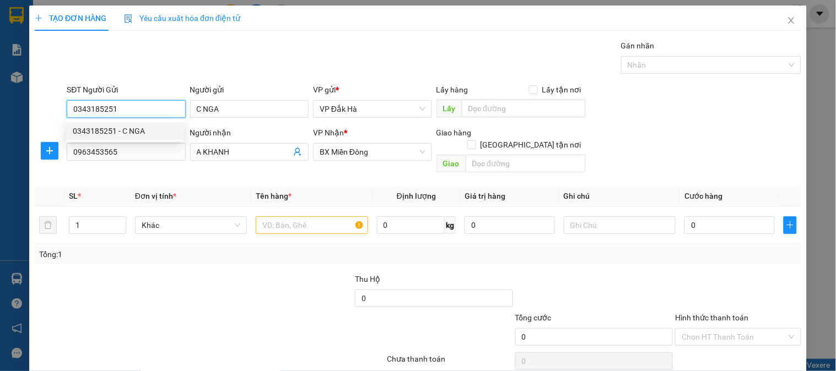
type input "100.000"
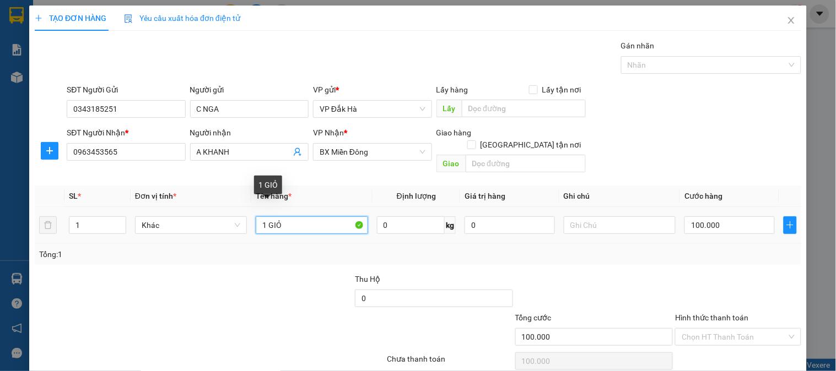
click at [291, 217] on input "1 GIỎ" at bounding box center [312, 226] width 112 height 18
click at [718, 218] on input "100.000" at bounding box center [730, 226] width 90 height 18
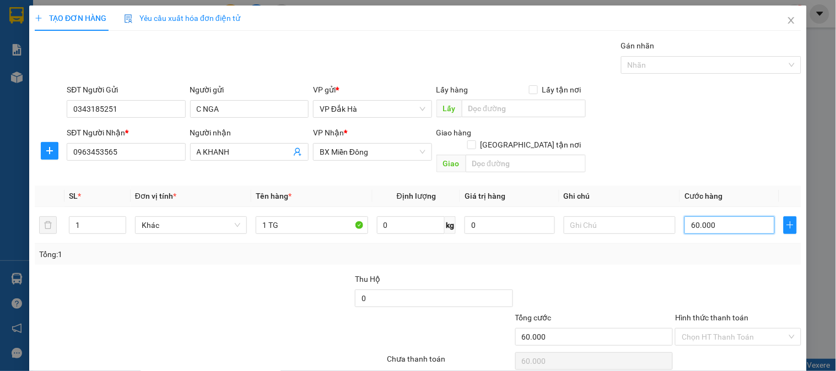
scroll to position [36, 0]
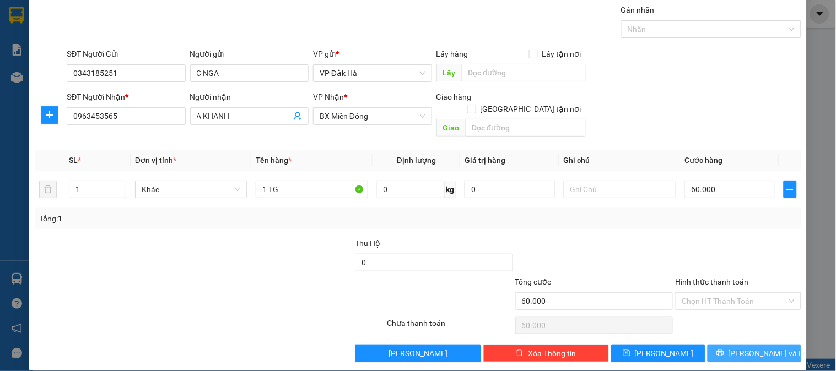
drag, startPoint x: 739, startPoint y: 328, endPoint x: 737, endPoint y: 338, distance: 9.4
click at [739, 331] on div "Transit Pickup Surcharge Ids Transit Deliver Surcharge Ids Transit Deliver Surc…" at bounding box center [418, 183] width 767 height 359
click at [739, 348] on span "[PERSON_NAME] và In" at bounding box center [767, 354] width 77 height 12
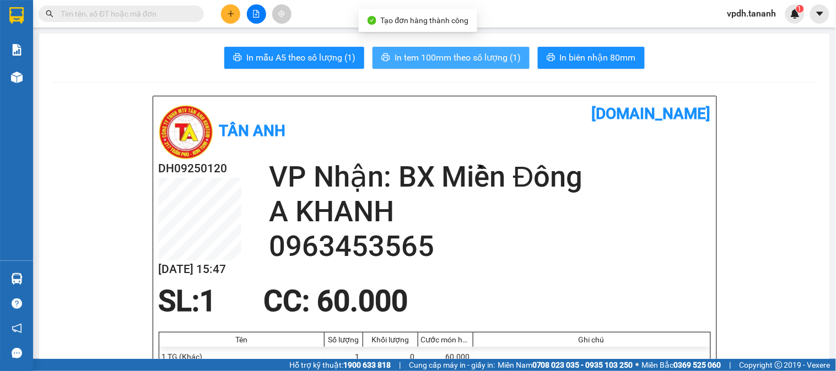
click at [470, 61] on span "In tem 100mm theo số lượng (1)" at bounding box center [458, 58] width 126 height 14
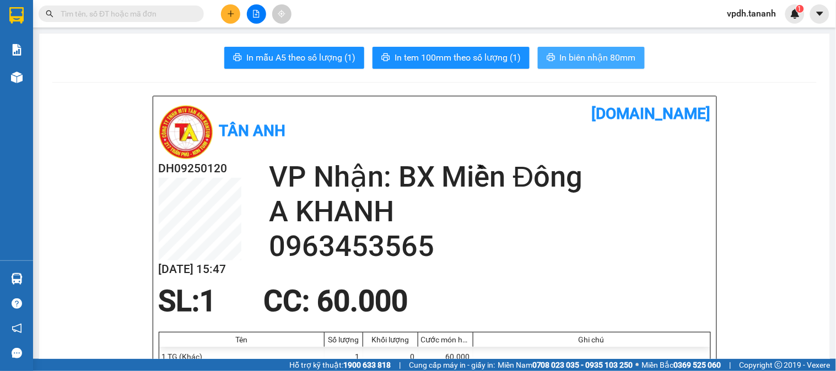
click at [611, 59] on span "In biên nhận 80mm" at bounding box center [598, 58] width 76 height 14
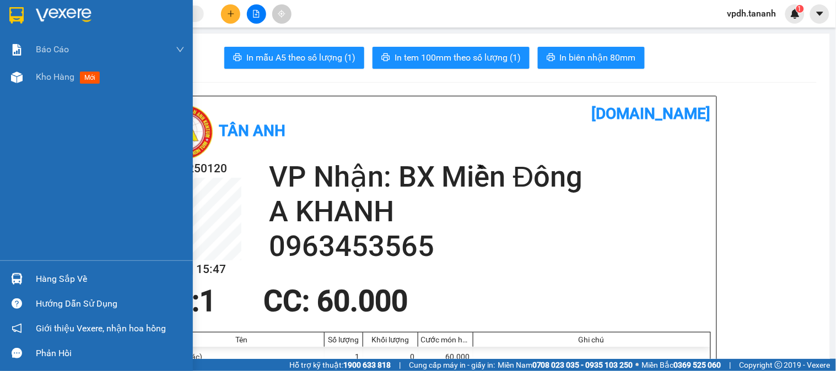
click at [25, 9] on div at bounding box center [16, 15] width 19 height 19
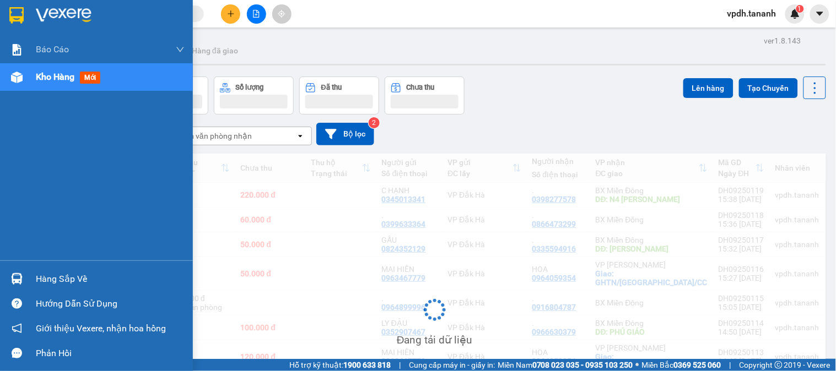
click at [63, 12] on img at bounding box center [64, 15] width 56 height 17
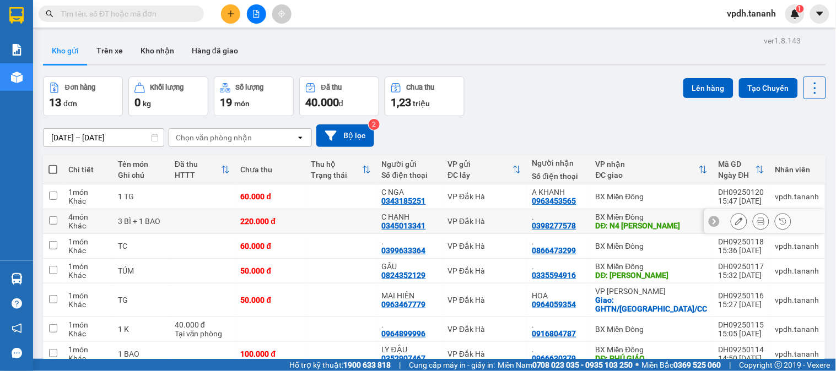
scroll to position [122, 0]
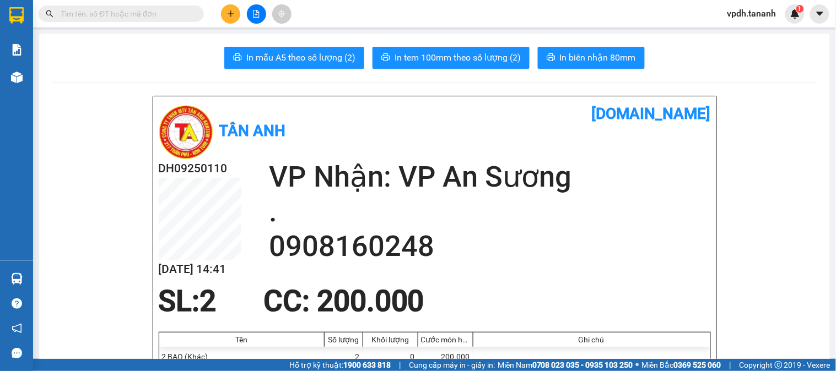
click at [229, 14] on icon "plus" at bounding box center [231, 14] width 8 height 8
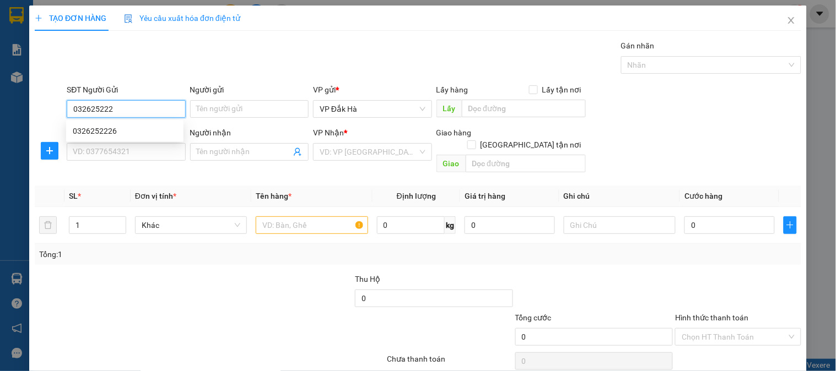
type input "0326252226"
click at [108, 126] on div "0326252226" at bounding box center [125, 131] width 104 height 12
type input "0912464898"
type input "70.000"
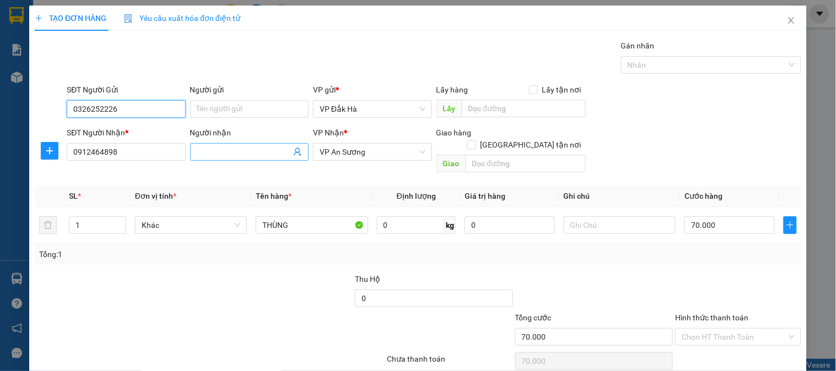
drag, startPoint x: 378, startPoint y: 156, endPoint x: 290, endPoint y: 154, distance: 87.7
click at [290, 154] on div "SĐT Người Nhận * 0912464898 Người nhận Tên người nhận VP Nhận * VP An Sương Gia…" at bounding box center [433, 152] width 739 height 51
click at [378, 157] on span "VP An Sương" at bounding box center [372, 152] width 105 height 17
type input "0326252226"
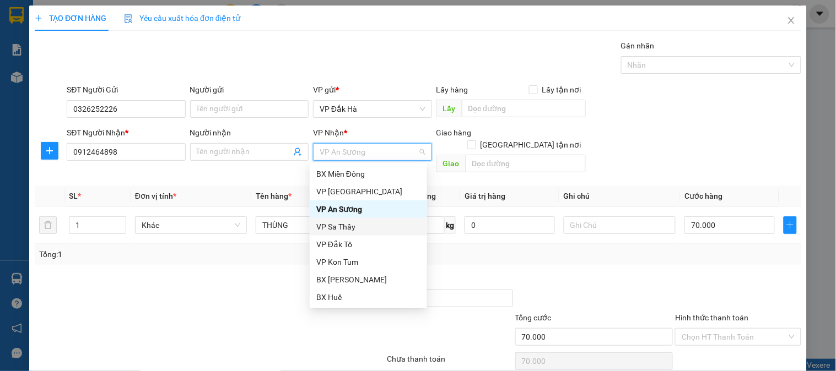
scroll to position [114, 0]
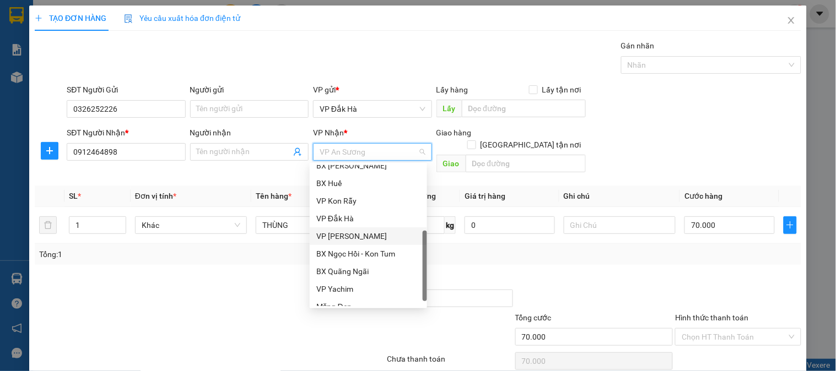
click at [356, 237] on div "VP [PERSON_NAME]" at bounding box center [368, 236] width 104 height 12
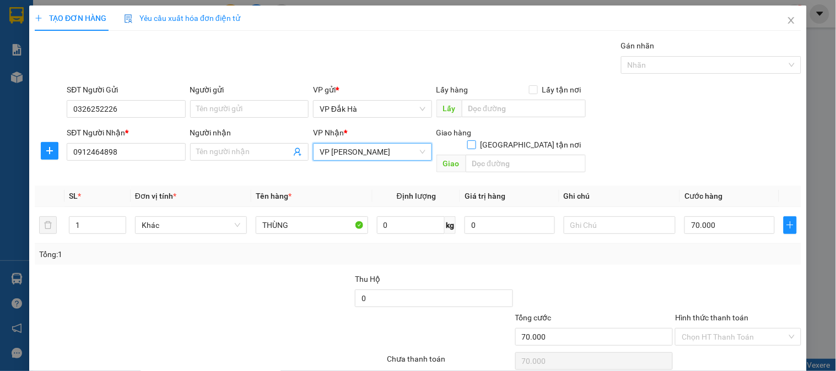
click at [524, 139] on label "[GEOGRAPHIC_DATA] tận nơi" at bounding box center [526, 145] width 119 height 12
click at [475, 141] on input "[GEOGRAPHIC_DATA] tận nơi" at bounding box center [471, 145] width 8 height 8
checkbox input "true"
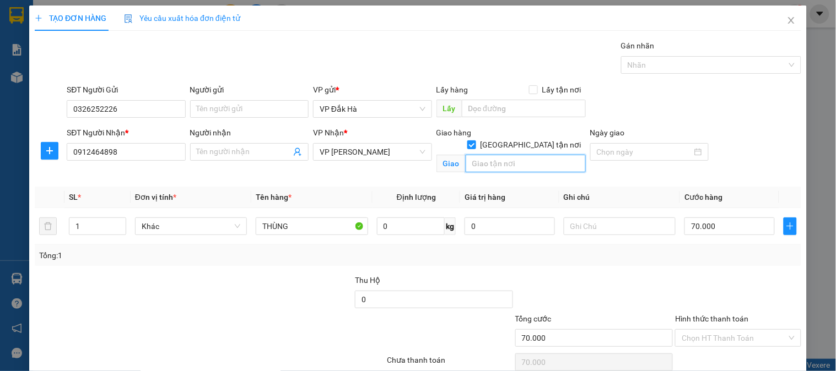
click at [487, 157] on input "text" at bounding box center [526, 164] width 120 height 18
click at [466, 155] on input "CC/Q" at bounding box center [526, 164] width 120 height 18
drag, startPoint x: 515, startPoint y: 155, endPoint x: 519, endPoint y: 160, distance: 7.1
click at [515, 155] on input "GTN/CC/Q" at bounding box center [526, 164] width 120 height 18
type input "GTN/CC/Q7"
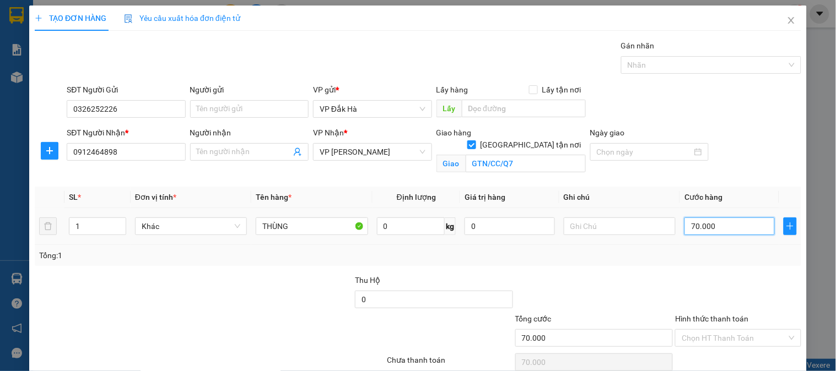
click at [736, 228] on input "70.000" at bounding box center [730, 227] width 90 height 18
type input "5"
type input "50"
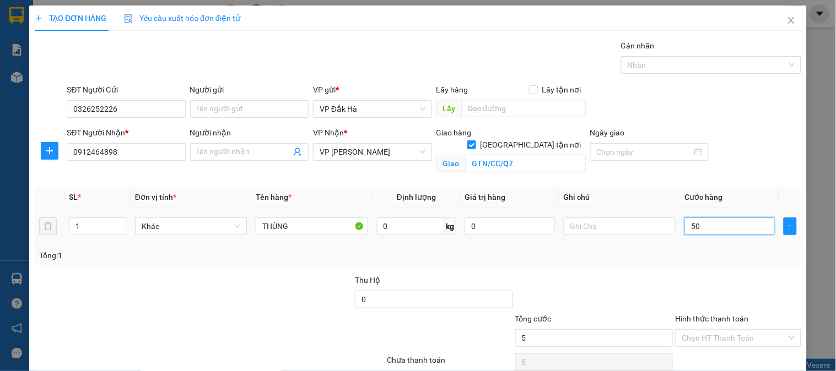
type input "50"
type input "500"
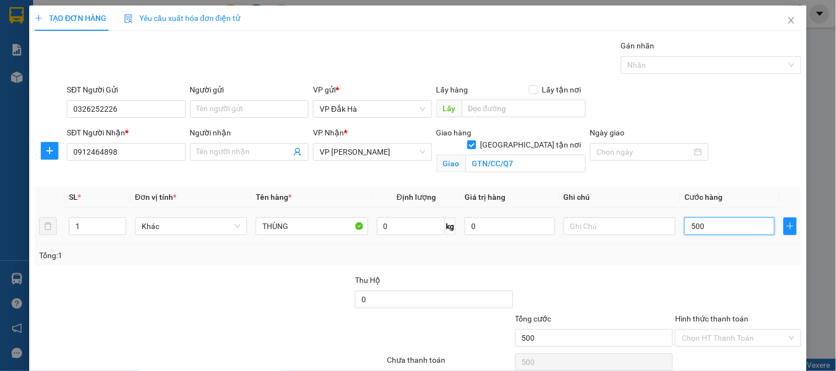
type input "5.000"
type input "50.000"
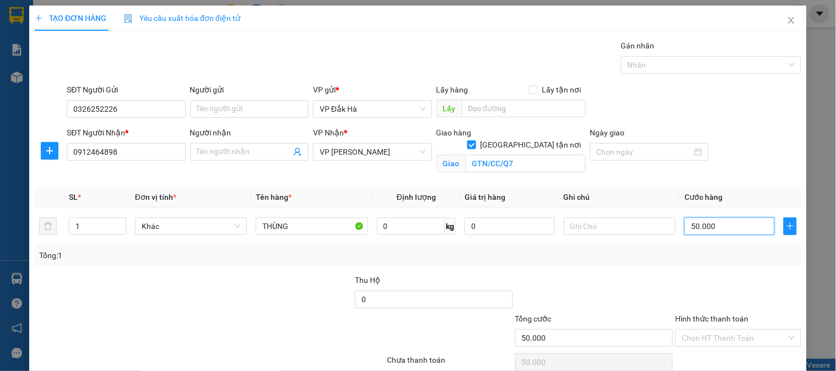
scroll to position [50, 0]
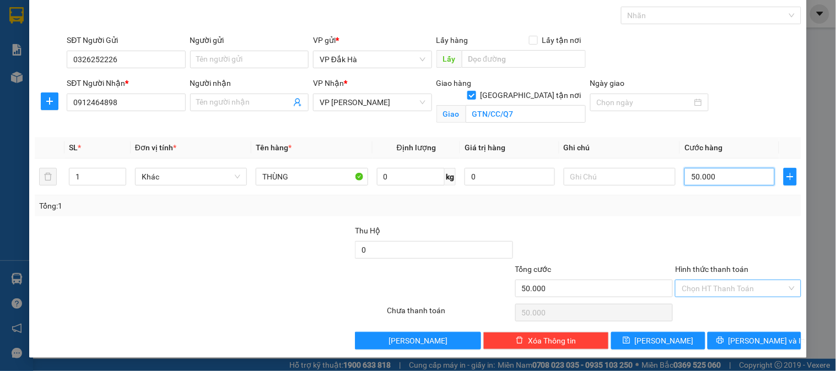
type input "50.000"
click at [732, 292] on input "Hình thức thanh toán" at bounding box center [734, 289] width 105 height 17
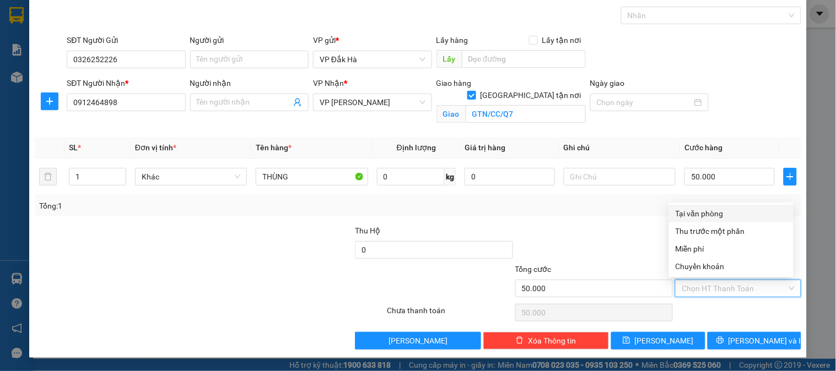
click at [718, 210] on div "Tại văn phòng" at bounding box center [731, 214] width 111 height 12
type input "0"
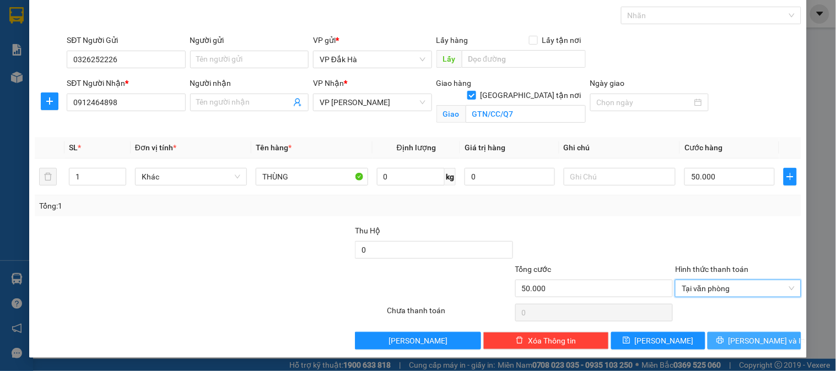
click at [756, 342] on span "[PERSON_NAME] và In" at bounding box center [767, 341] width 77 height 12
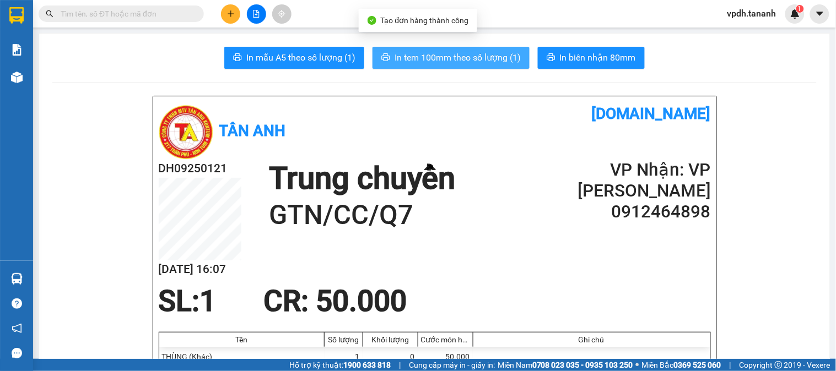
click at [443, 60] on span "In tem 100mm theo số lượng (1)" at bounding box center [458, 58] width 126 height 14
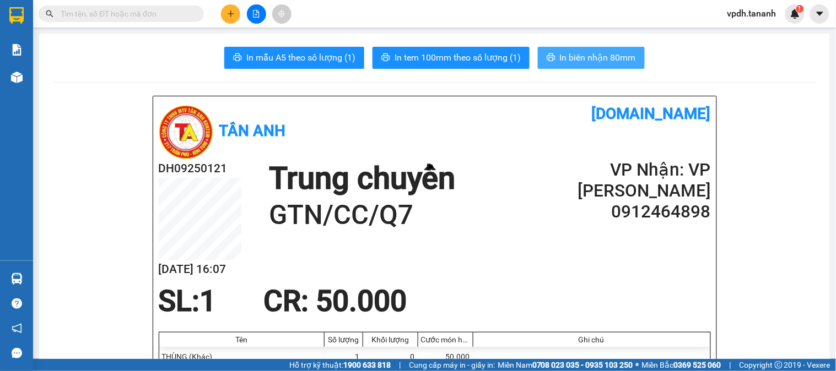
click at [598, 48] on button "In biên nhận 80mm" at bounding box center [591, 58] width 107 height 22
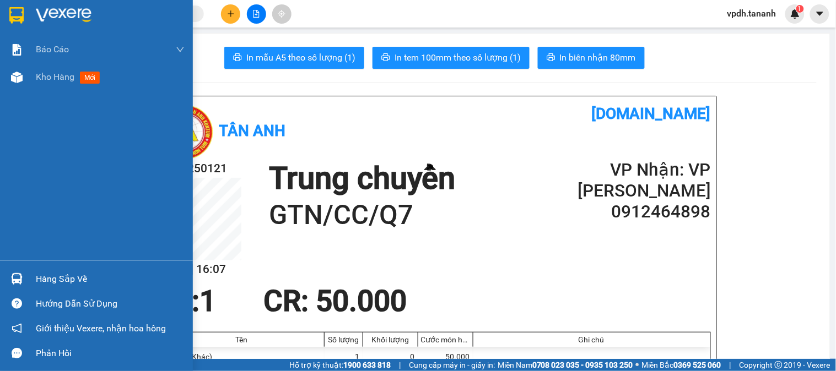
click at [15, 8] on img at bounding box center [16, 15] width 14 height 17
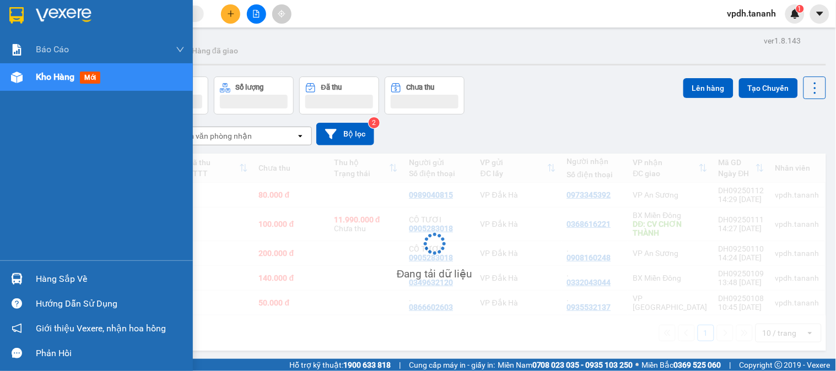
click at [100, 21] on div at bounding box center [110, 15] width 149 height 17
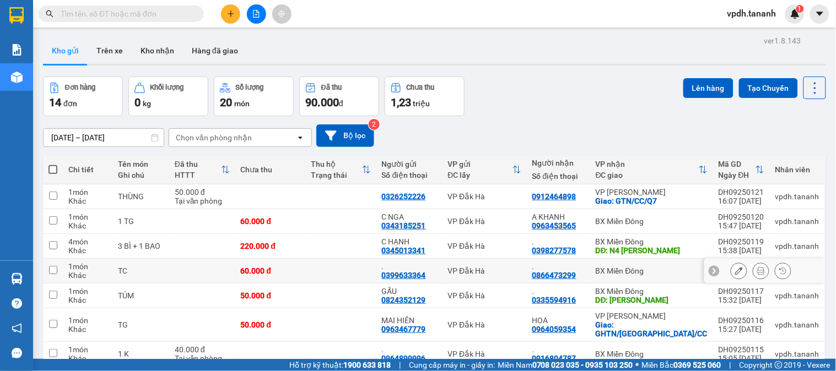
scroll to position [137, 0]
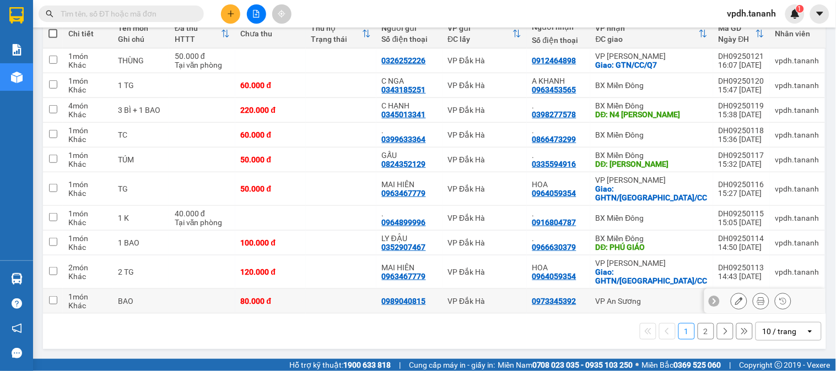
drag, startPoint x: 54, startPoint y: 300, endPoint x: 186, endPoint y: 295, distance: 131.8
click at [56, 300] on input "checkbox" at bounding box center [53, 301] width 8 height 8
checkbox input "true"
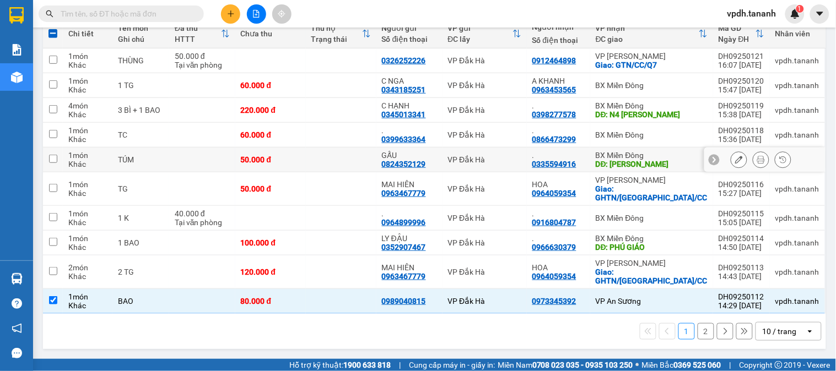
drag, startPoint x: 50, startPoint y: 158, endPoint x: 66, endPoint y: 153, distance: 17.1
click at [50, 157] on input "checkbox" at bounding box center [53, 159] width 8 height 8
checkbox input "true"
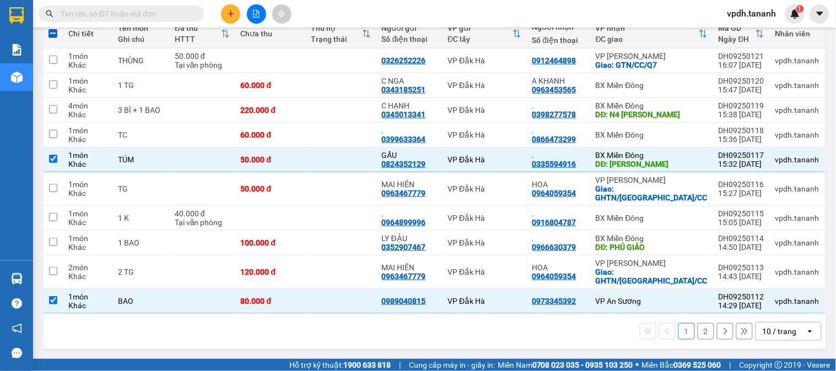
scroll to position [0, 0]
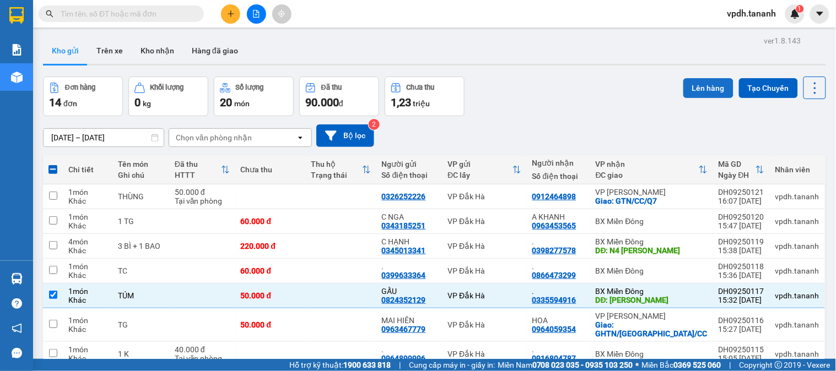
click at [701, 90] on button "Lên hàng" at bounding box center [708, 88] width 50 height 20
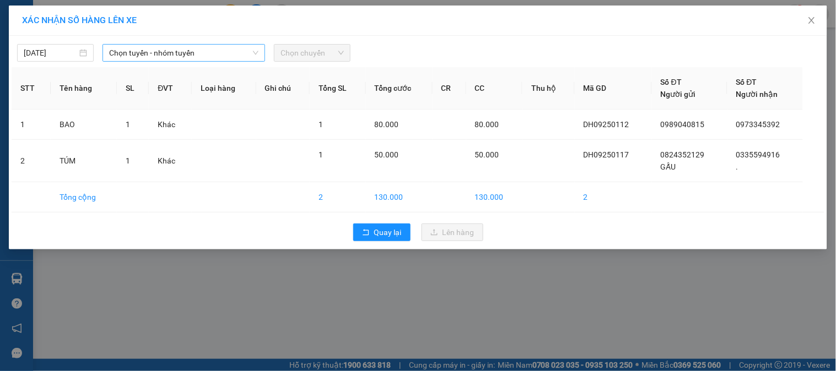
click at [213, 56] on span "Chọn tuyến - nhóm tuyến" at bounding box center [183, 53] width 149 height 17
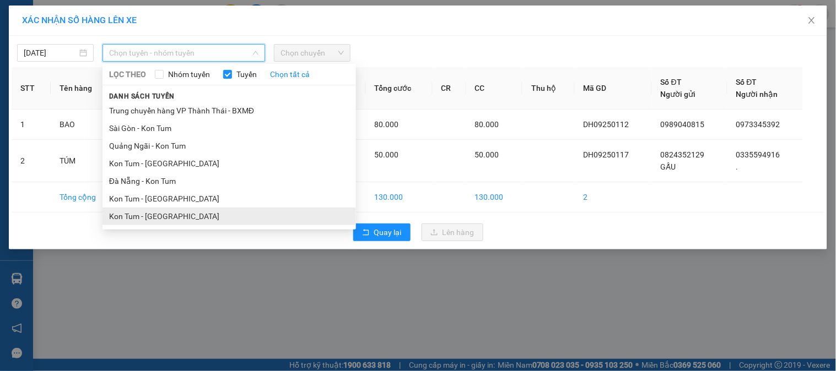
click at [182, 218] on li "Kon Tum - Sài Gòn" at bounding box center [230, 217] width 254 height 18
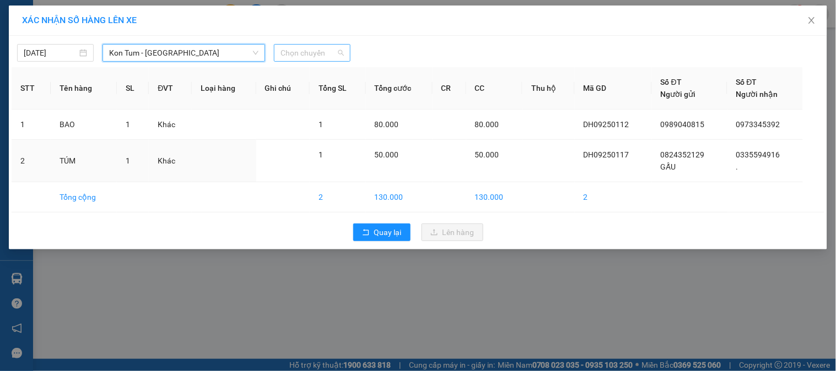
click at [309, 49] on span "Chọn chuyến" at bounding box center [312, 53] width 63 height 17
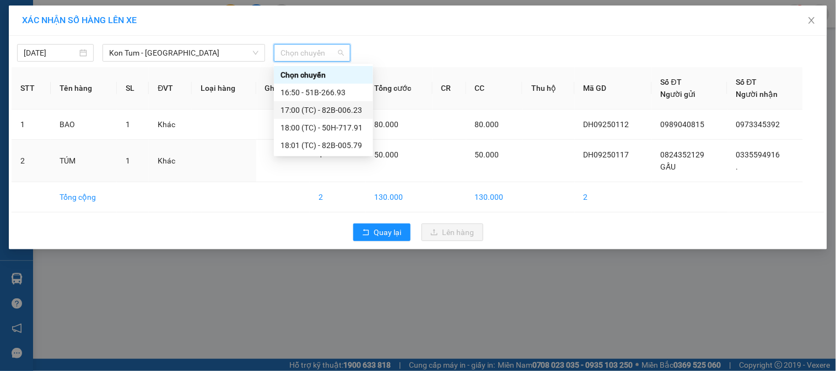
click at [350, 111] on div "17:00 (TC) - 82B-006.23" at bounding box center [324, 110] width 86 height 12
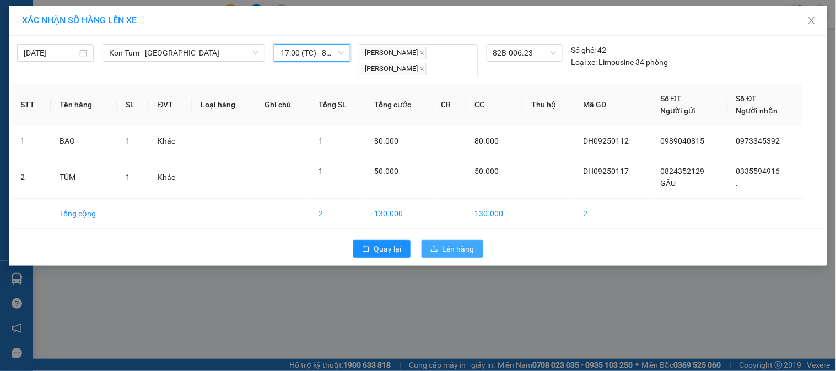
click at [452, 249] on span "Lên hàng" at bounding box center [459, 249] width 32 height 12
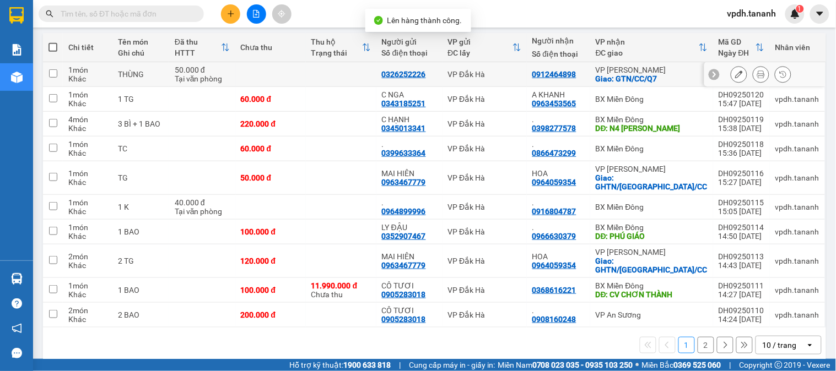
scroll to position [146, 0]
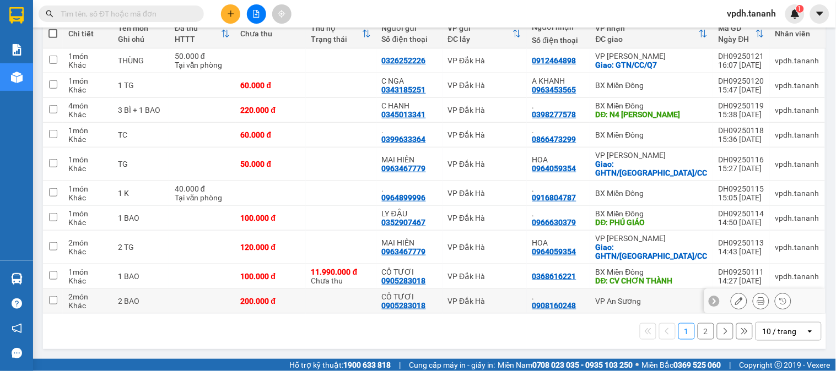
click at [58, 299] on td at bounding box center [53, 301] width 20 height 25
checkbox input "true"
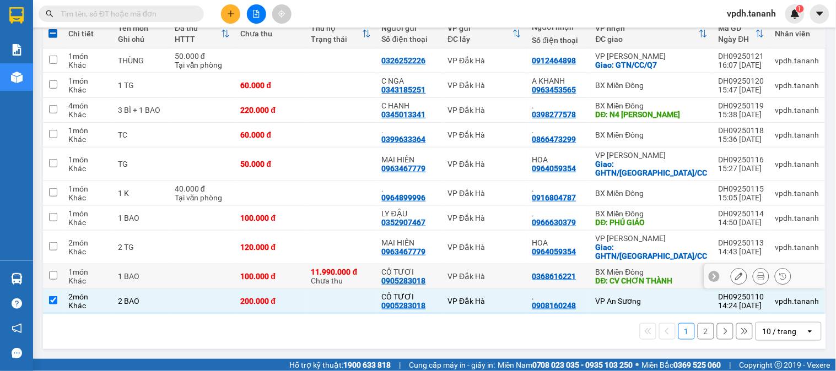
click at [53, 272] on input "checkbox" at bounding box center [53, 276] width 8 height 8
checkbox input "true"
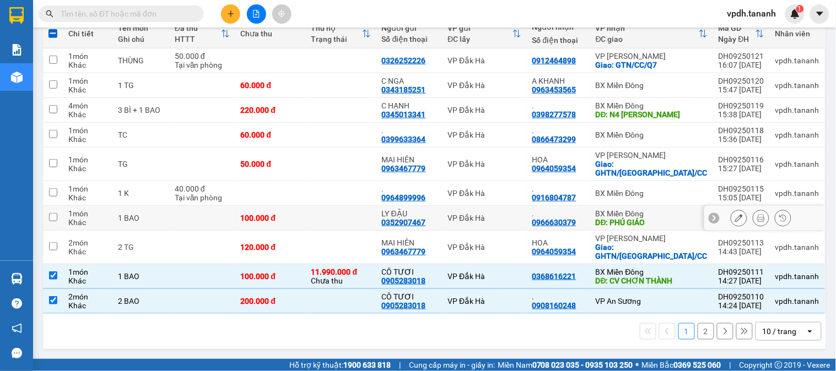
scroll to position [0, 0]
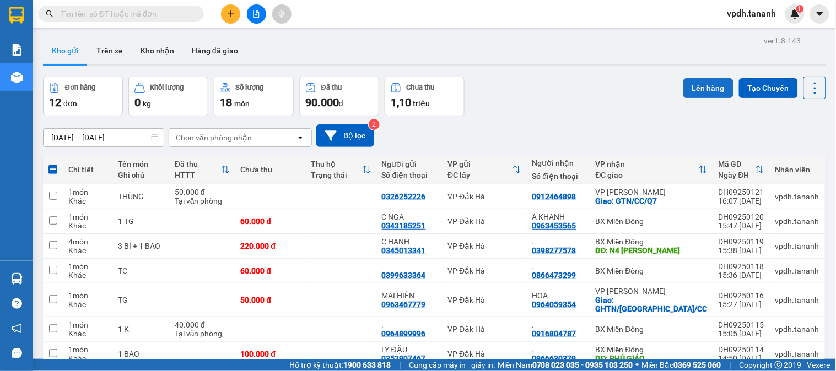
click at [685, 90] on button "Lên hàng" at bounding box center [708, 88] width 50 height 20
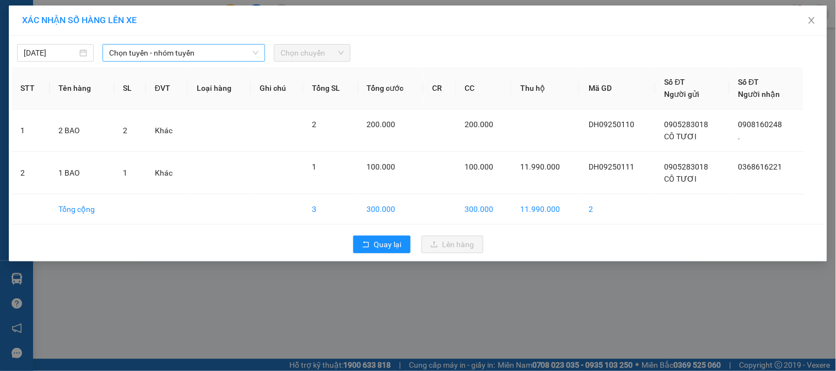
click at [237, 59] on span "Chọn tuyến - nhóm tuyến" at bounding box center [183, 53] width 149 height 17
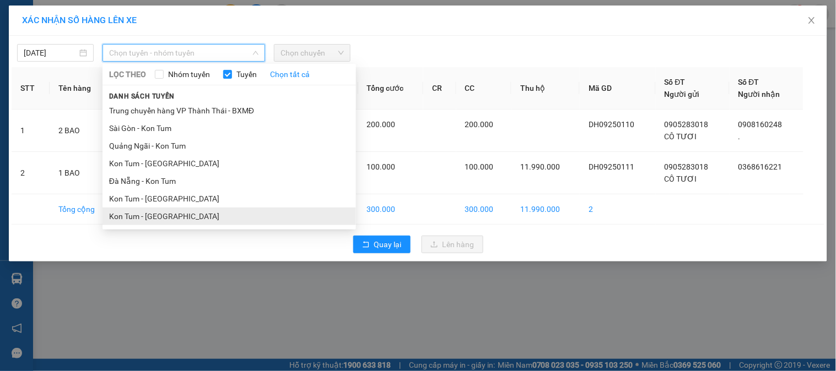
click at [157, 218] on li "Kon Tum - Sài Gòn" at bounding box center [230, 217] width 254 height 18
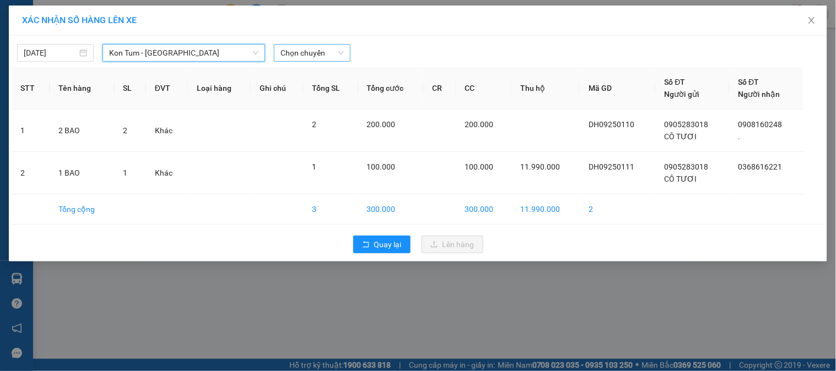
click at [300, 51] on span "Chọn chuyến" at bounding box center [312, 53] width 63 height 17
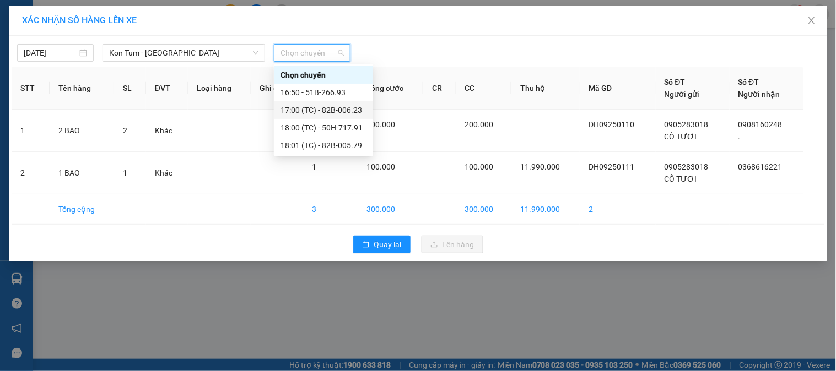
click at [348, 110] on div "17:00 (TC) - 82B-006.23" at bounding box center [324, 110] width 86 height 12
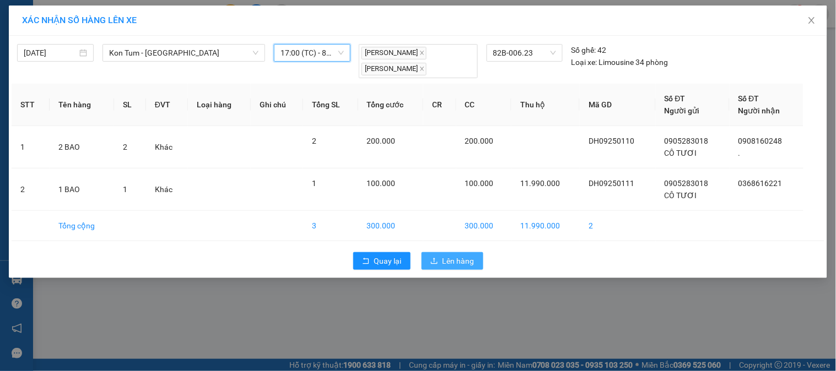
click at [461, 265] on span "Lên hàng" at bounding box center [459, 261] width 32 height 12
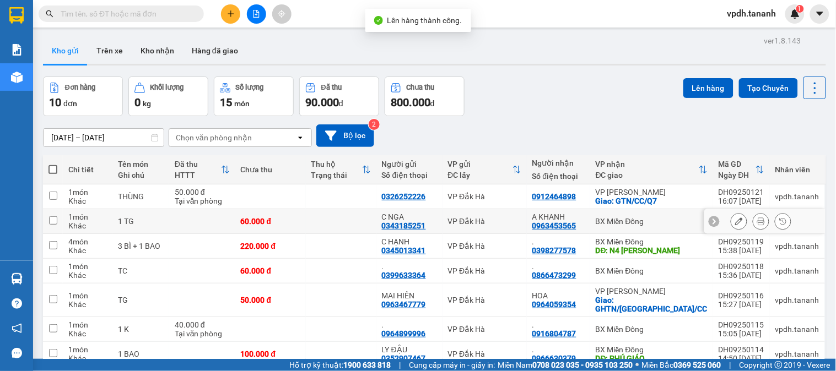
scroll to position [137, 0]
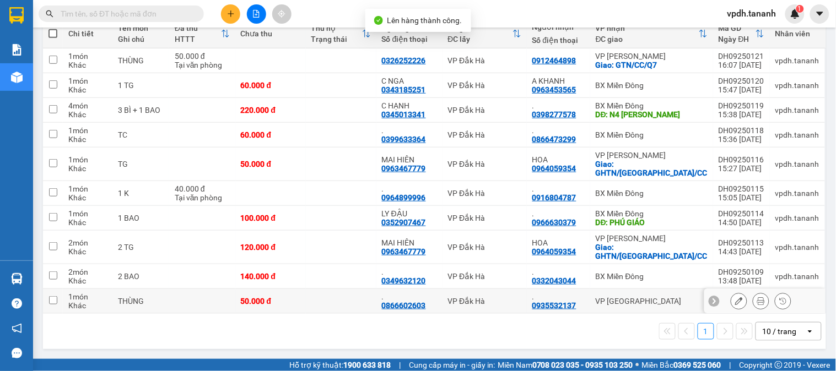
click at [50, 299] on input "checkbox" at bounding box center [53, 301] width 8 height 8
checkbox input "true"
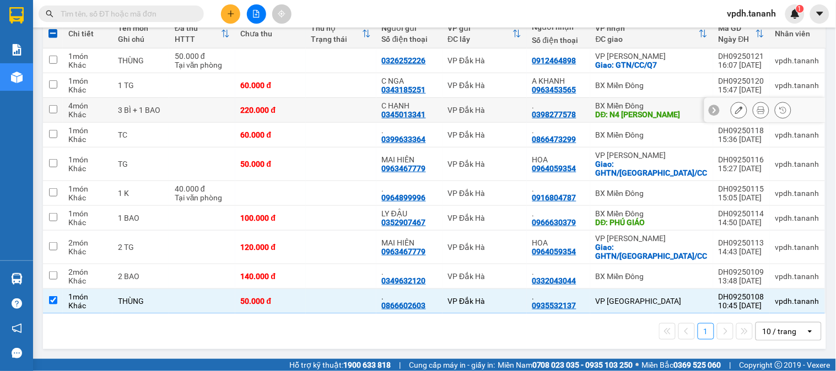
scroll to position [0, 0]
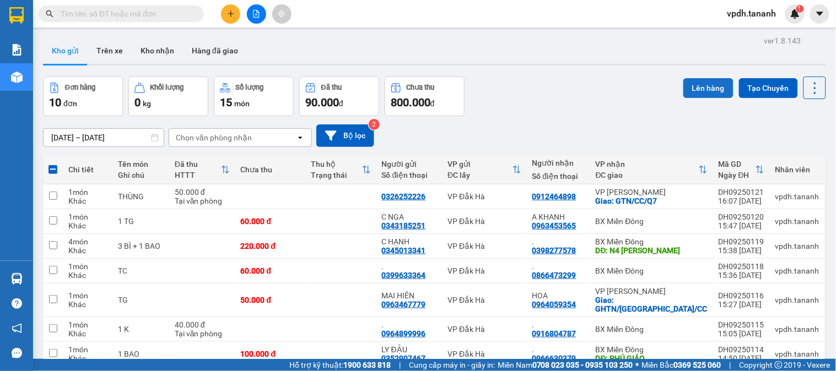
click at [706, 89] on button "Lên hàng" at bounding box center [708, 88] width 50 height 20
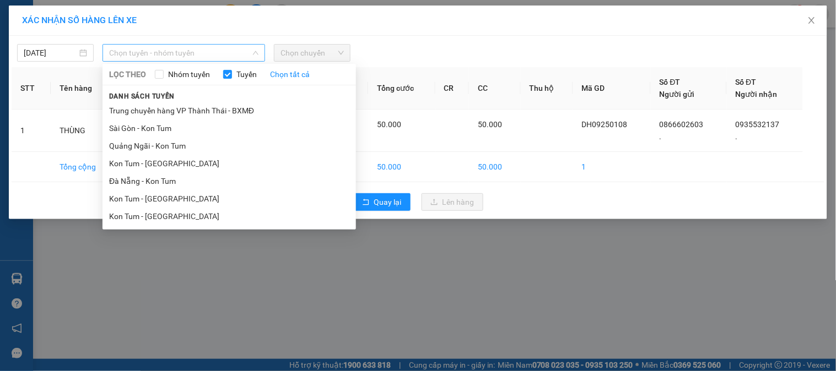
click at [235, 55] on span "Chọn tuyến - nhóm tuyến" at bounding box center [183, 53] width 149 height 17
click at [168, 196] on li "Kon Tum - Đà Nẵng" at bounding box center [230, 199] width 254 height 18
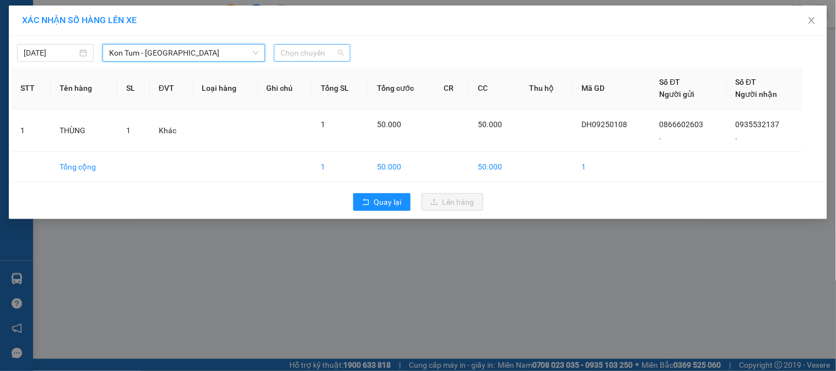
click at [314, 59] on span "Chọn chuyến" at bounding box center [312, 53] width 63 height 17
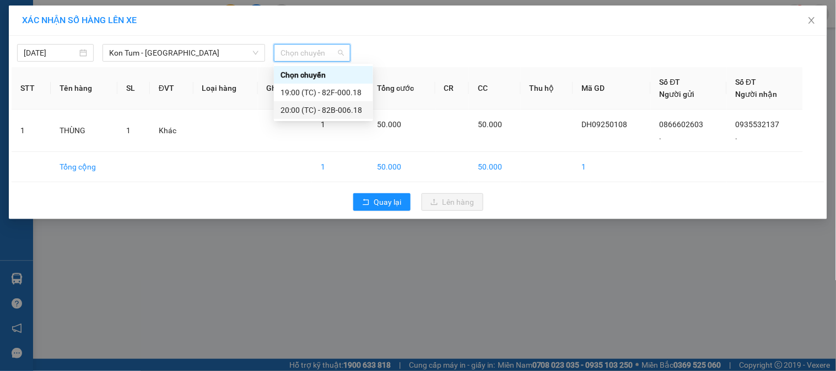
click at [337, 115] on div "20:00 (TC) - 82B-006.18" at bounding box center [324, 110] width 86 height 12
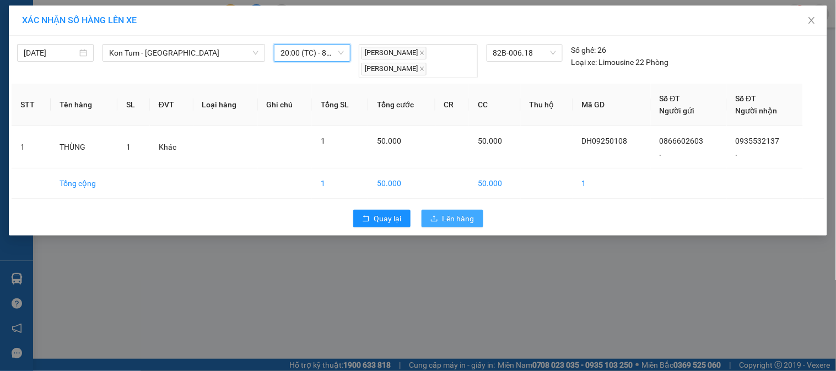
click at [459, 228] on button "Lên hàng" at bounding box center [453, 219] width 62 height 18
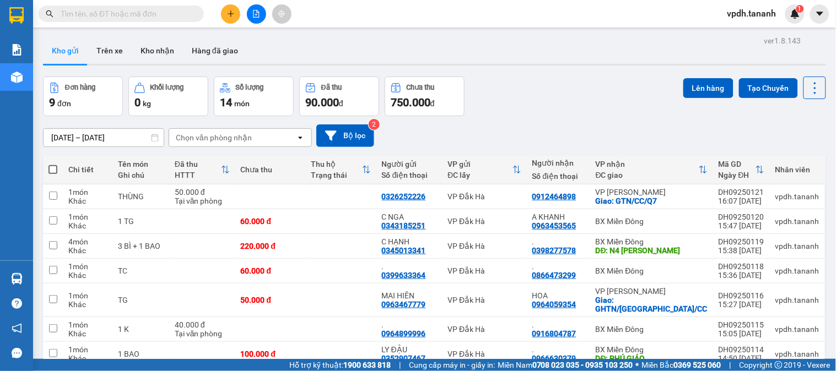
click at [52, 169] on span at bounding box center [53, 169] width 9 height 9
click at [53, 164] on input "checkbox" at bounding box center [53, 164] width 0 height 0
checkbox input "true"
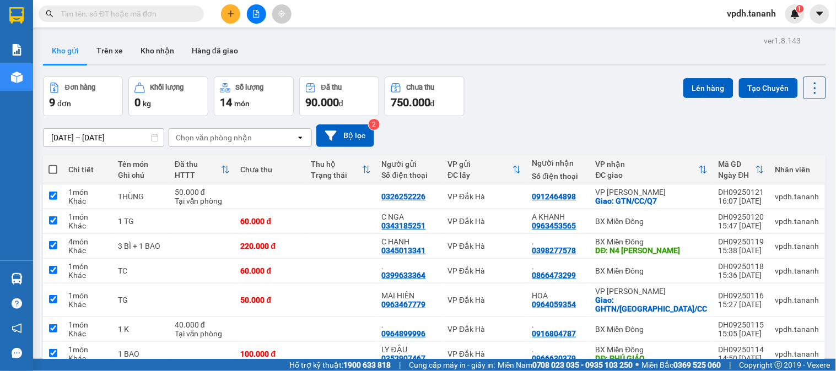
checkbox input "true"
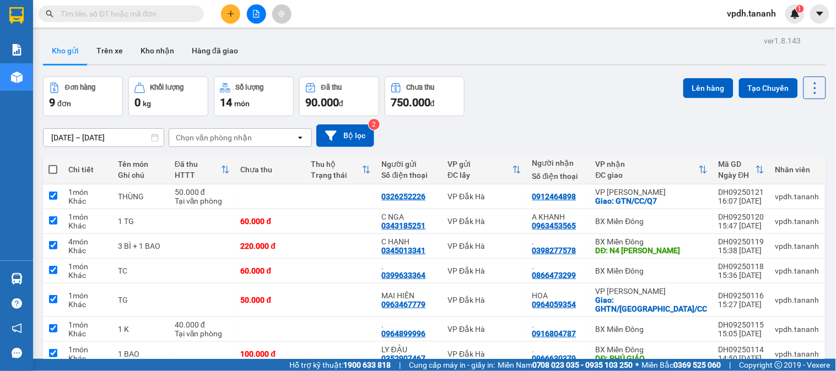
checkbox input "true"
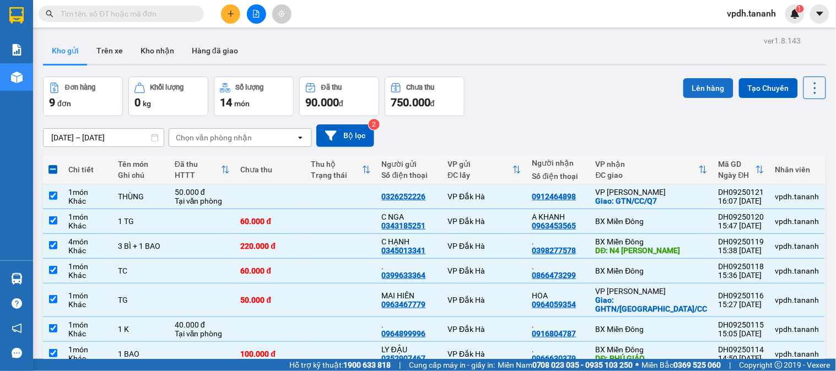
click at [699, 89] on button "Lên hàng" at bounding box center [708, 88] width 50 height 20
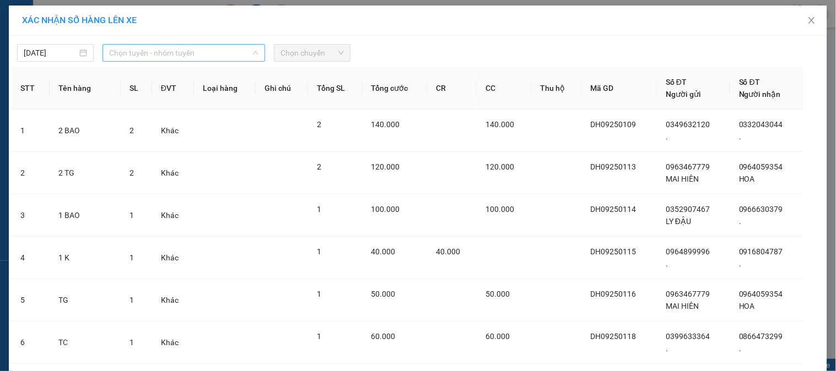
drag, startPoint x: 206, startPoint y: 50, endPoint x: 207, endPoint y: 64, distance: 14.4
click at [206, 50] on span "Chọn tuyến - nhóm tuyến" at bounding box center [183, 53] width 149 height 17
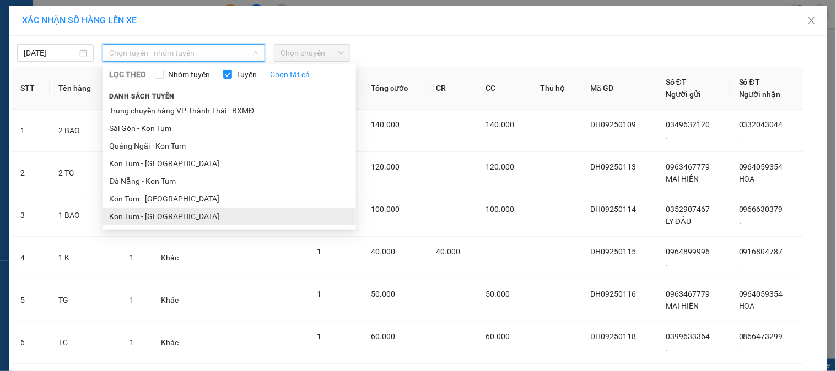
click at [147, 210] on li "Kon Tum - Sài Gòn" at bounding box center [230, 217] width 254 height 18
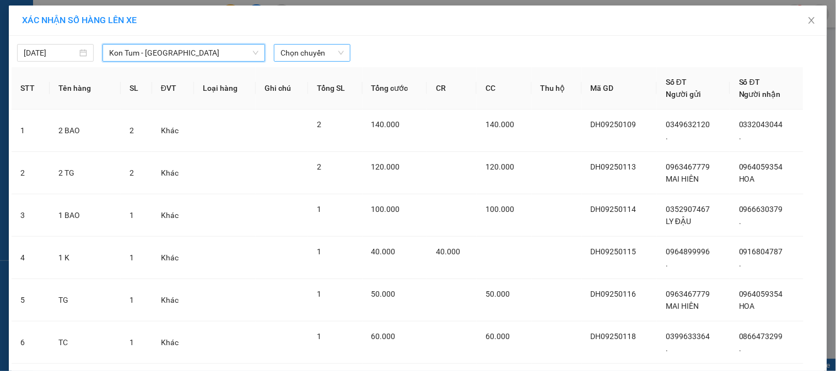
click at [303, 46] on span "Chọn chuyến" at bounding box center [312, 53] width 63 height 17
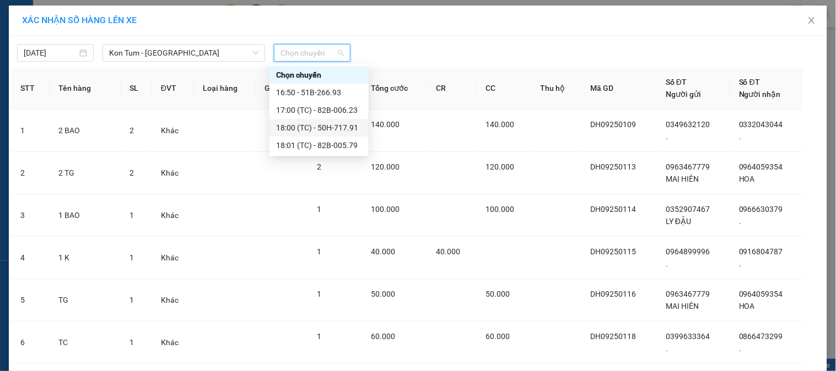
click at [326, 129] on div "18:00 (TC) - 50H-717.91" at bounding box center [319, 128] width 86 height 12
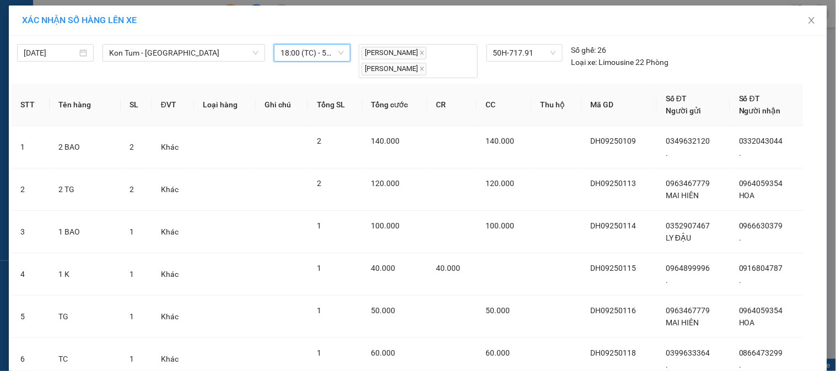
scroll to position [205, 0]
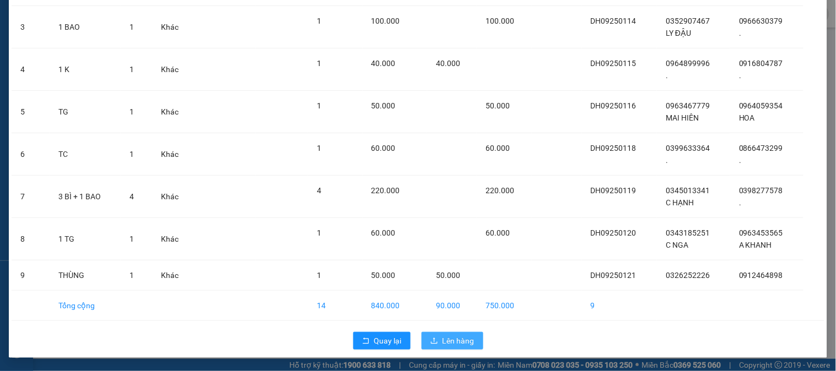
drag, startPoint x: 455, startPoint y: 343, endPoint x: 461, endPoint y: 338, distance: 7.4
click at [455, 342] on span "Lên hàng" at bounding box center [459, 341] width 32 height 12
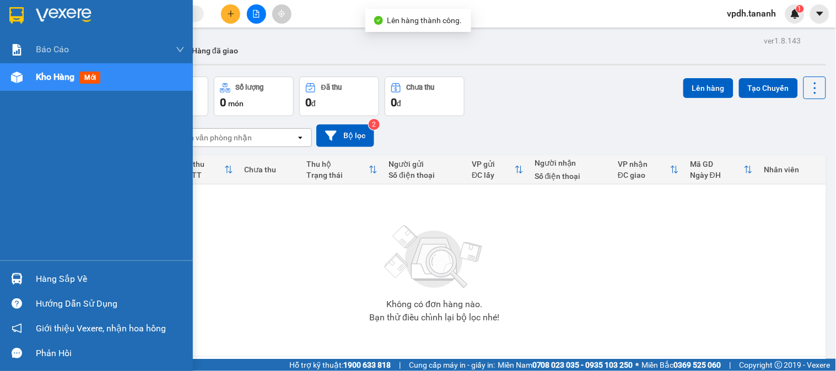
drag, startPoint x: 30, startPoint y: 14, endPoint x: 81, endPoint y: 21, distance: 51.7
click at [31, 14] on div at bounding box center [96, 18] width 193 height 36
click at [19, 3] on div at bounding box center [96, 18] width 193 height 36
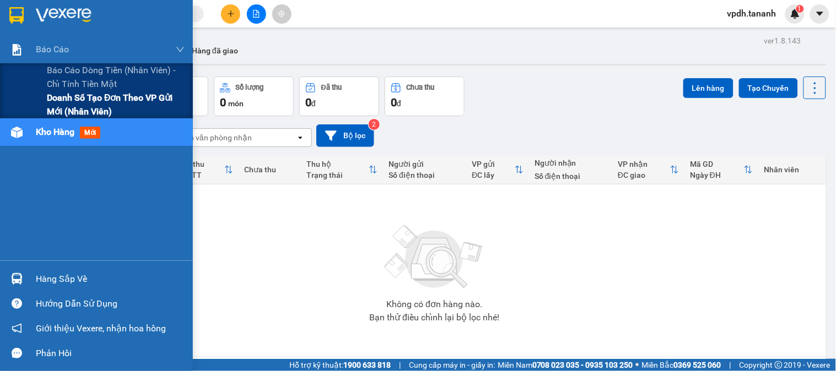
click at [80, 104] on span "Doanh số tạo đơn theo VP gửi mới (nhân viên)" at bounding box center [116, 105] width 138 height 28
